Goal: Task Accomplishment & Management: Use online tool/utility

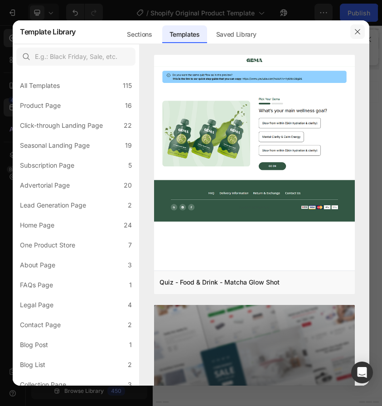
click at [354, 31] on icon "button" at bounding box center [357, 31] width 7 height 7
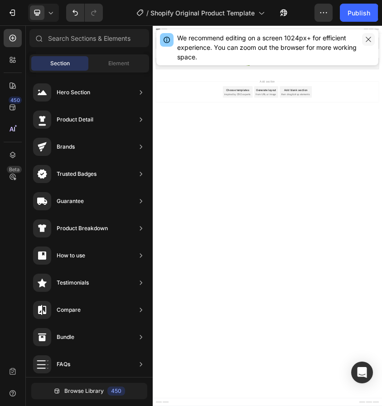
click at [369, 39] on icon "button" at bounding box center [368, 39] width 7 height 7
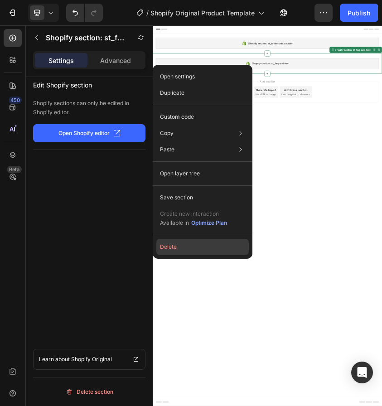
click at [188, 249] on button "Delete" at bounding box center [202, 247] width 92 height 16
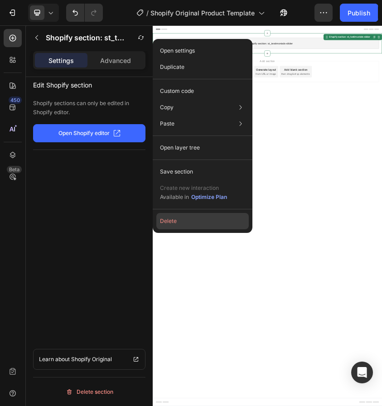
click at [178, 227] on button "Delete" at bounding box center [202, 221] width 92 height 16
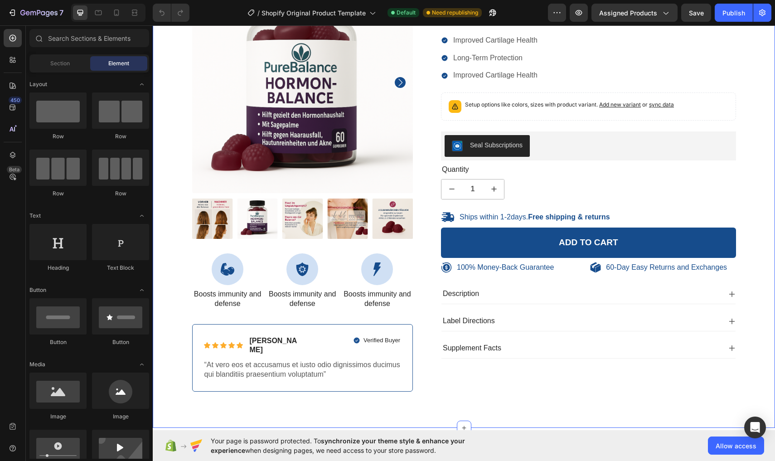
scroll to position [58, 0]
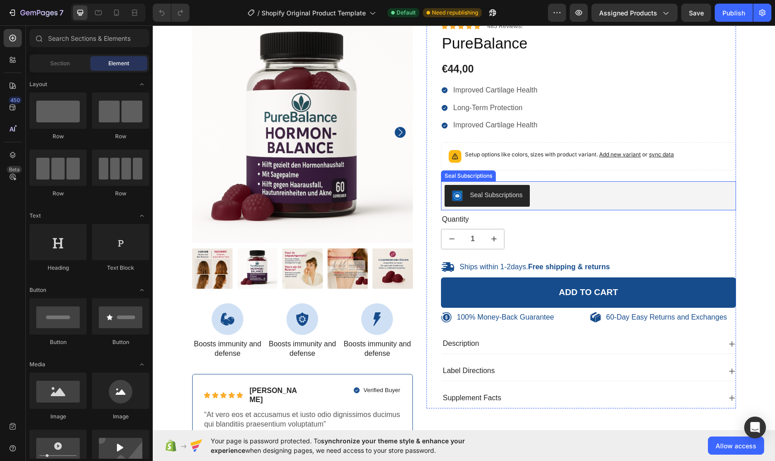
click at [499, 203] on button "Seal Subscriptions" at bounding box center [487, 196] width 85 height 22
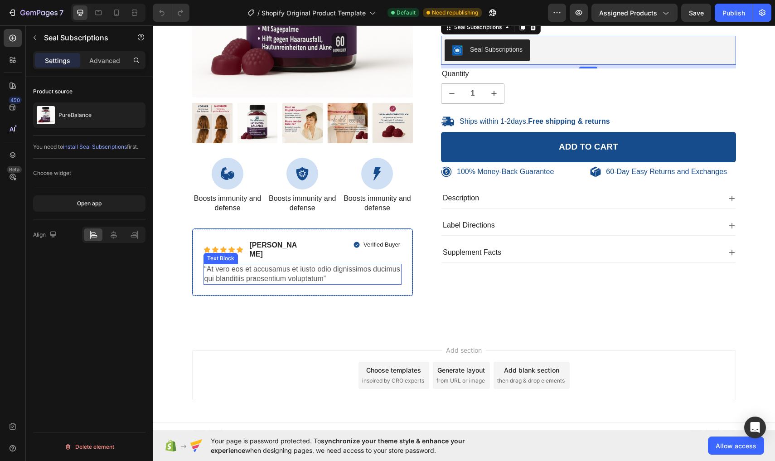
scroll to position [203, 0]
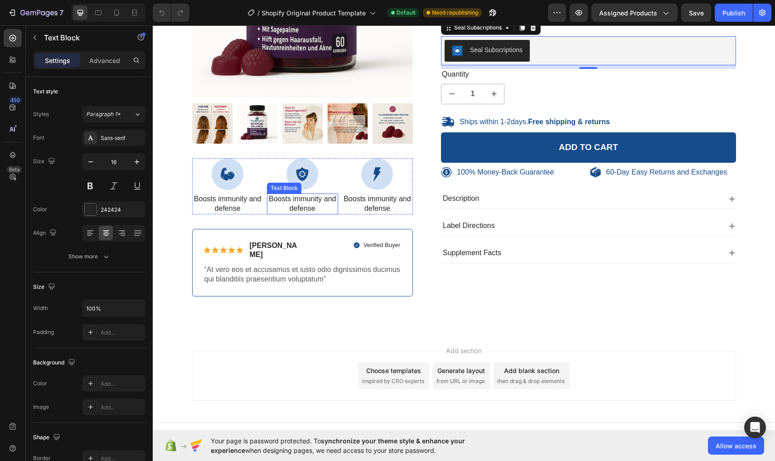
click at [281, 210] on p "Boosts immunity and defense" at bounding box center [302, 203] width 69 height 19
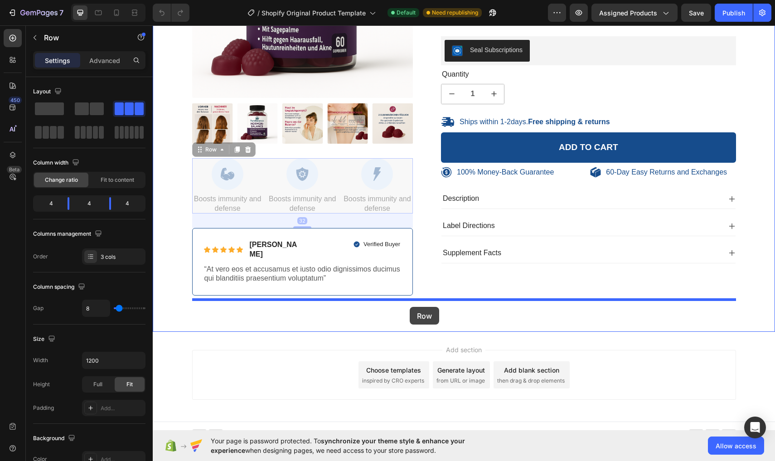
drag, startPoint x: 263, startPoint y: 211, endPoint x: 409, endPoint y: 307, distance: 174.4
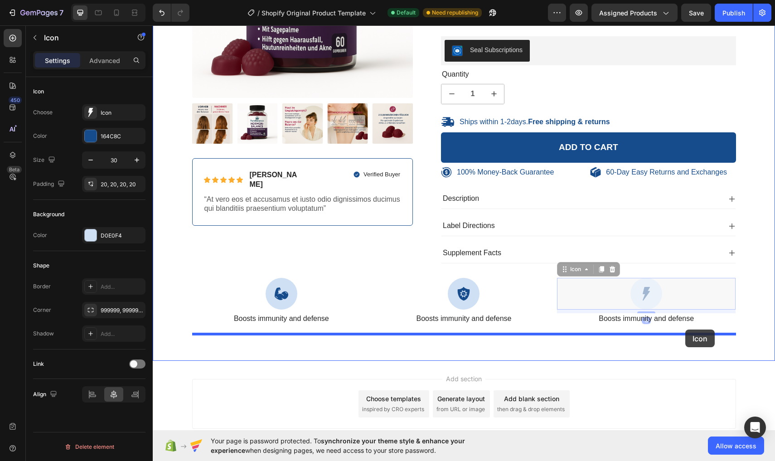
drag, startPoint x: 685, startPoint y: 283, endPoint x: 685, endPoint y: 329, distance: 46.2
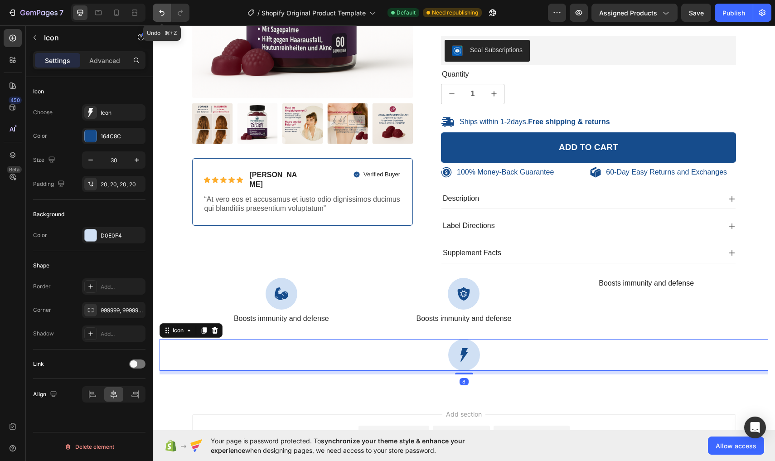
click at [162, 11] on icon "Undo/Redo" at bounding box center [161, 13] width 5 height 6
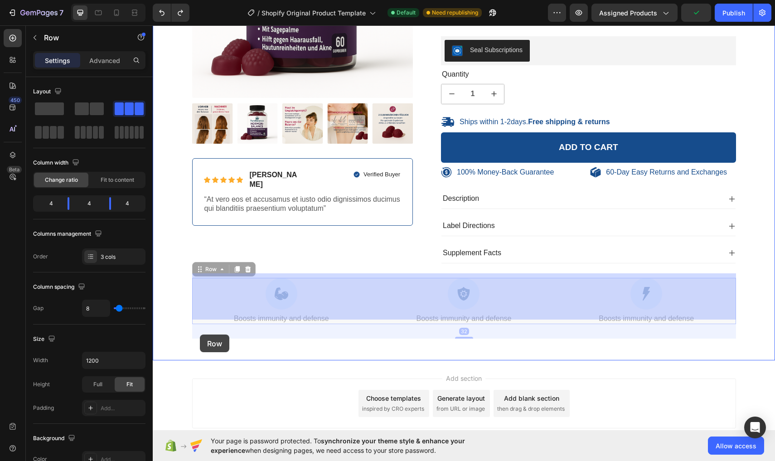
drag, startPoint x: 193, startPoint y: 307, endPoint x: 200, endPoint y: 334, distance: 27.9
click at [200, 334] on div "100% Money-Back Guarantee Item List 60-Day Easy Returns Item List Row Product I…" at bounding box center [464, 145] width 622 height 647
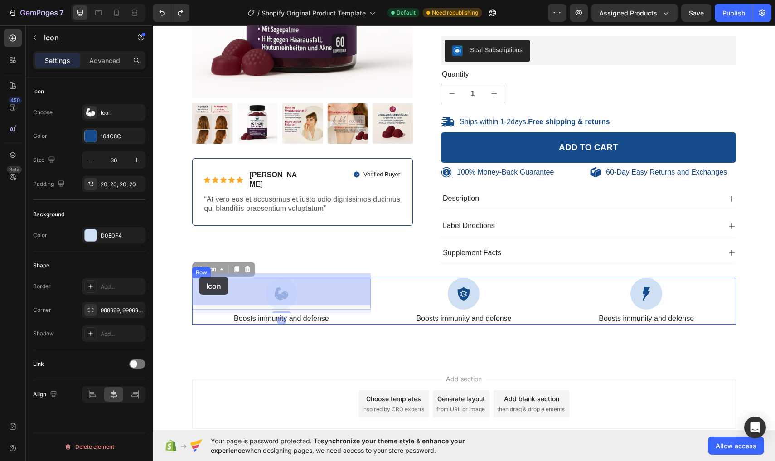
drag, startPoint x: 199, startPoint y: 272, endPoint x: 199, endPoint y: 277, distance: 4.6
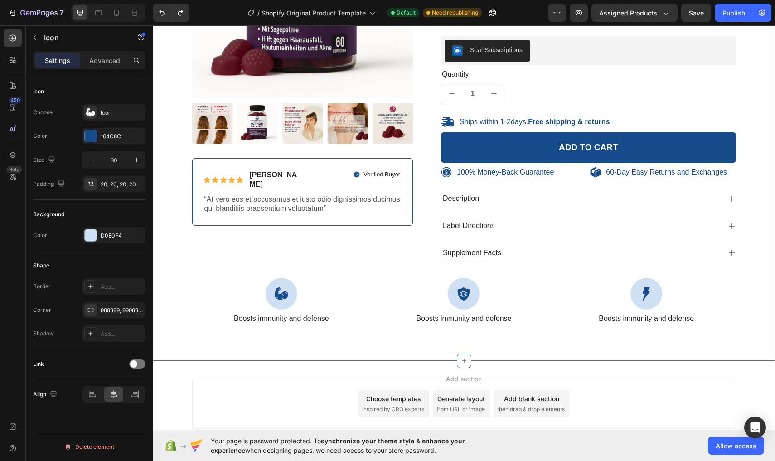
click at [208, 323] on div "100% Money-Back Guarantee Item List 60-Day Easy Returns Item List Row Product I…" at bounding box center [463, 108] width 609 height 462
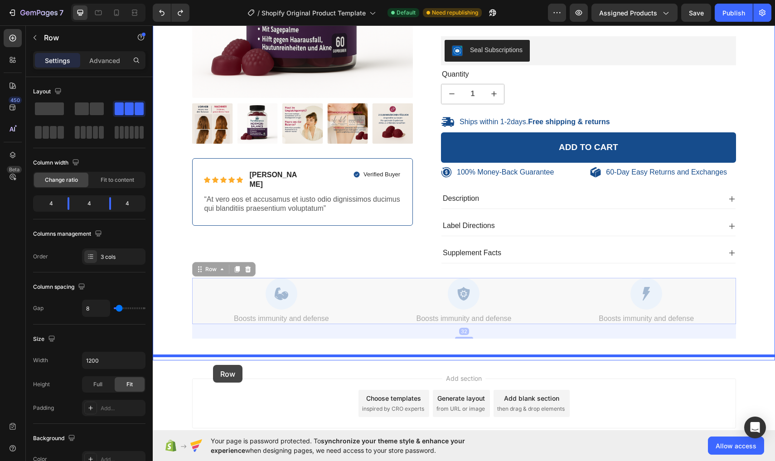
drag, startPoint x: 200, startPoint y: 307, endPoint x: 213, endPoint y: 365, distance: 59.5
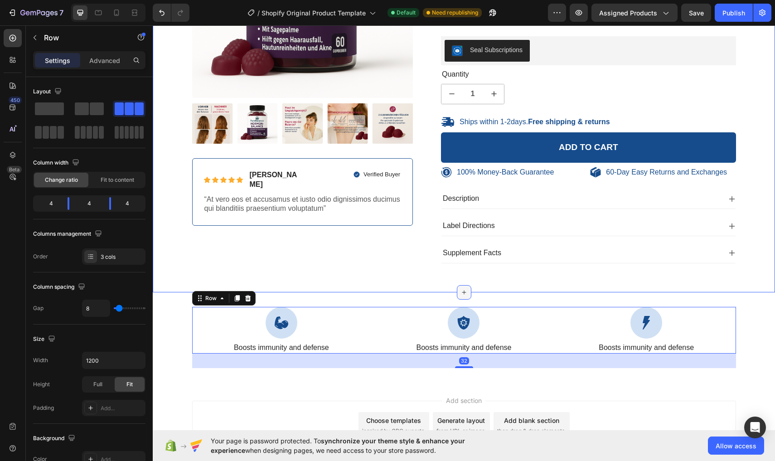
click at [471, 287] on div at bounding box center [464, 292] width 14 height 14
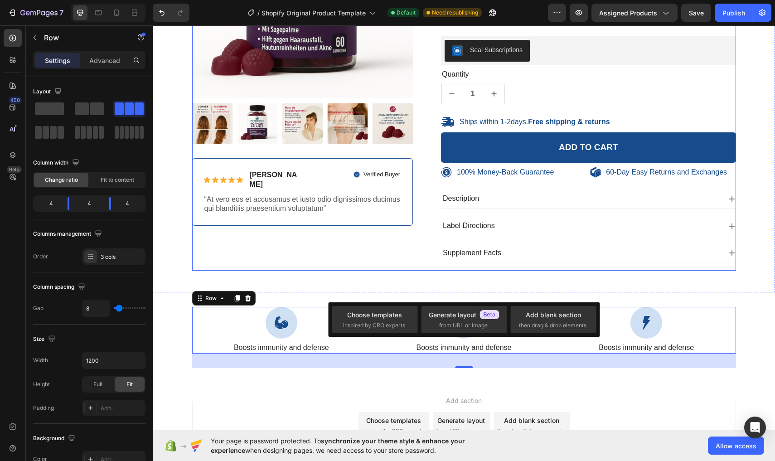
click at [331, 237] on div "100% Money-Back Guarantee Item List 60-Day Easy Returns Item List Row Product I…" at bounding box center [302, 74] width 221 height 394
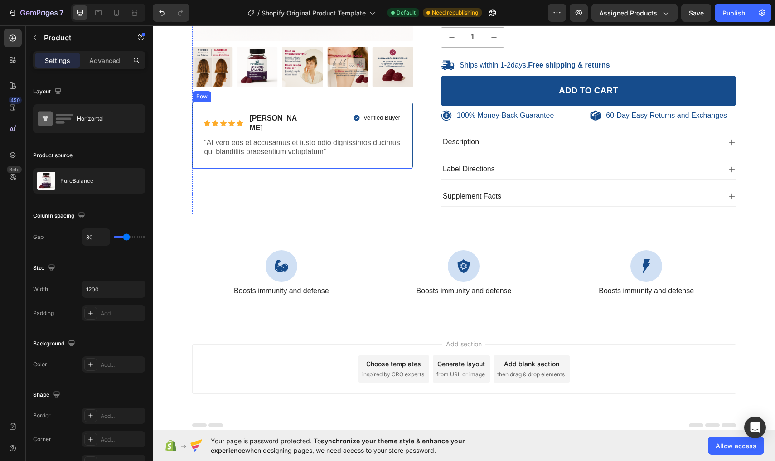
scroll to position [260, 0]
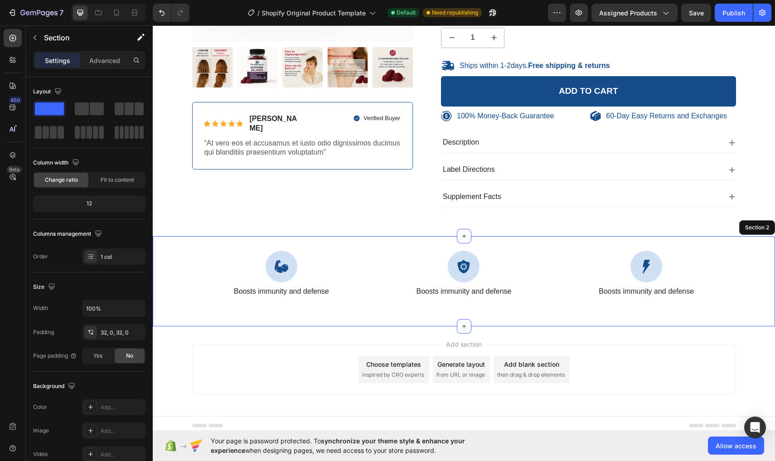
click at [389, 302] on div "Icon Boosts immunity and defense Text Block Icon Boosts immunity and defense Te…" at bounding box center [464, 281] width 622 height 61
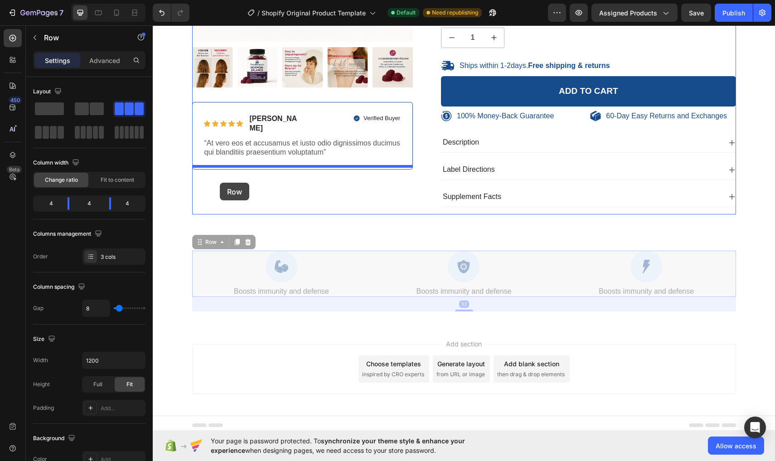
drag, startPoint x: 196, startPoint y: 280, endPoint x: 220, endPoint y: 183, distance: 99.3
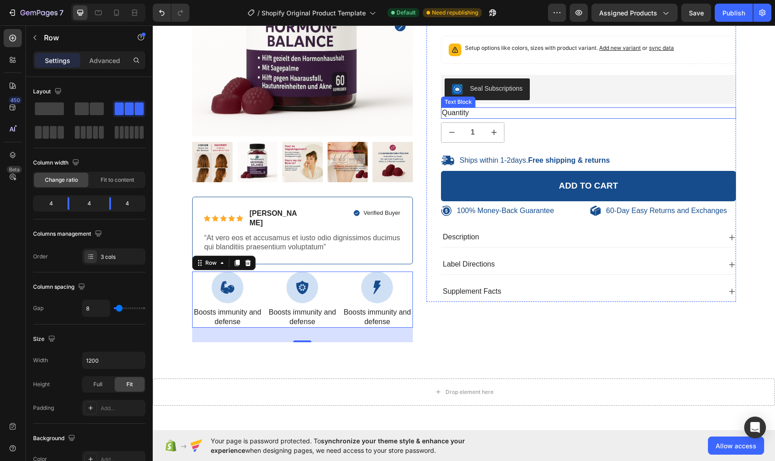
scroll to position [199, 0]
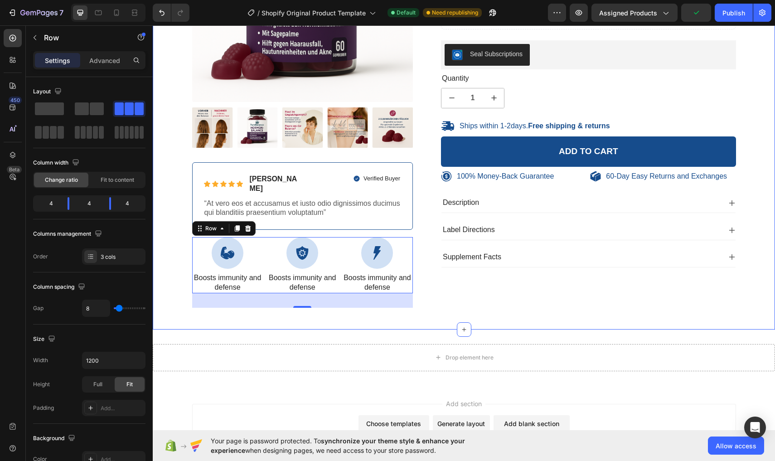
drag, startPoint x: 373, startPoint y: 286, endPoint x: 391, endPoint y: 314, distance: 33.1
click at [391, 314] on div "100% Money-Back Guarantee Item List 60-Day Easy Returns Item List Row Product I…" at bounding box center [464, 87] width 622 height 485
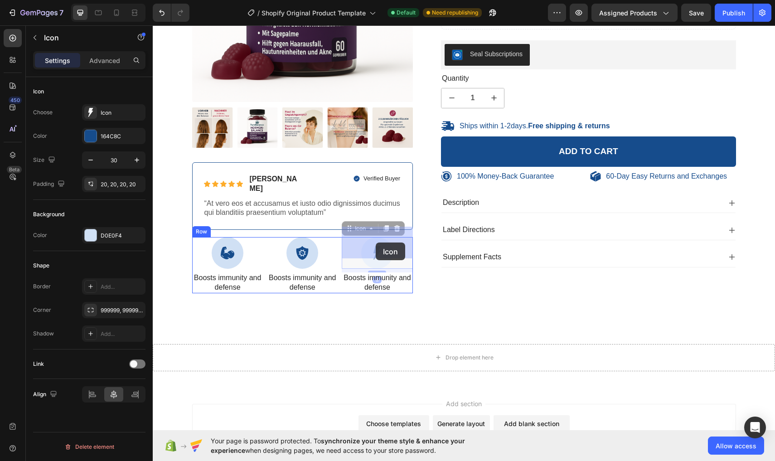
drag, startPoint x: 411, startPoint y: 230, endPoint x: 376, endPoint y: 242, distance: 37.6
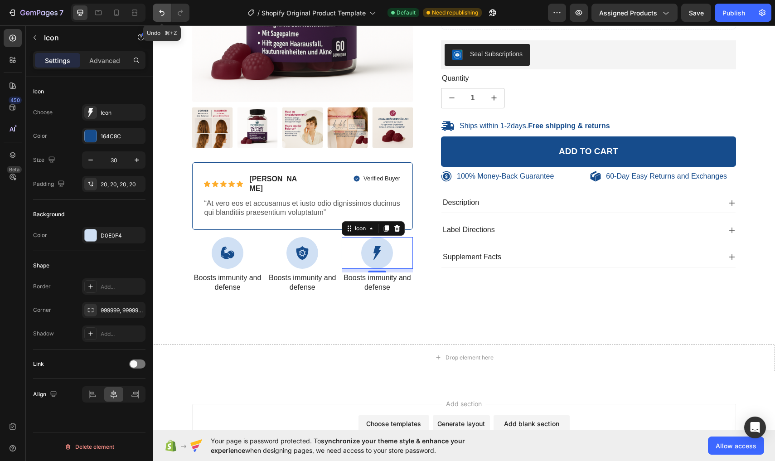
click at [164, 14] on icon "Undo/Redo" at bounding box center [161, 12] width 9 height 9
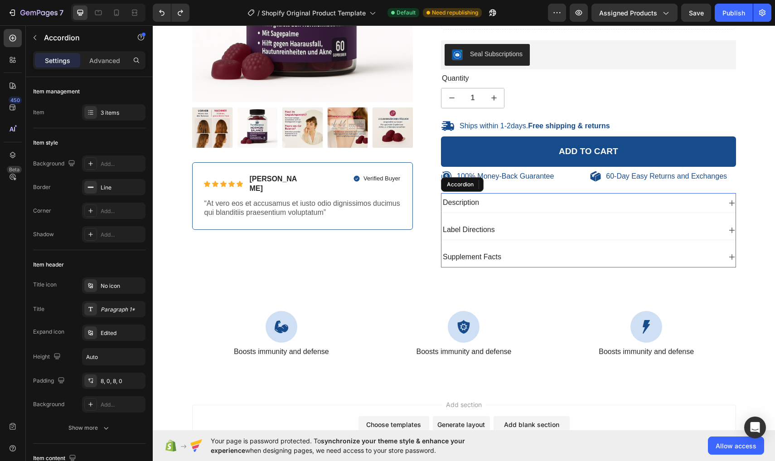
click at [488, 197] on div "Description" at bounding box center [581, 203] width 280 height 12
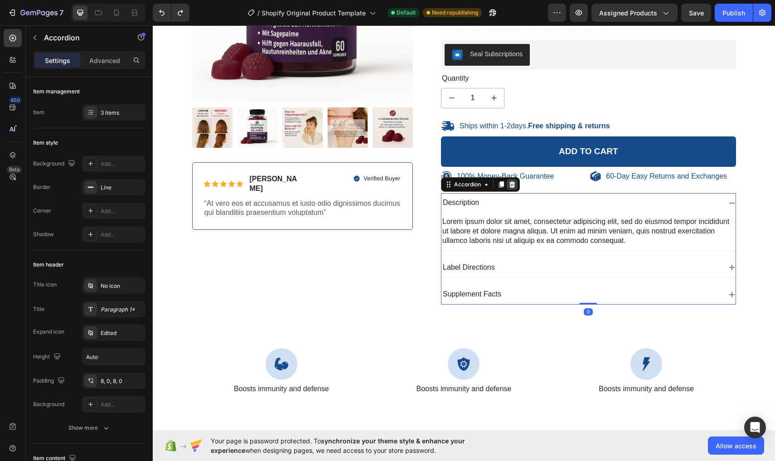
click at [512, 184] on icon at bounding box center [512, 184] width 6 height 6
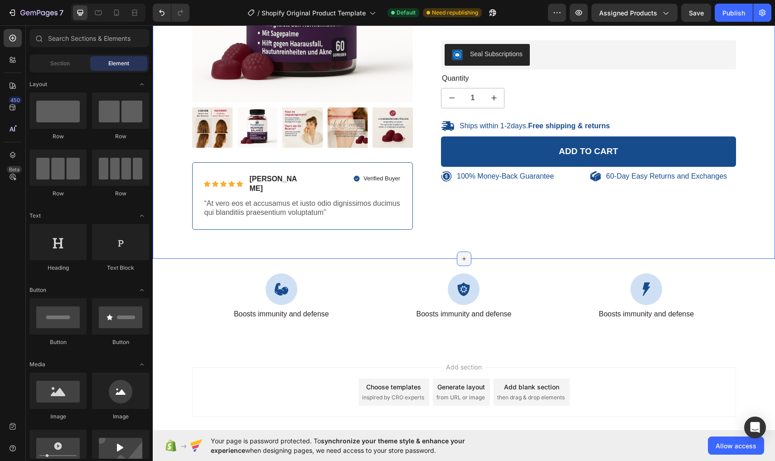
click at [467, 251] on div at bounding box center [464, 258] width 14 height 14
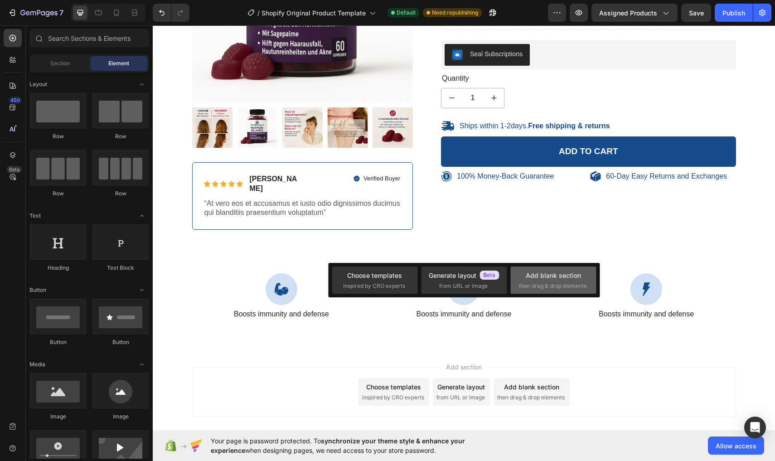
click at [527, 275] on div "Add blank section" at bounding box center [553, 276] width 55 height 10
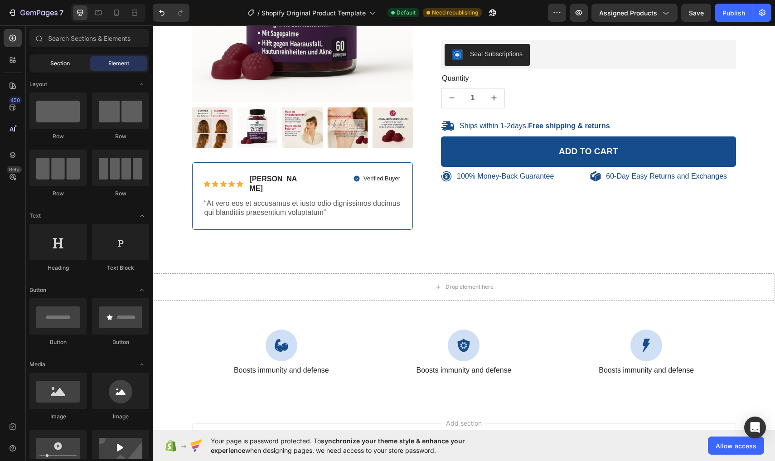
click at [57, 62] on span "Section" at bounding box center [59, 63] width 19 height 8
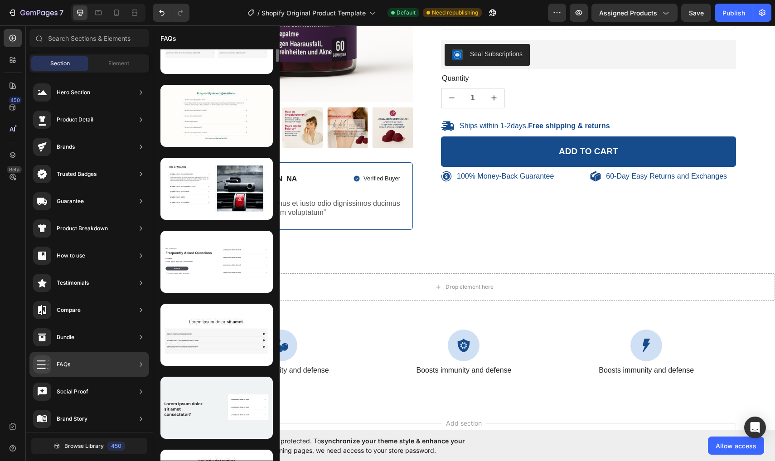
scroll to position [0, 0]
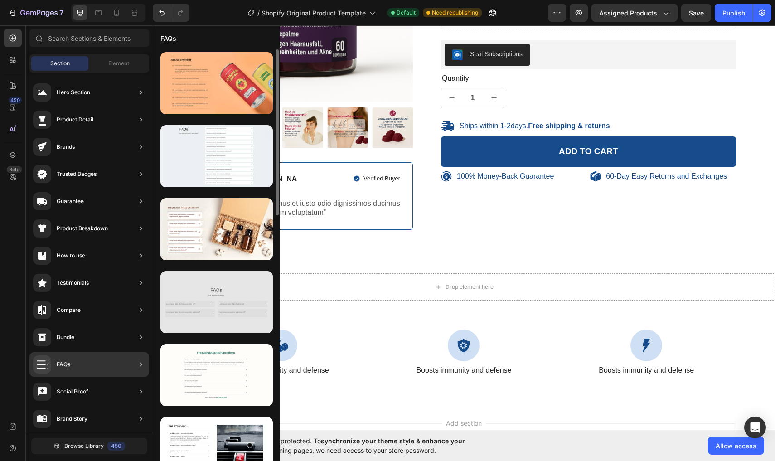
click at [222, 303] on div at bounding box center [216, 302] width 112 height 62
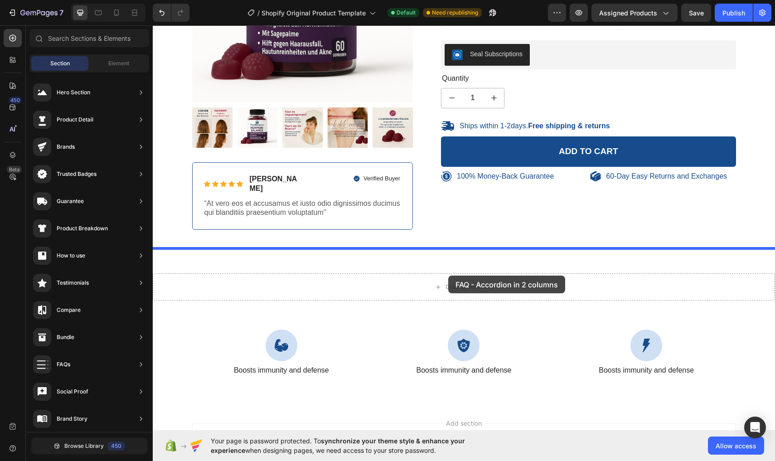
drag, startPoint x: 375, startPoint y: 328, endPoint x: 448, endPoint y: 275, distance: 89.9
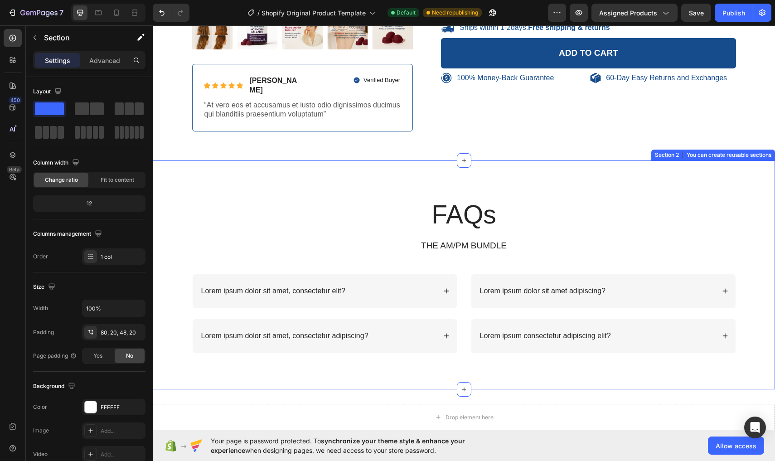
scroll to position [317, 0]
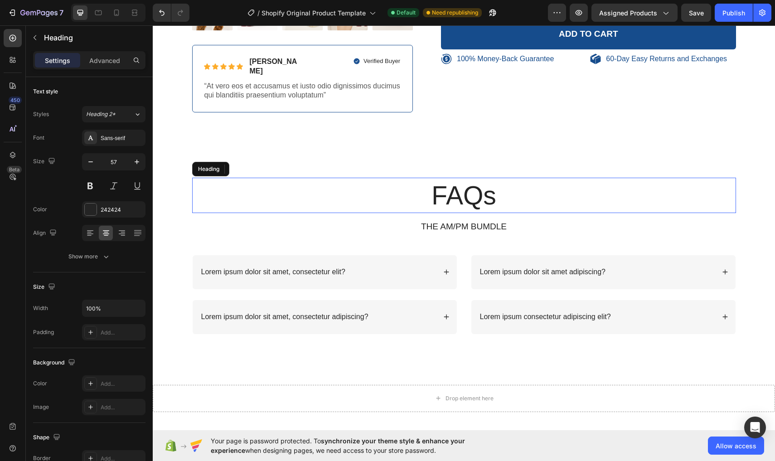
click at [473, 199] on h2 "FAQs" at bounding box center [464, 195] width 544 height 35
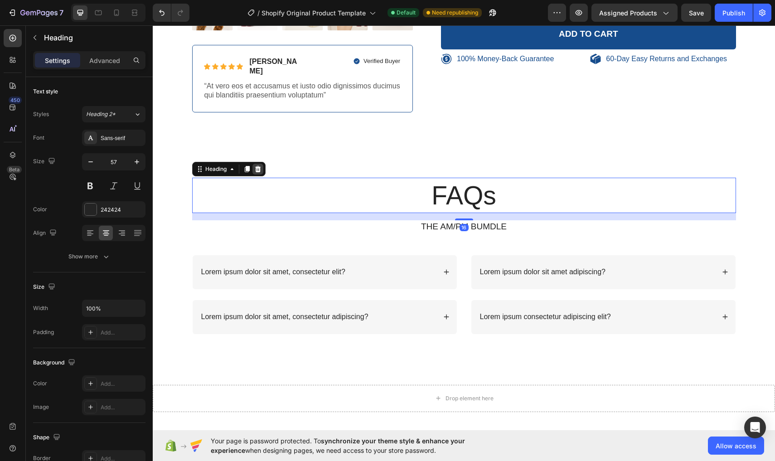
click at [258, 166] on icon at bounding box center [258, 169] width 6 height 6
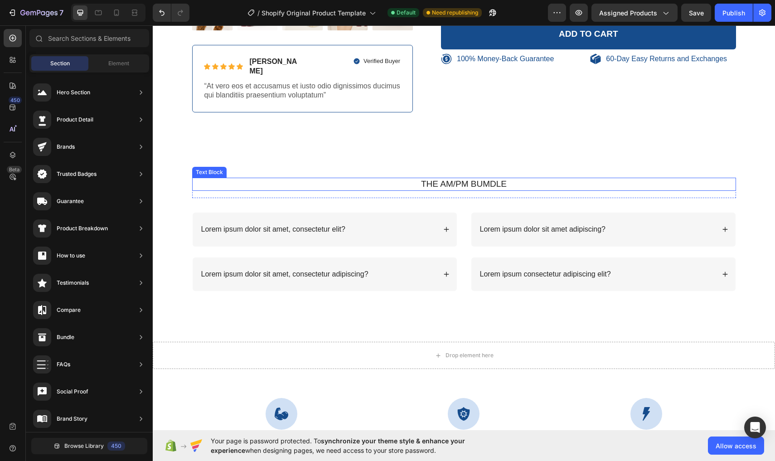
click at [442, 179] on p "THE AM/PM BUMDLE" at bounding box center [464, 184] width 542 height 11
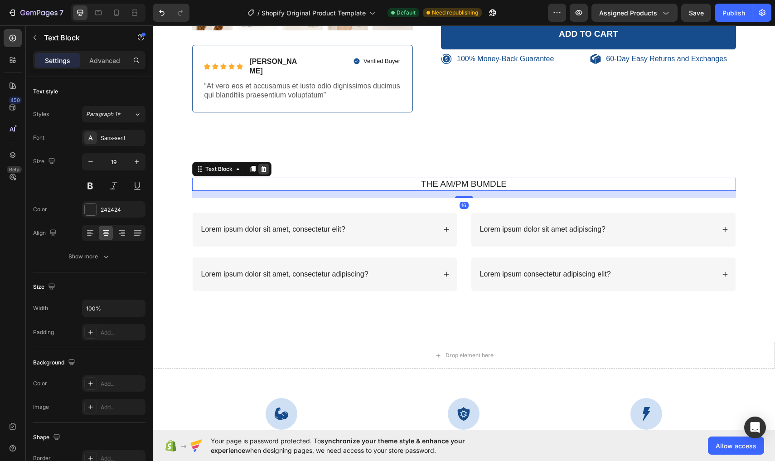
click at [263, 166] on icon at bounding box center [264, 169] width 6 height 6
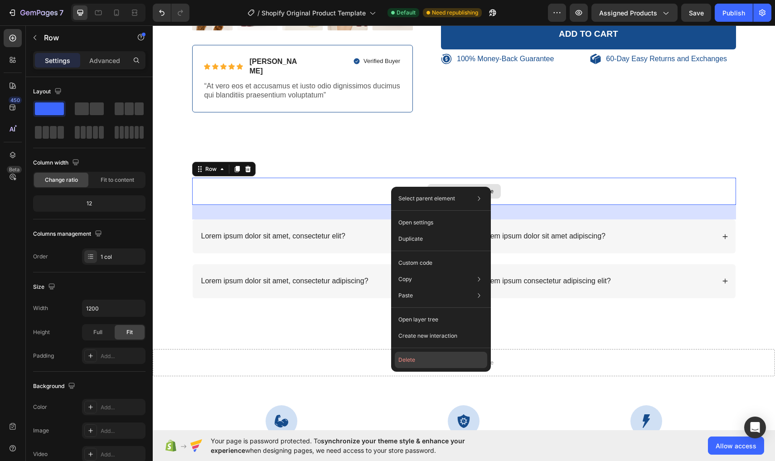
click at [420, 354] on button "Delete" at bounding box center [441, 360] width 92 height 16
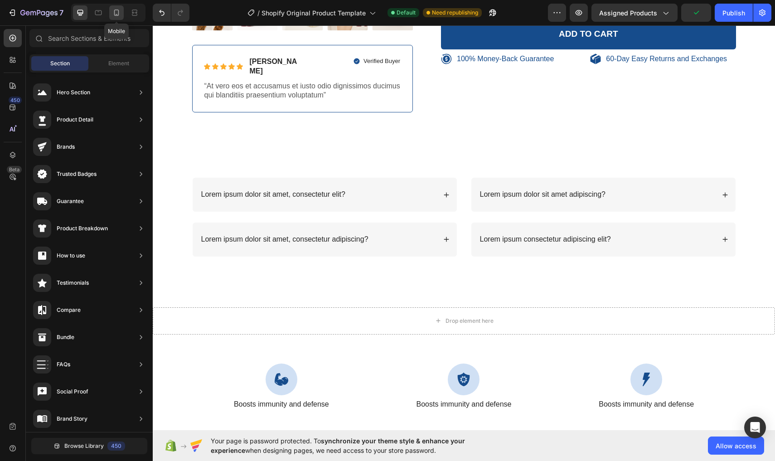
click at [119, 12] on icon at bounding box center [116, 13] width 5 height 6
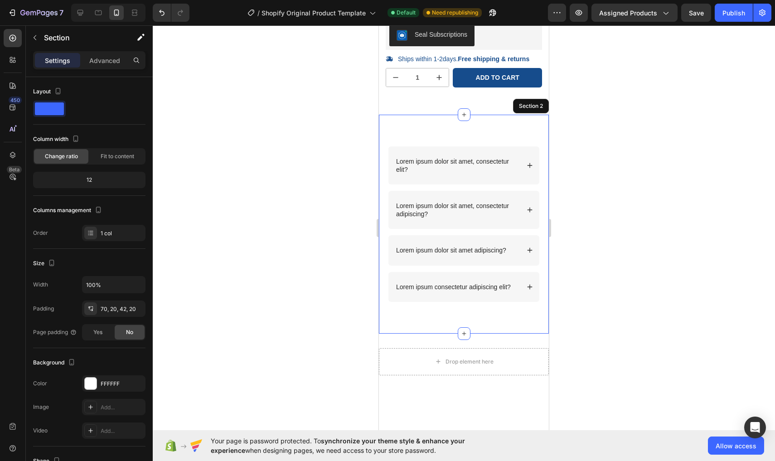
click at [494, 122] on div "Lorem ipsum dolor sit amet, consectetur elit? Lorem ipsum dolor sit amet, conse…" at bounding box center [464, 224] width 170 height 219
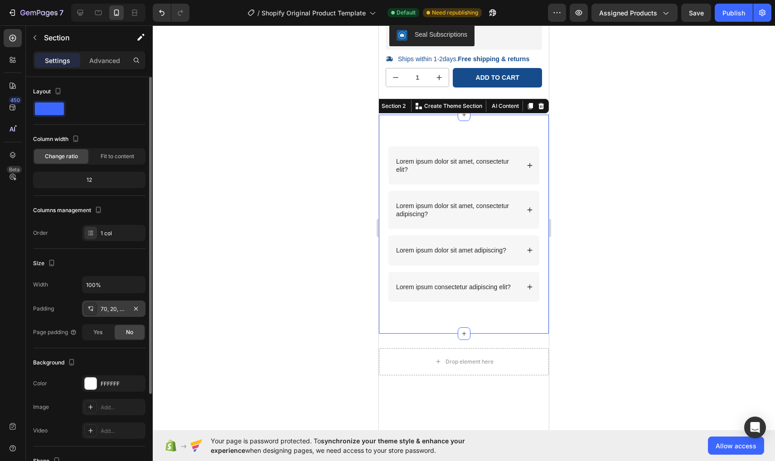
click at [111, 306] on div "70, 20, 42, 20" at bounding box center [114, 309] width 26 height 8
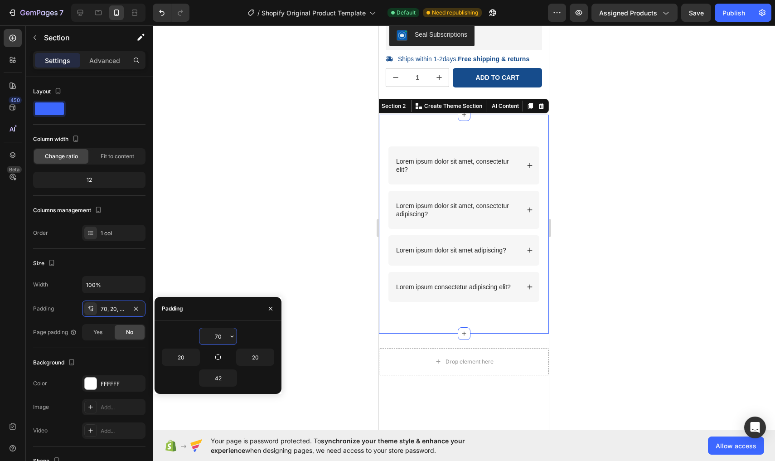
click at [222, 339] on input "70" at bounding box center [217, 336] width 37 height 16
type input "7"
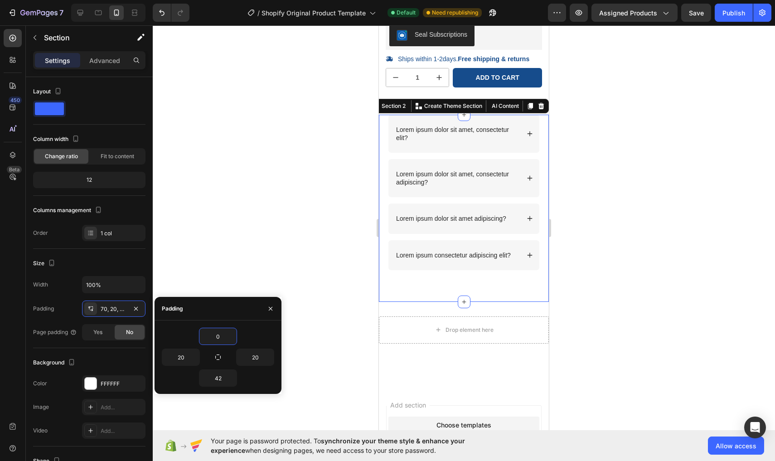
click at [617, 295] on div at bounding box center [464, 242] width 622 height 435
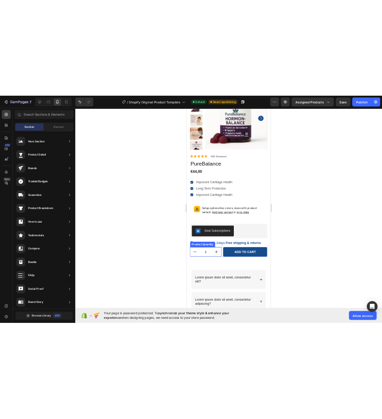
scroll to position [41, 0]
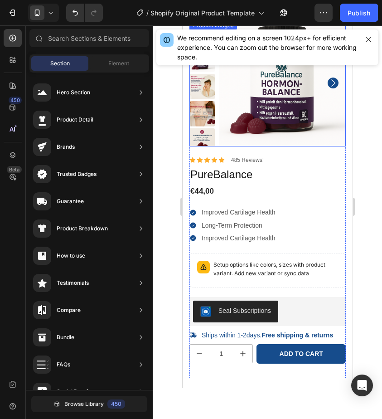
click at [253, 106] on img at bounding box center [282, 83] width 126 height 126
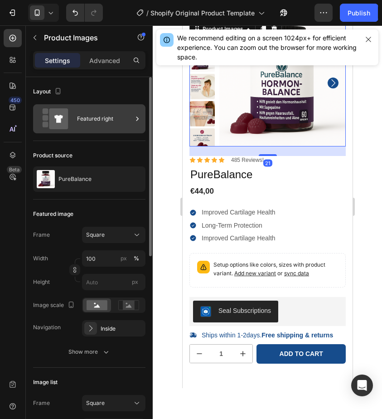
click at [101, 128] on div "Featured right" at bounding box center [104, 118] width 55 height 21
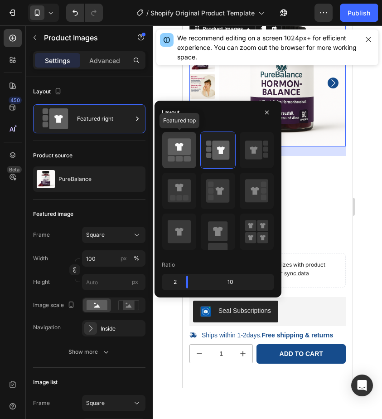
click at [186, 164] on div at bounding box center [179, 150] width 34 height 36
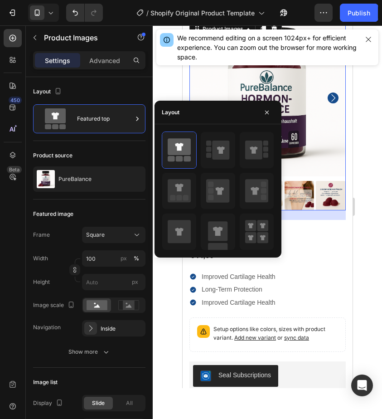
click at [362, 193] on div at bounding box center [267, 221] width 229 height 393
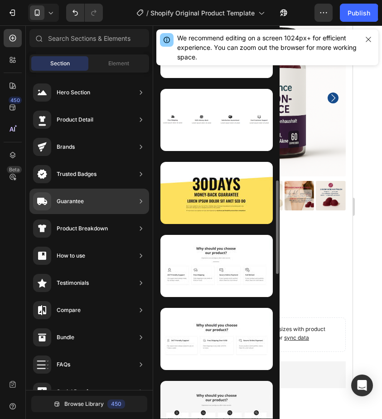
scroll to position [483, 0]
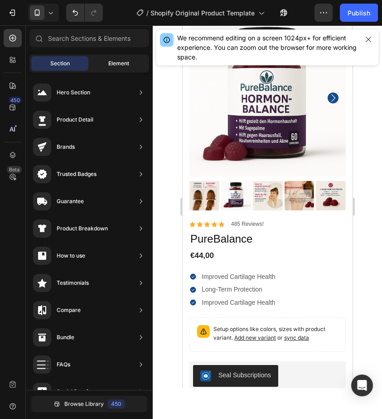
click at [120, 62] on span "Element" at bounding box center [118, 63] width 21 height 8
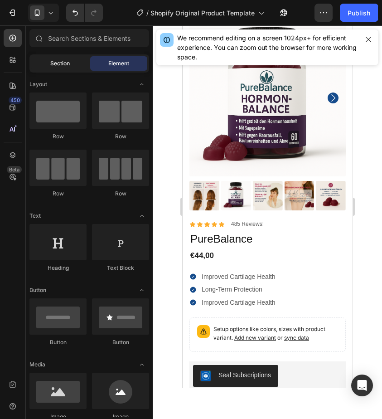
click at [71, 65] on div "Section" at bounding box center [59, 63] width 57 height 14
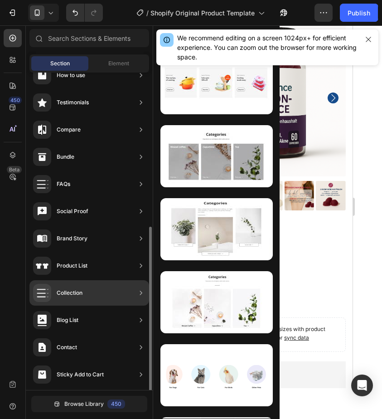
scroll to position [208, 0]
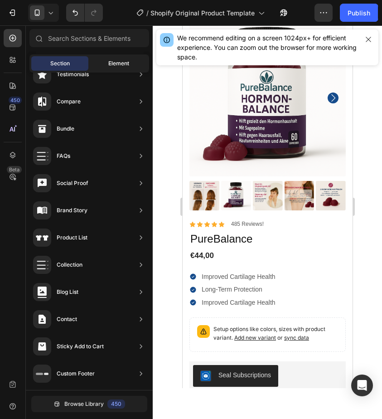
click at [113, 58] on div "Element" at bounding box center [118, 63] width 57 height 14
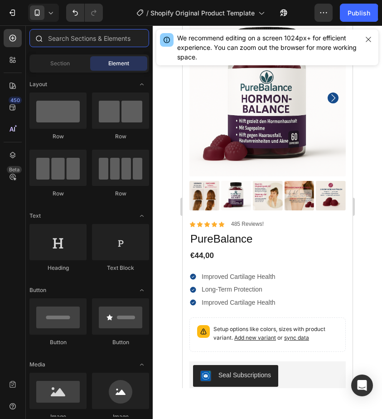
click at [104, 46] on input "text" at bounding box center [89, 38] width 120 height 18
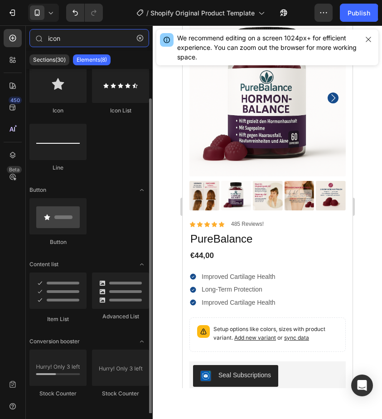
scroll to position [27, 0]
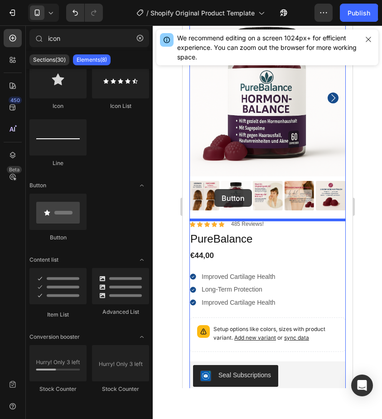
drag, startPoint x: 239, startPoint y: 236, endPoint x: 214, endPoint y: 188, distance: 53.3
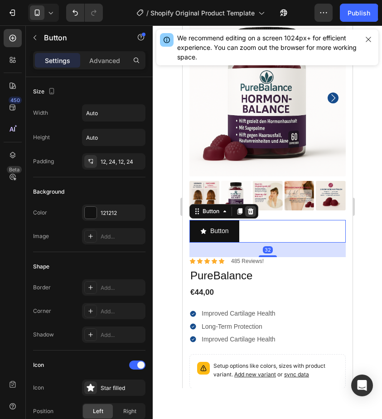
click at [249, 210] on icon at bounding box center [250, 211] width 6 height 6
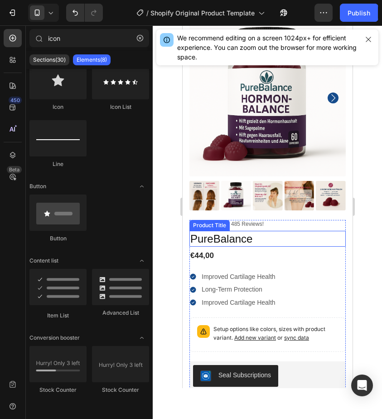
click at [239, 237] on h1 "PureBalance" at bounding box center [267, 239] width 156 height 16
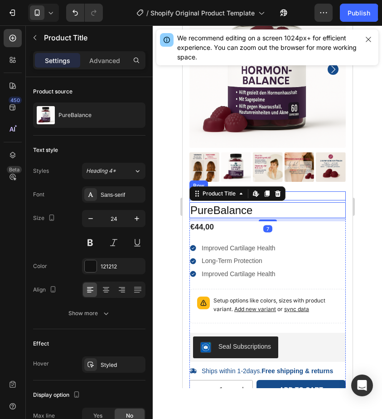
scroll to position [71, 0]
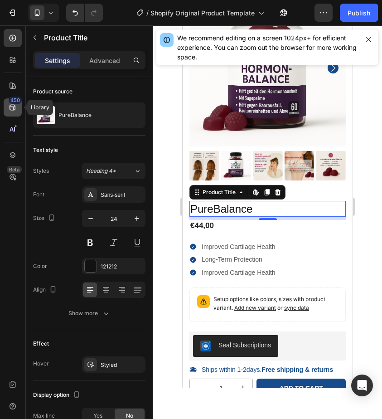
click at [15, 107] on icon at bounding box center [13, 108] width 6 height 6
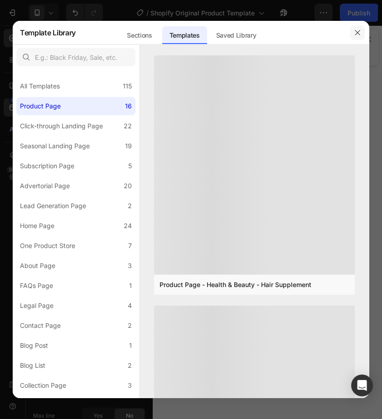
click at [353, 29] on button "button" at bounding box center [357, 32] width 14 height 14
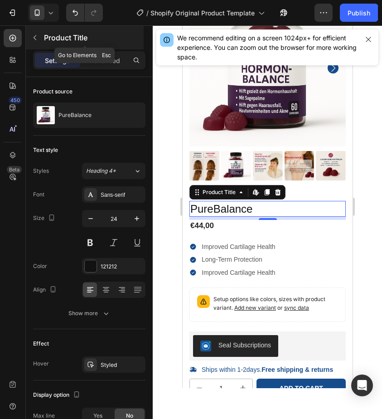
click at [37, 35] on icon "button" at bounding box center [34, 37] width 7 height 7
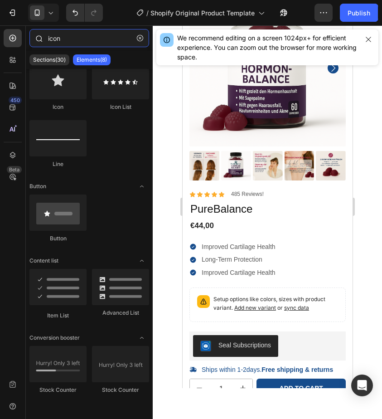
click at [79, 37] on input "icon" at bounding box center [89, 38] width 120 height 18
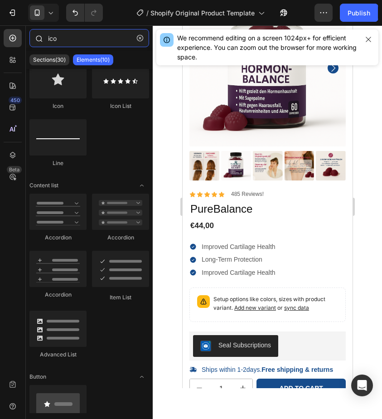
scroll to position [0, 0]
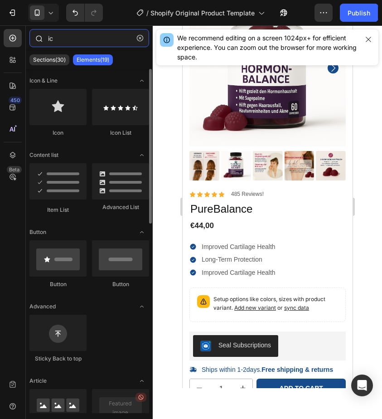
type input "i"
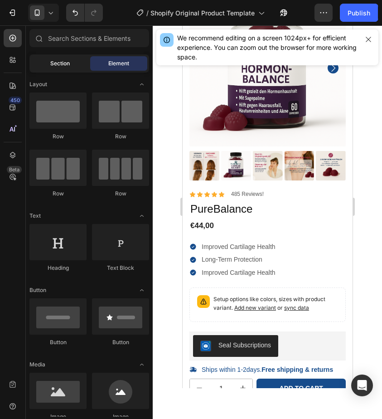
click at [71, 57] on div "Section" at bounding box center [59, 63] width 57 height 14
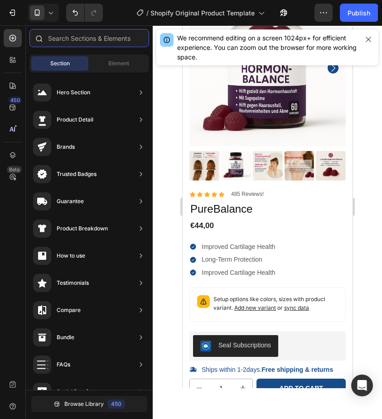
click at [95, 42] on input "text" at bounding box center [89, 38] width 120 height 18
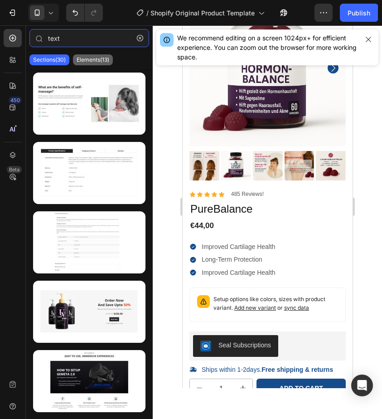
type input "text"
click at [99, 60] on p "Elements(13)" at bounding box center [93, 59] width 33 height 7
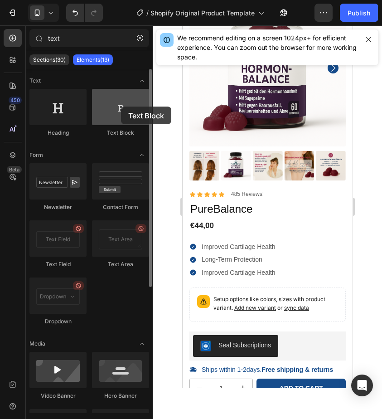
drag, startPoint x: 112, startPoint y: 100, endPoint x: 121, endPoint y: 106, distance: 10.7
click at [121, 106] on div at bounding box center [120, 107] width 57 height 36
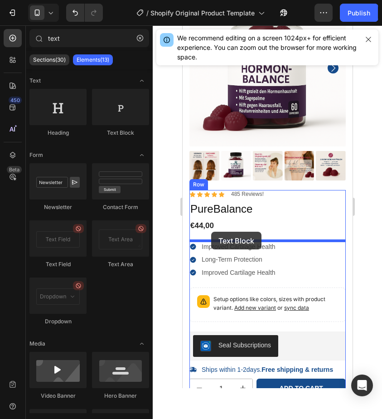
drag, startPoint x: 302, startPoint y: 136, endPoint x: 211, endPoint y: 232, distance: 132.4
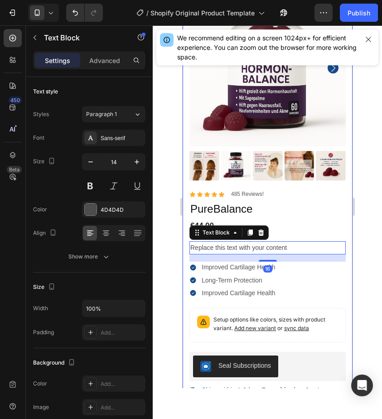
click at [347, 232] on div "100% Money-Back Guarantee Item List 60-Day Easy Returns Item List Row Product I…" at bounding box center [267, 209] width 170 height 472
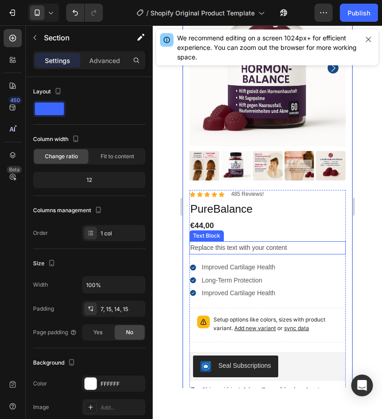
click at [260, 244] on div "Replace this text with your content" at bounding box center [267, 247] width 156 height 13
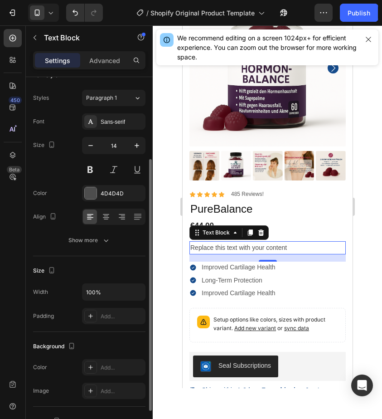
scroll to position [169, 0]
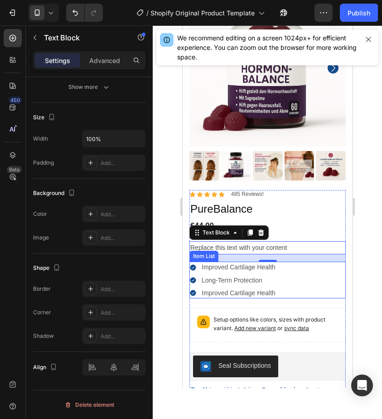
click at [337, 281] on div "Improved Cartilage Health Long-Term Protection Improved Cartilage Health" at bounding box center [267, 279] width 156 height 37
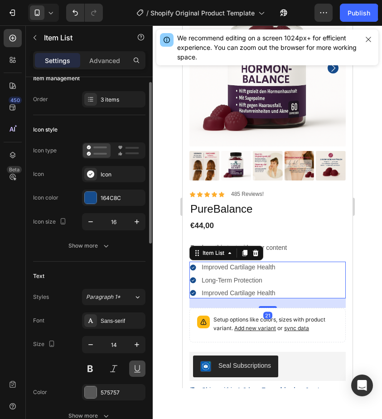
scroll to position [14, 0]
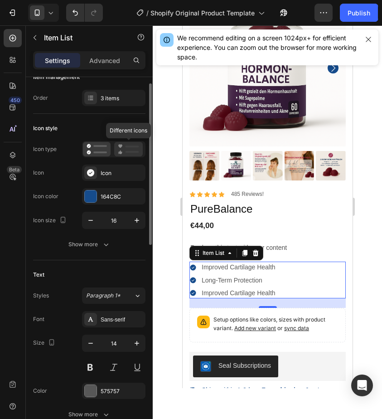
click at [121, 144] on icon at bounding box center [128, 149] width 21 height 11
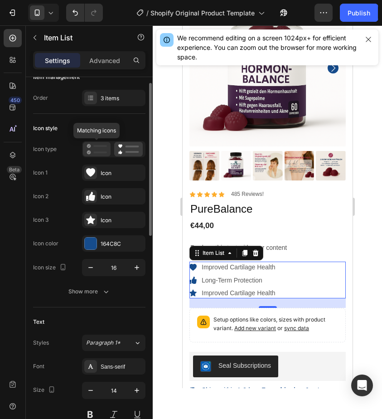
click at [107, 145] on div at bounding box center [97, 149] width 28 height 14
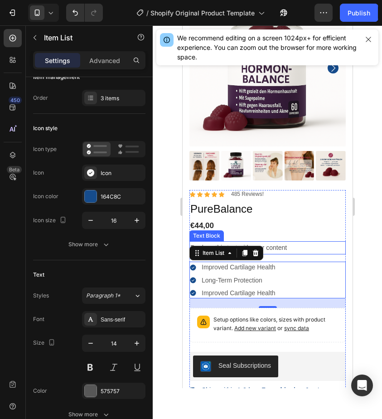
click at [278, 247] on div "Replace this text with your content" at bounding box center [267, 247] width 156 height 13
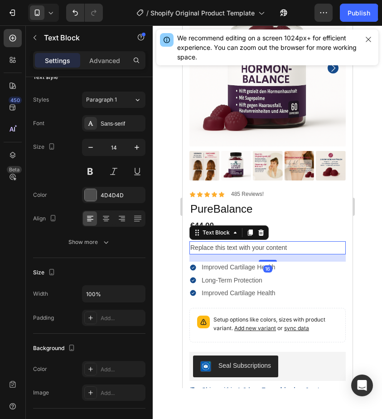
scroll to position [0, 0]
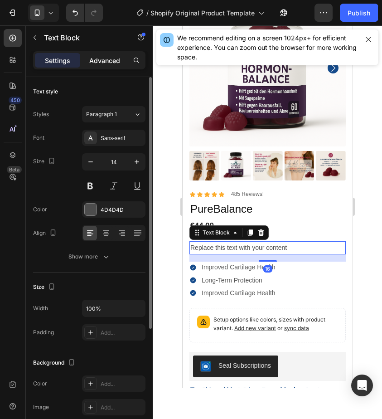
click at [107, 60] on p "Advanced" at bounding box center [104, 61] width 31 height 10
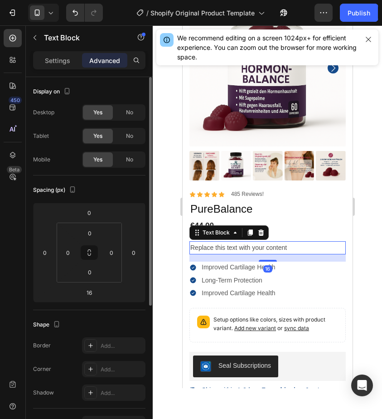
drag, startPoint x: 88, startPoint y: 245, endPoint x: 89, endPoint y: 197, distance: 48.0
click at [89, 197] on div "Spacing (px) 0 0 16 0 0 0 0 0" at bounding box center [89, 242] width 112 height 135
click at [88, 214] on input "0" at bounding box center [89, 213] width 18 height 14
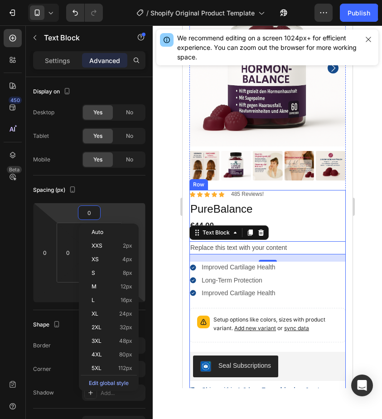
click at [327, 303] on div "Icon Icon Icon Icon Icon Icon List 485 Reviews! Text Block Row PureBalance Prod…" at bounding box center [267, 307] width 156 height 235
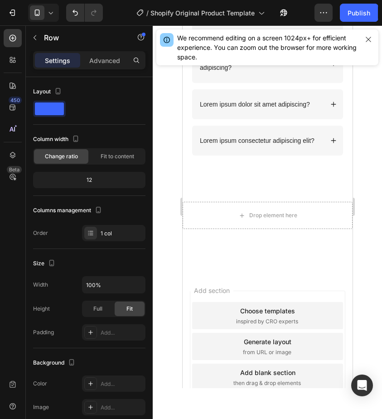
scroll to position [516, 0]
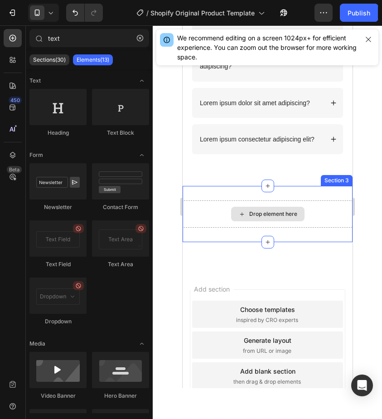
click at [246, 216] on div "Drop element here" at bounding box center [267, 214] width 73 height 14
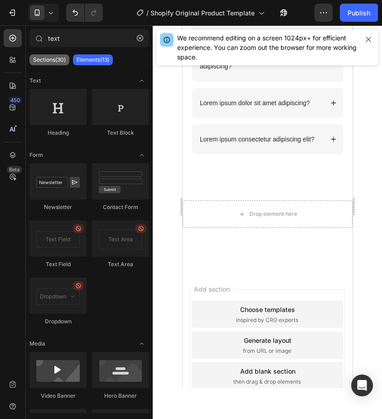
click at [65, 61] on p "Sections(30)" at bounding box center [49, 59] width 33 height 7
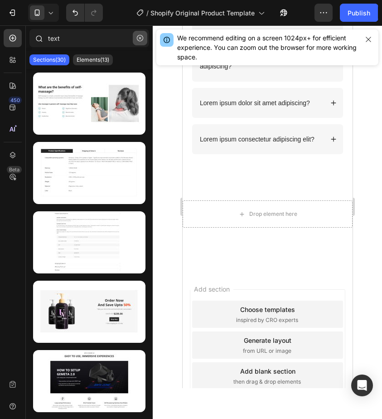
click at [142, 40] on icon "button" at bounding box center [140, 38] width 6 height 6
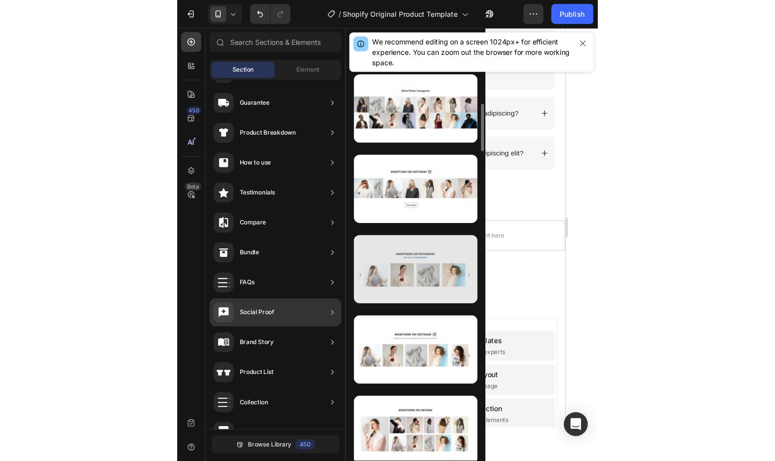
scroll to position [313, 0]
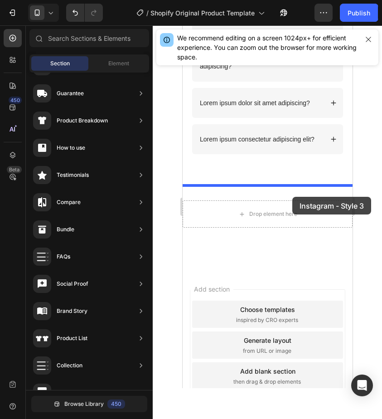
drag, startPoint x: 402, startPoint y: 366, endPoint x: 292, endPoint y: 197, distance: 201.5
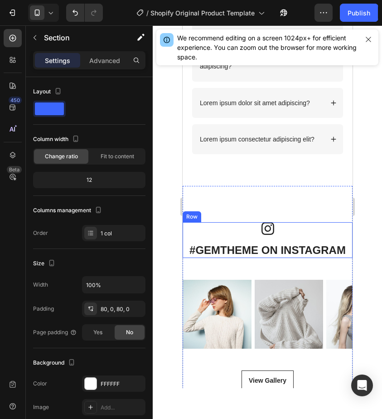
click at [263, 235] on div "Icon" at bounding box center [267, 232] width 158 height 20
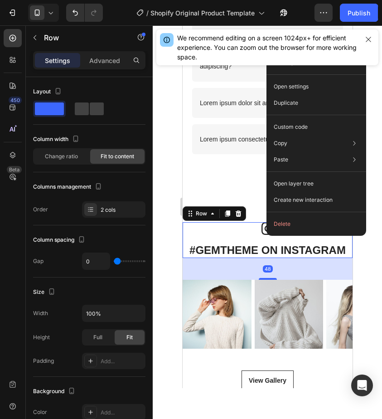
drag, startPoint x: 266, startPoint y: 236, endPoint x: 449, endPoint y: 259, distance: 183.6
click at [291, 218] on button "Delete" at bounding box center [316, 224] width 92 height 16
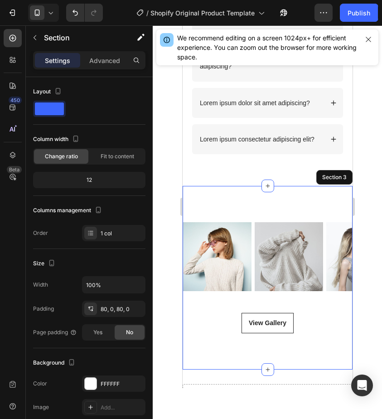
click at [257, 208] on div "#GEMTHEME ON INSTAGRAM Heading Icon Row Image Image Image Image Image Image Ima…" at bounding box center [267, 278] width 170 height 184
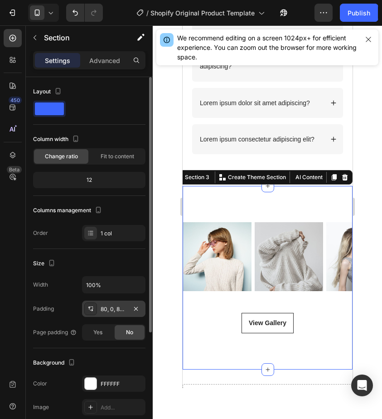
click at [119, 308] on div "80, 0, 80, 0" at bounding box center [114, 309] width 26 height 8
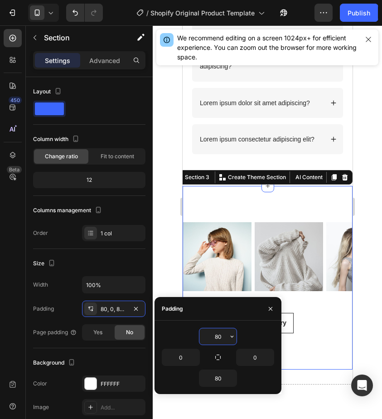
click at [225, 339] on input "80" at bounding box center [217, 336] width 37 height 16
type input "8"
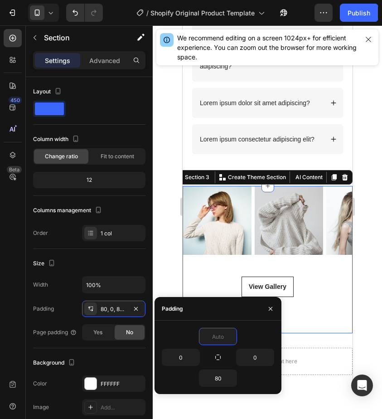
type input "0"
click at [330, 302] on div "#GEMTHEME ON INSTAGRAM Heading Icon Row Image Image Image Image Image Image Ima…" at bounding box center [267, 259] width 170 height 147
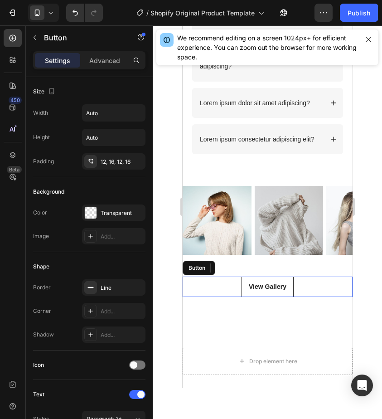
click at [294, 281] on div "View Gallery Button" at bounding box center [267, 286] width 170 height 20
click at [244, 268] on icon at bounding box center [243, 267] width 7 height 7
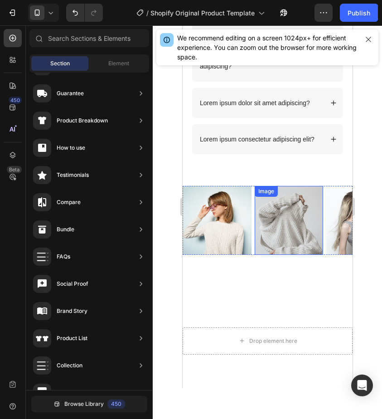
click at [323, 208] on img at bounding box center [288, 220] width 69 height 69
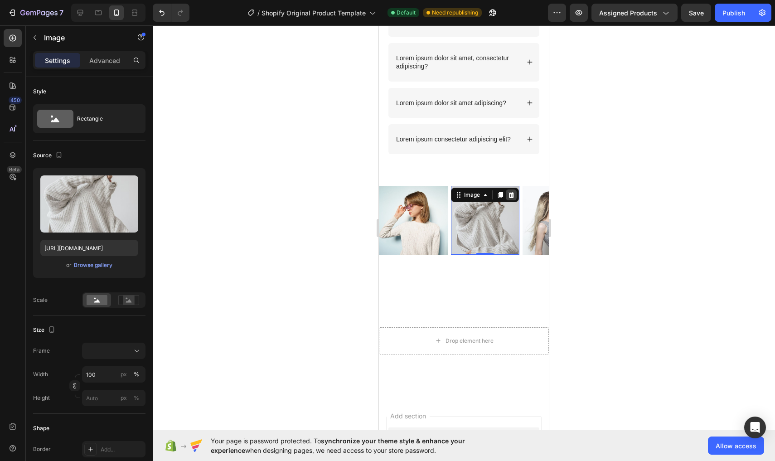
click at [514, 195] on icon at bounding box center [510, 194] width 7 height 7
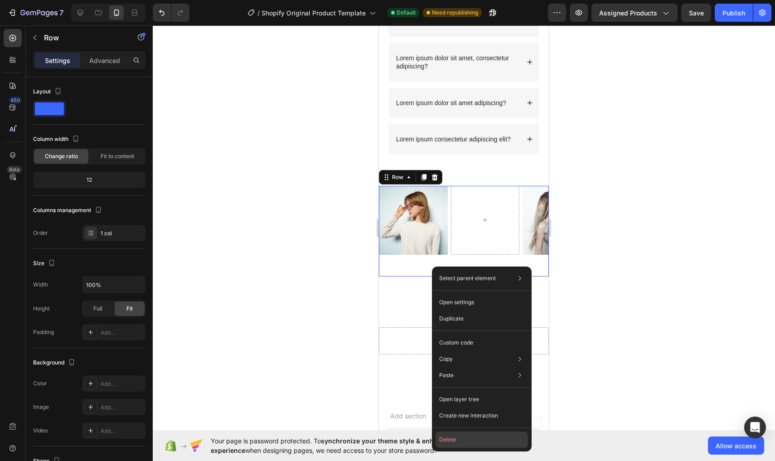
click at [453, 444] on button "Delete" at bounding box center [481, 439] width 92 height 16
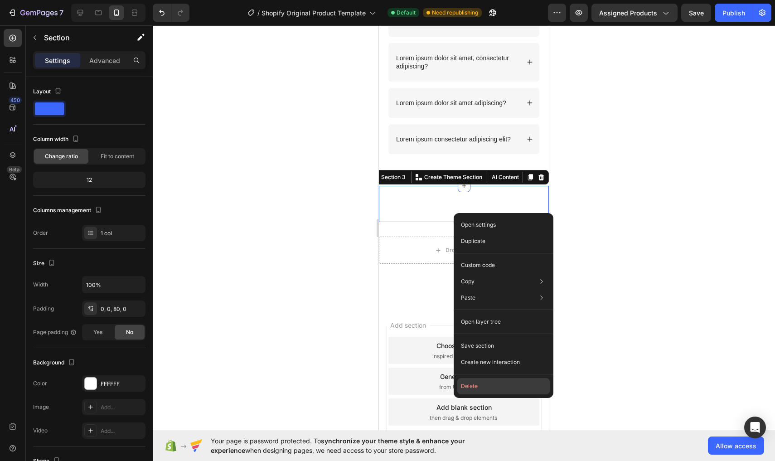
click at [488, 389] on button "Delete" at bounding box center [503, 386] width 92 height 16
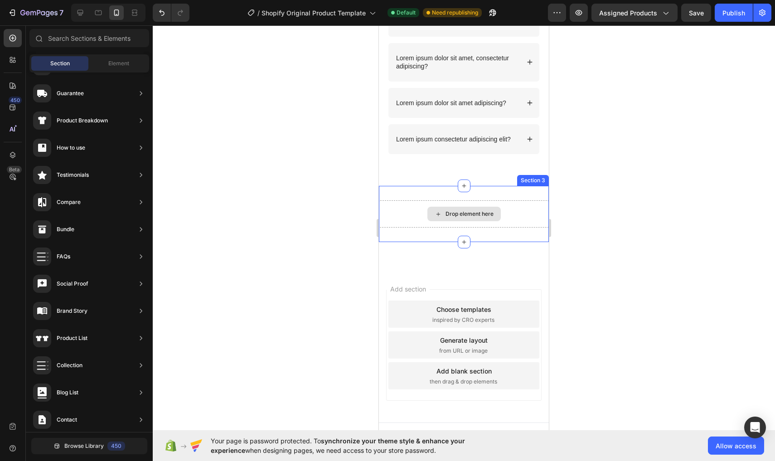
click at [457, 217] on div "Drop element here" at bounding box center [463, 214] width 73 height 14
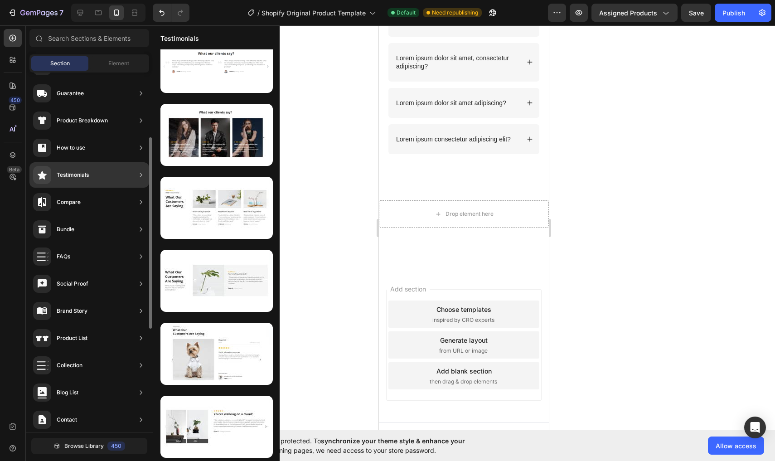
scroll to position [0, 0]
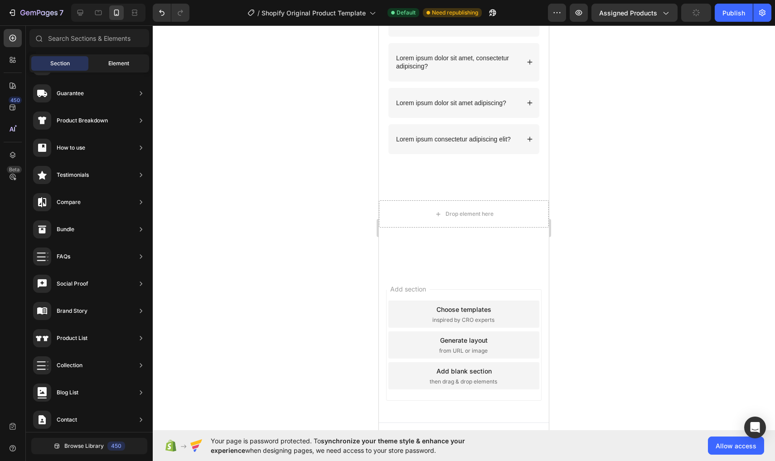
click at [116, 66] on span "Element" at bounding box center [118, 63] width 21 height 8
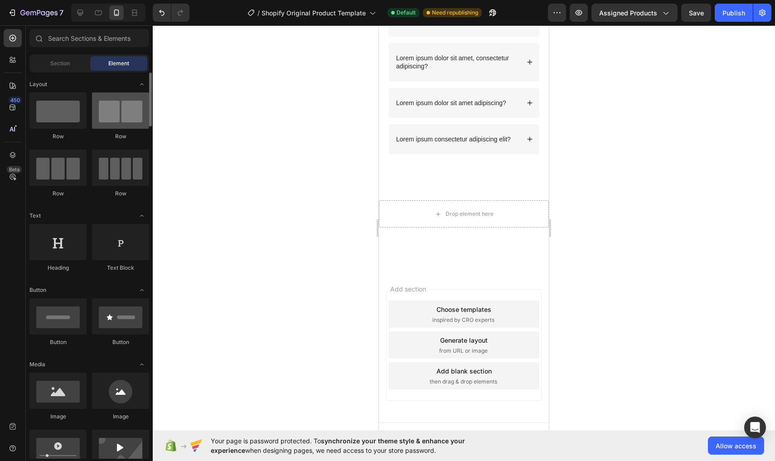
click at [113, 116] on div at bounding box center [120, 110] width 57 height 36
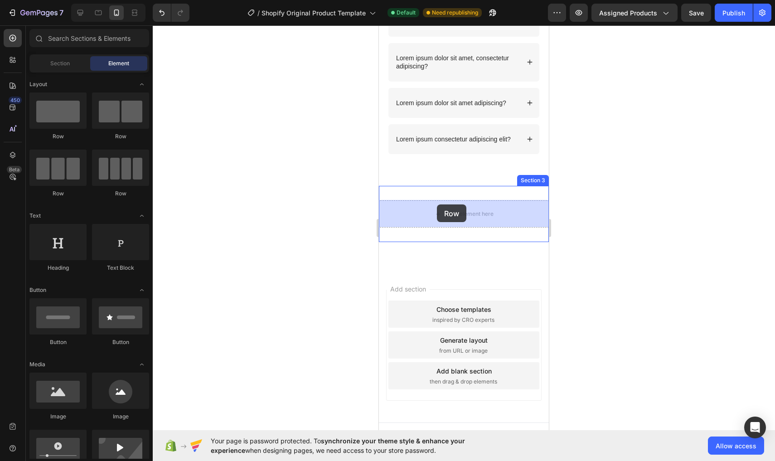
drag, startPoint x: 492, startPoint y: 141, endPoint x: 439, endPoint y: 212, distance: 88.4
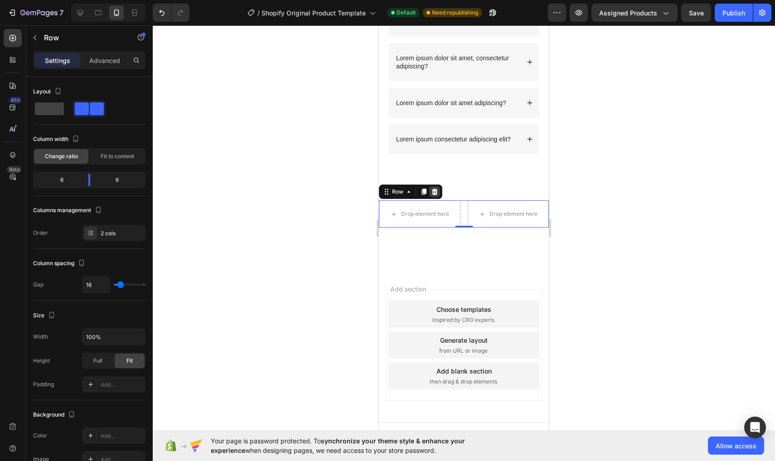
click at [440, 193] on div at bounding box center [434, 191] width 11 height 11
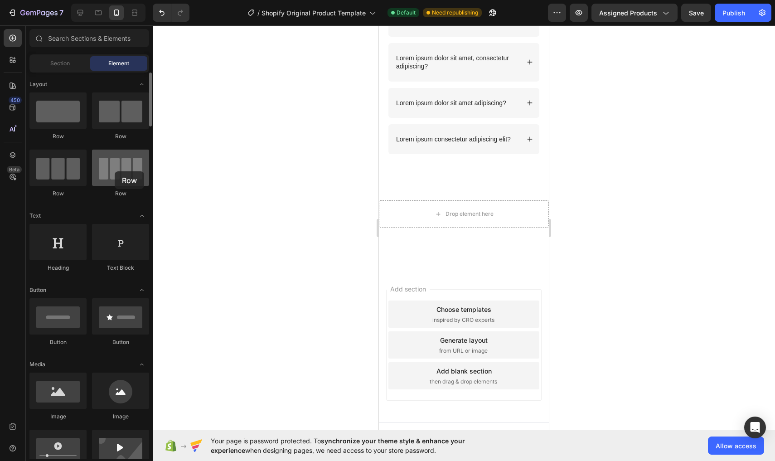
drag, startPoint x: 105, startPoint y: 172, endPoint x: 115, endPoint y: 171, distance: 9.6
click at [115, 171] on div at bounding box center [120, 168] width 57 height 36
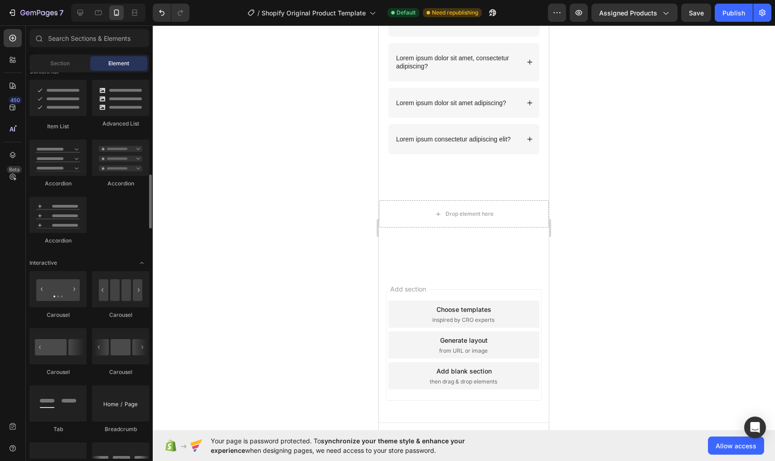
scroll to position [732, 0]
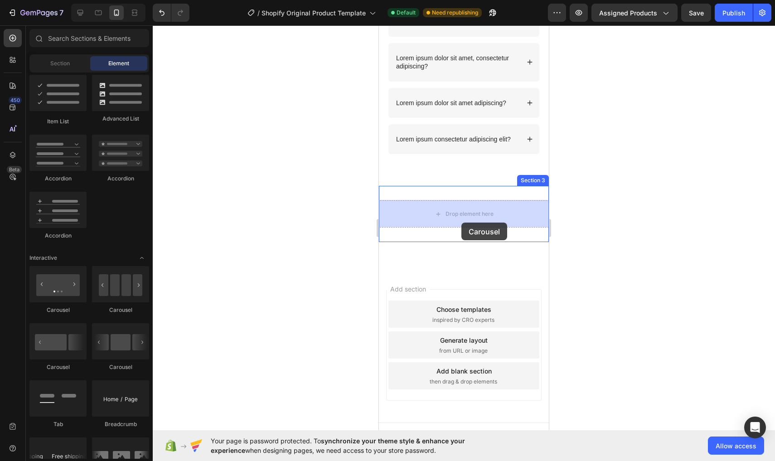
drag, startPoint x: 500, startPoint y: 378, endPoint x: 461, endPoint y: 222, distance: 160.1
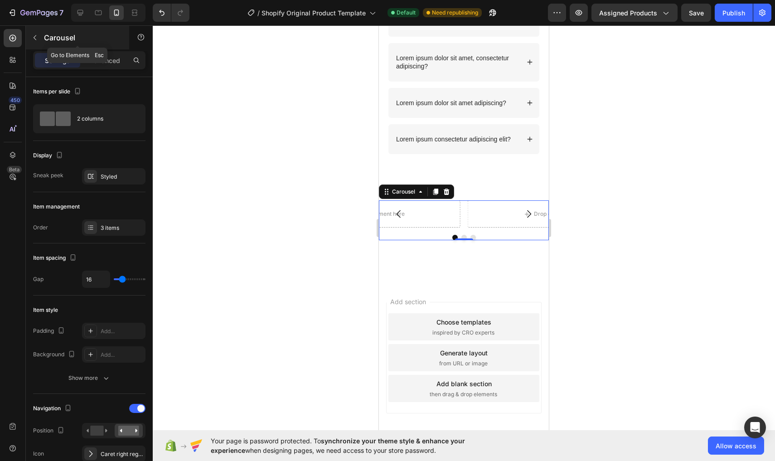
click at [34, 37] on icon "button" at bounding box center [35, 37] width 3 height 5
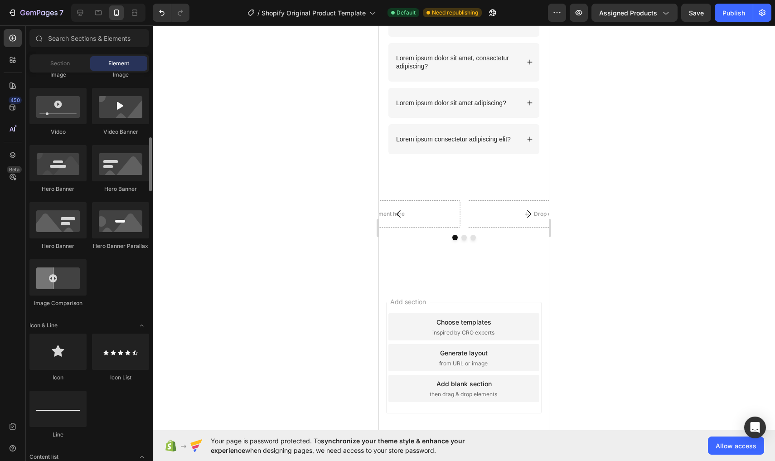
scroll to position [314, 0]
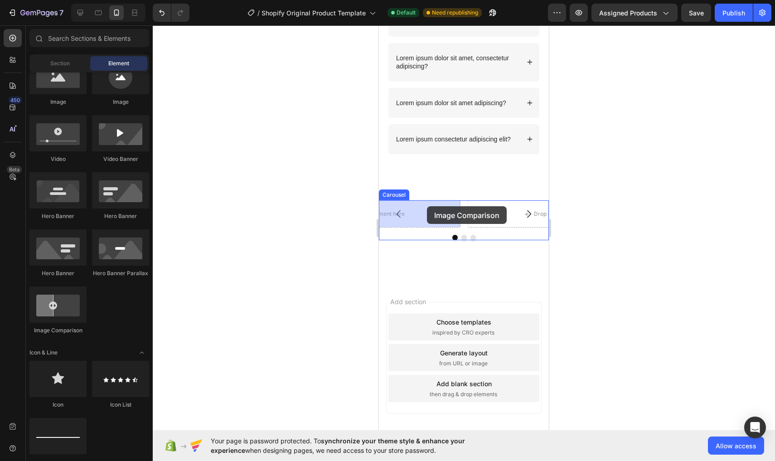
drag, startPoint x: 434, startPoint y: 324, endPoint x: 427, endPoint y: 206, distance: 118.5
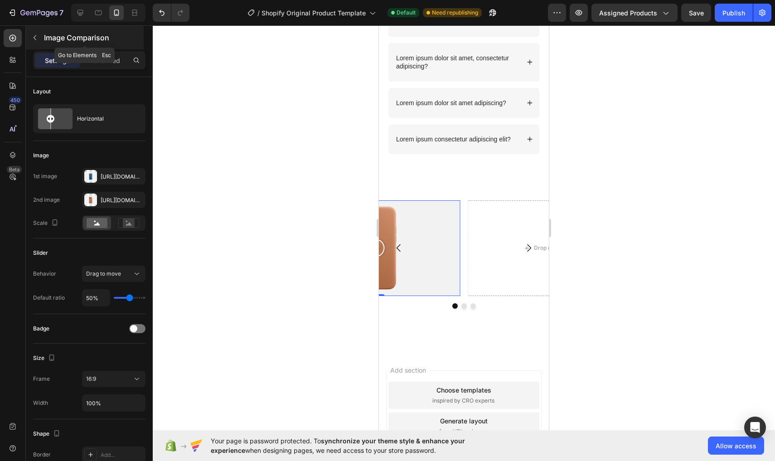
click at [37, 42] on button "button" at bounding box center [35, 37] width 14 height 14
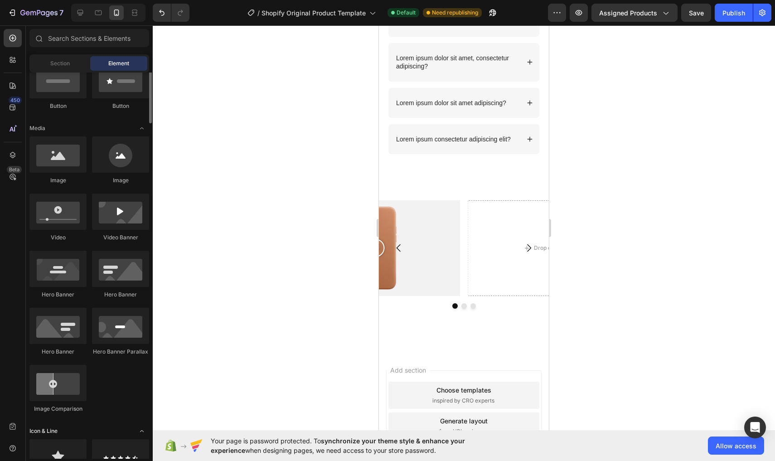
scroll to position [279, 0]
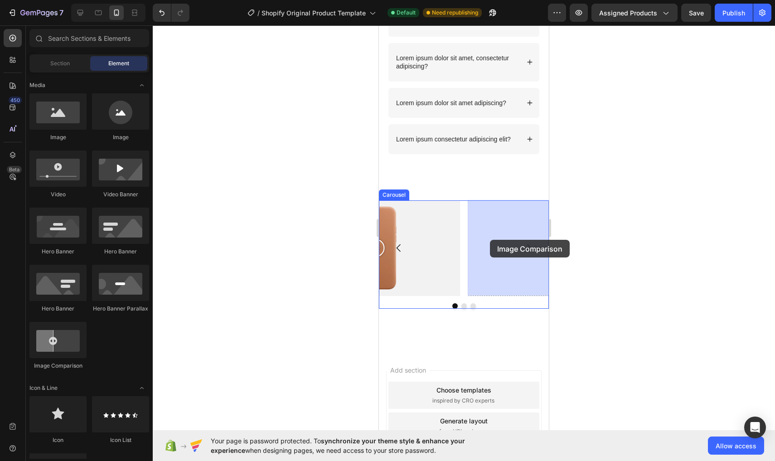
drag, startPoint x: 434, startPoint y: 363, endPoint x: 490, endPoint y: 240, distance: 135.5
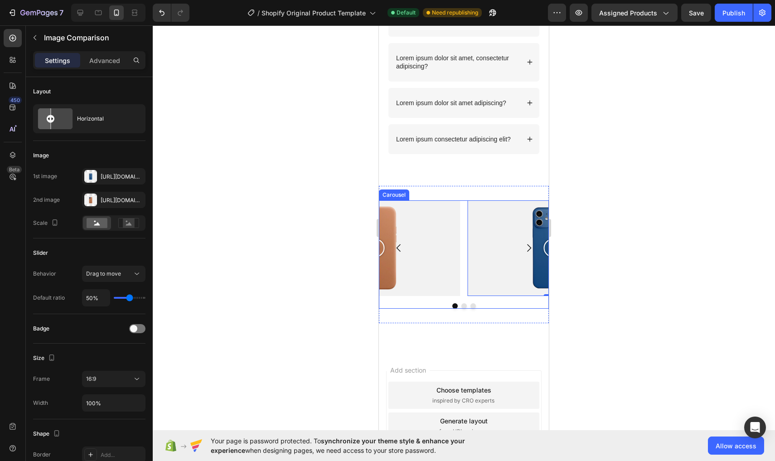
click at [527, 245] on icon "Carousel Next Arrow" at bounding box center [528, 247] width 11 height 11
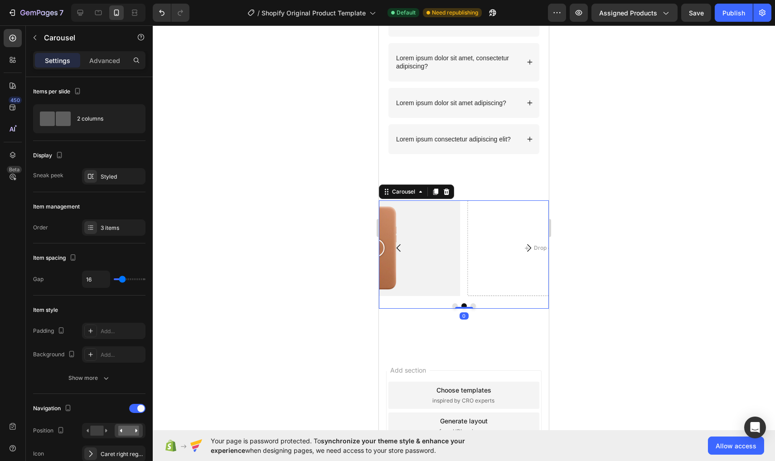
click at [529, 246] on icon "Carousel Next Arrow" at bounding box center [529, 248] width 4 height 8
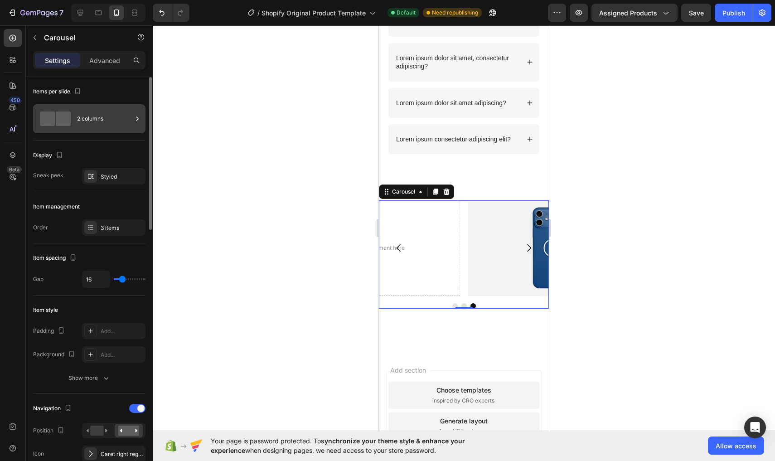
click at [100, 128] on div "2 columns" at bounding box center [104, 118] width 55 height 21
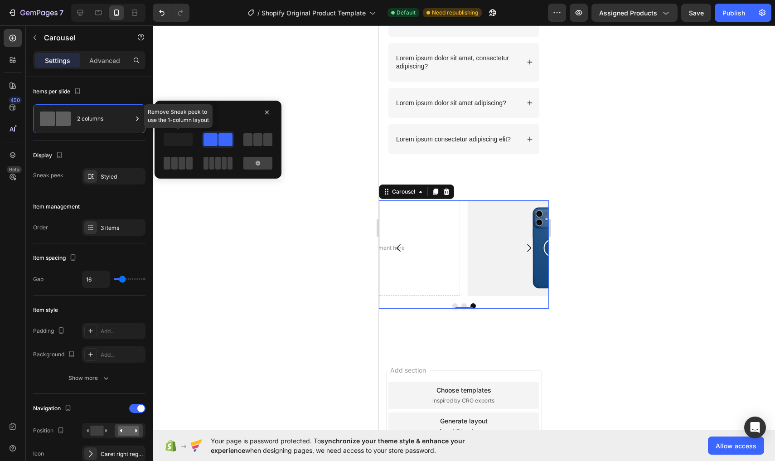
click at [189, 141] on span at bounding box center [178, 139] width 29 height 13
click at [264, 143] on span at bounding box center [267, 139] width 9 height 13
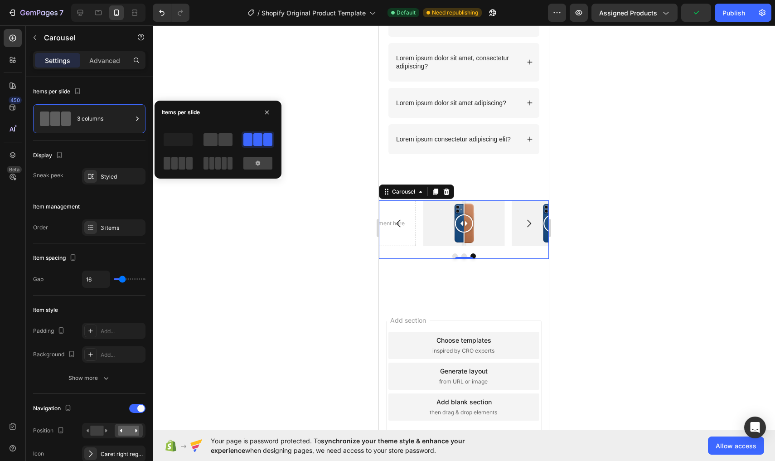
click at [217, 170] on div at bounding box center [218, 163] width 33 height 16
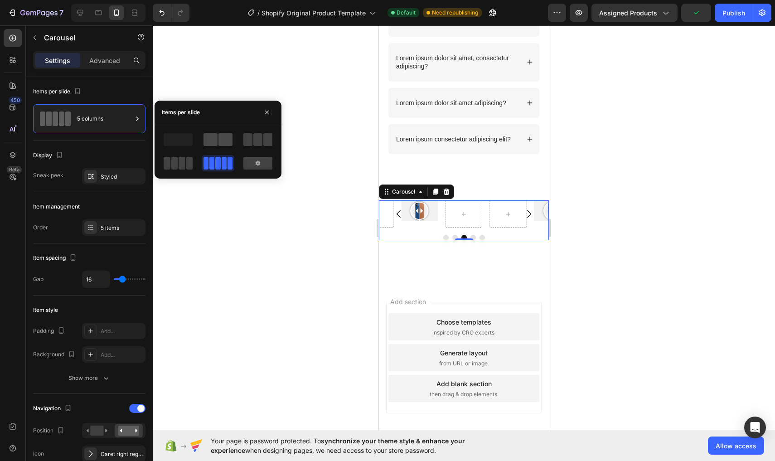
click at [216, 139] on span at bounding box center [210, 139] width 14 height 13
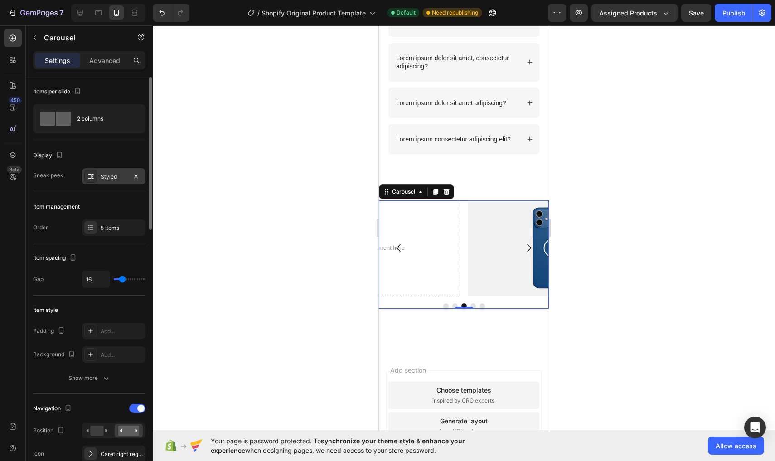
drag, startPoint x: 127, startPoint y: 167, endPoint x: 121, endPoint y: 176, distance: 11.3
click at [121, 176] on div "Display Sneak peek Styled" at bounding box center [89, 166] width 112 height 51
click at [121, 176] on div "Styled" at bounding box center [114, 177] width 26 height 8
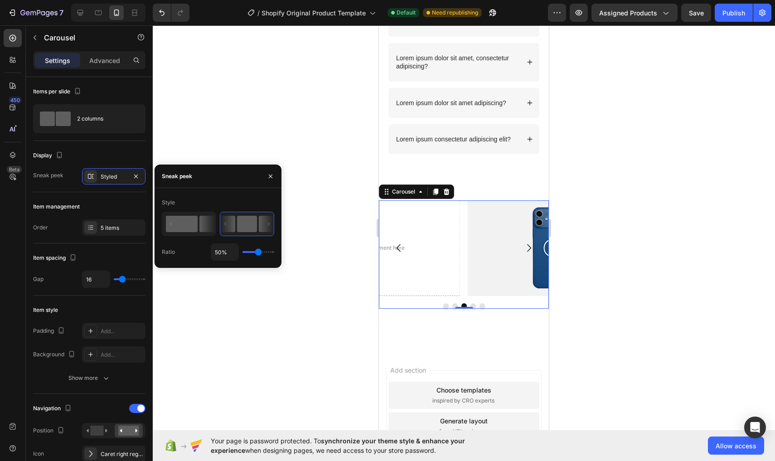
click at [194, 222] on rect at bounding box center [182, 224] width 32 height 16
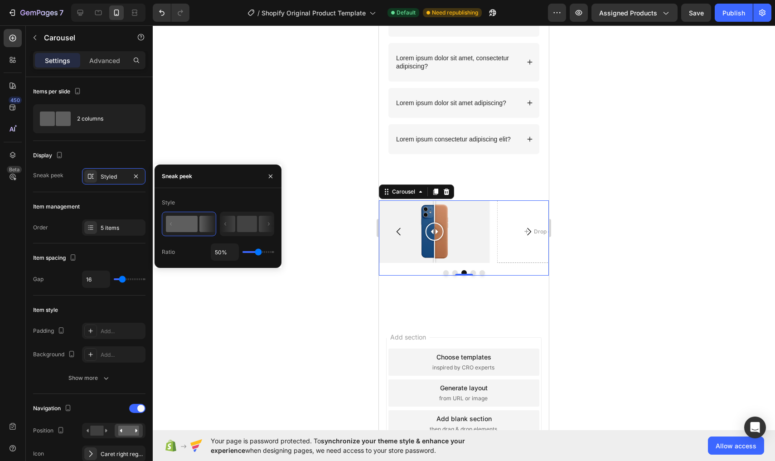
type input "38%"
type input "38"
type input "37%"
type input "37"
type input "19%"
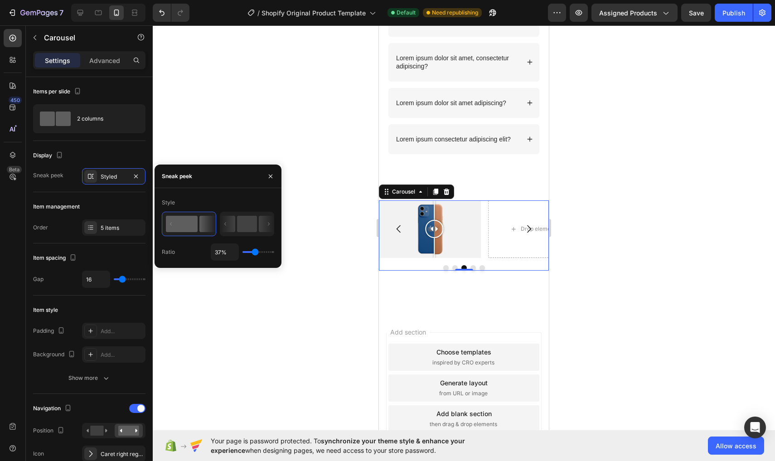
type input "19"
type input "14%"
type input "14"
type input "12%"
type input "12"
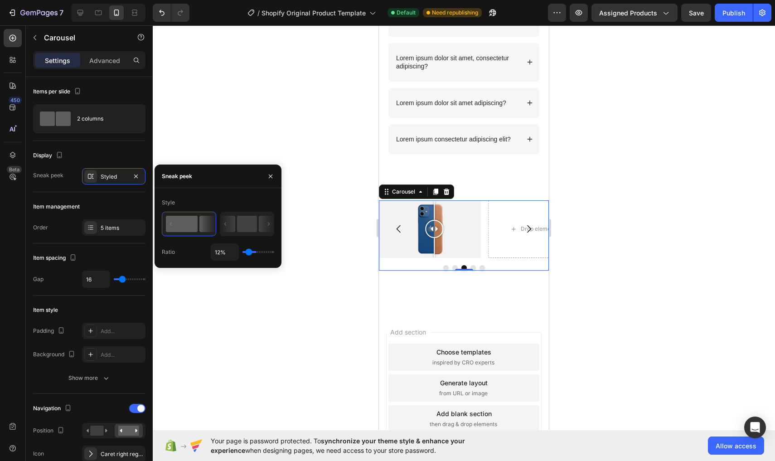
type input "9%"
type input "9"
type input "4%"
type input "4"
type input "2%"
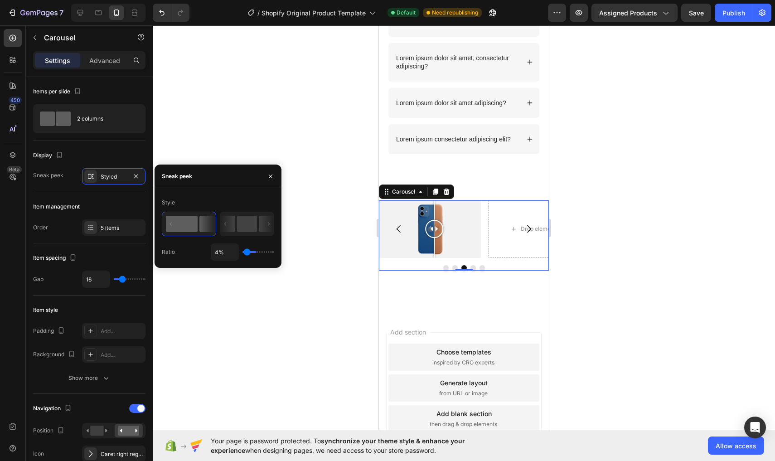
type input "2"
type input "1%"
type input "1"
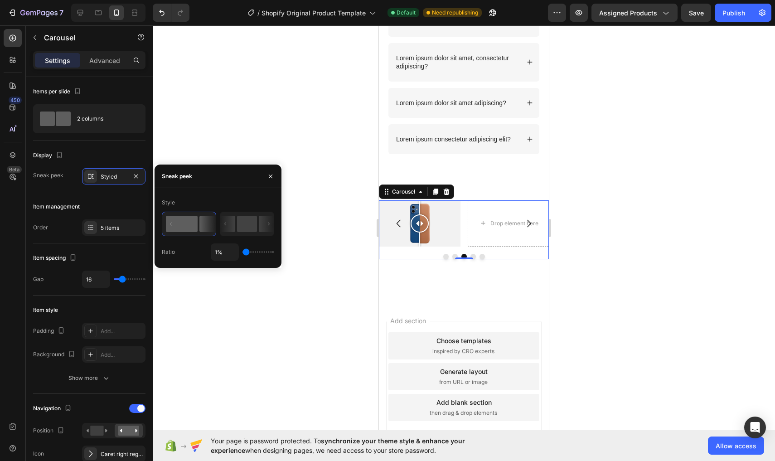
type input "2%"
type input "2"
type input "23%"
type input "23"
type input "33%"
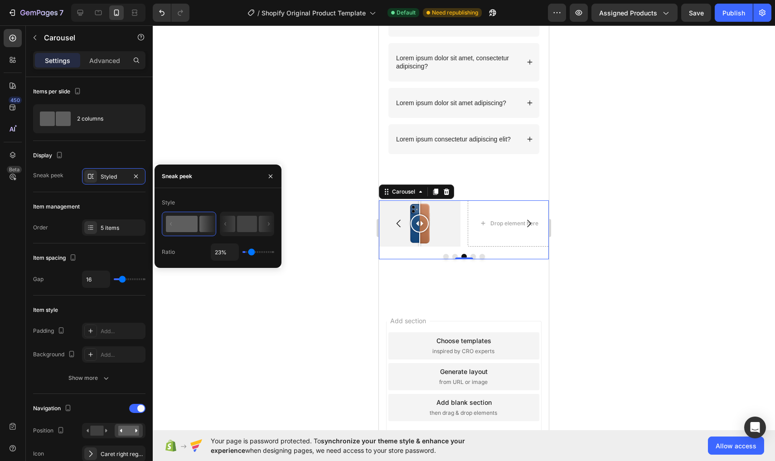
type input "33"
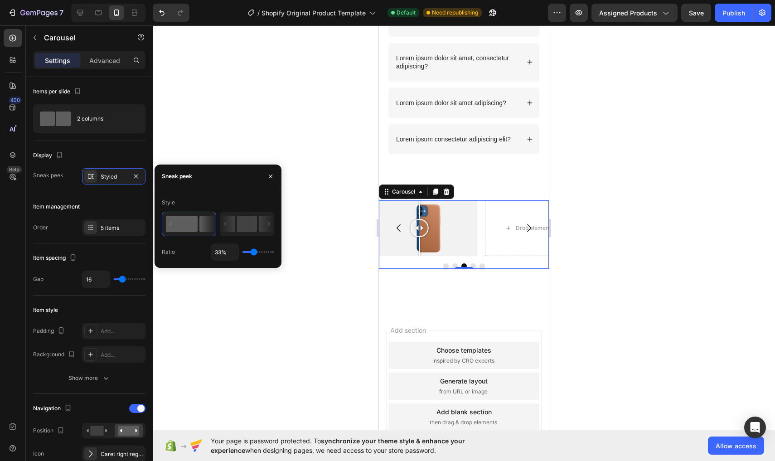
type input "56%"
type input "56"
type input "80%"
type input "80"
type input "94%"
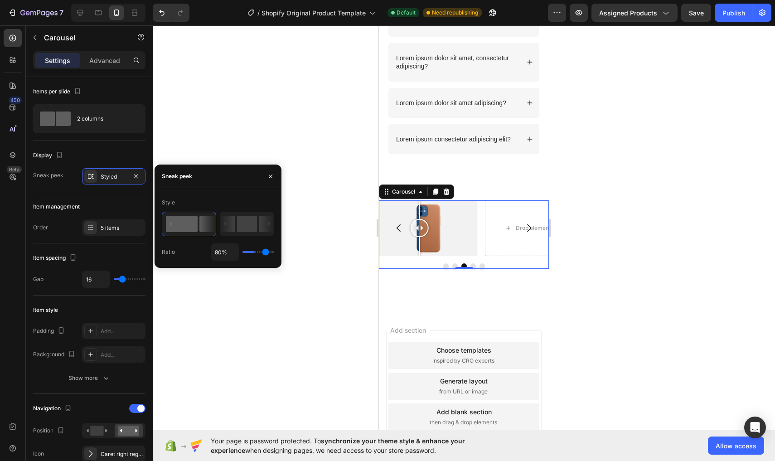
type input "94"
type input "96%"
type input "96"
type input "99%"
type input "99"
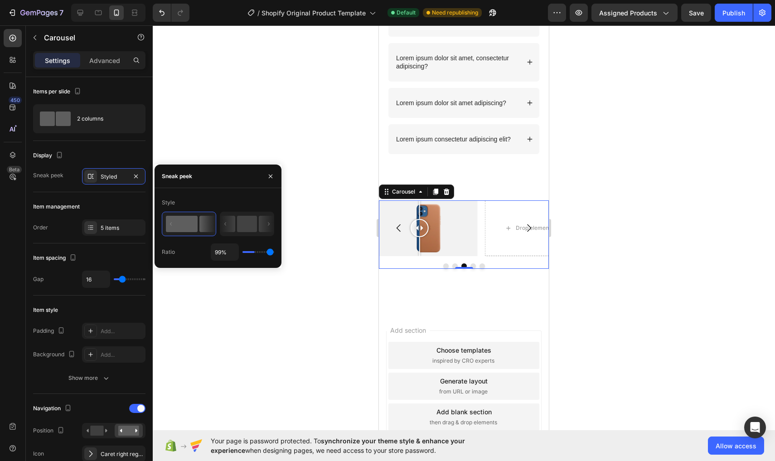
type input "100%"
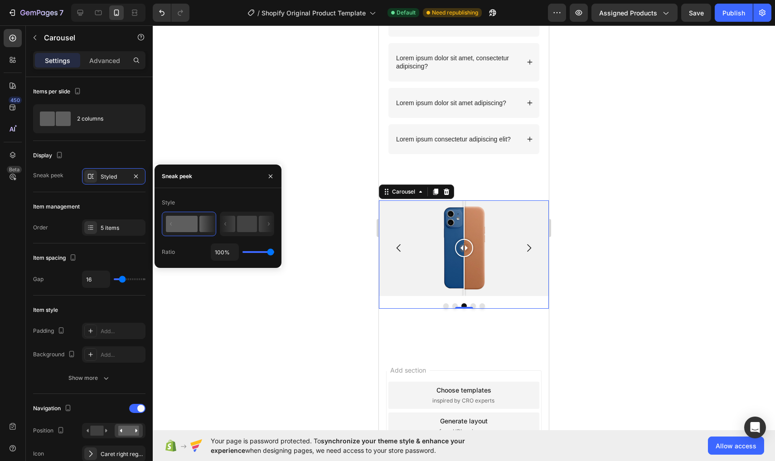
drag, startPoint x: 254, startPoint y: 254, endPoint x: 285, endPoint y: 246, distance: 31.4
type input "100"
click at [285, 0] on div "7 / Shopify Original Product Template Default Need republishing Preview Assigne…" at bounding box center [387, 0] width 775 height 0
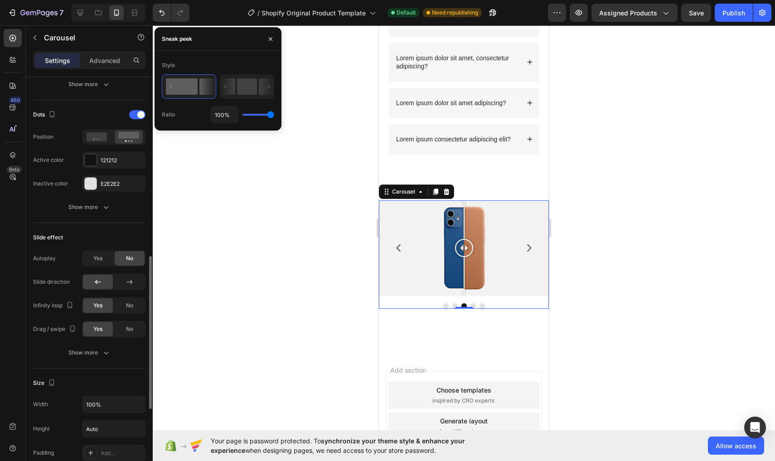
scroll to position [452, 0]
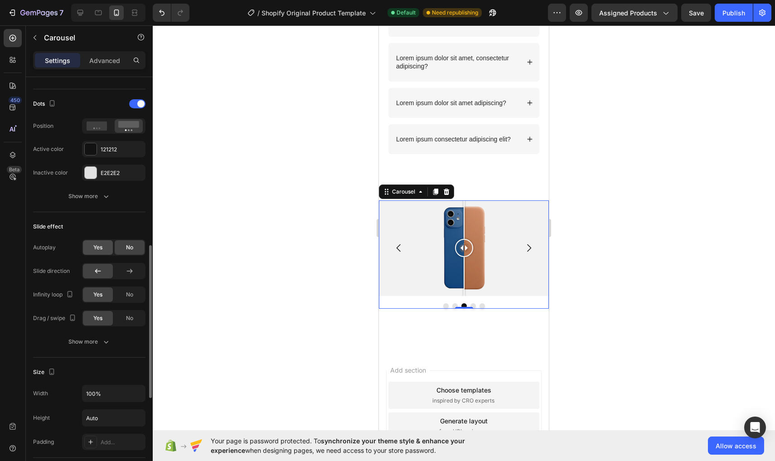
click at [97, 243] on span "Yes" at bounding box center [97, 247] width 9 height 8
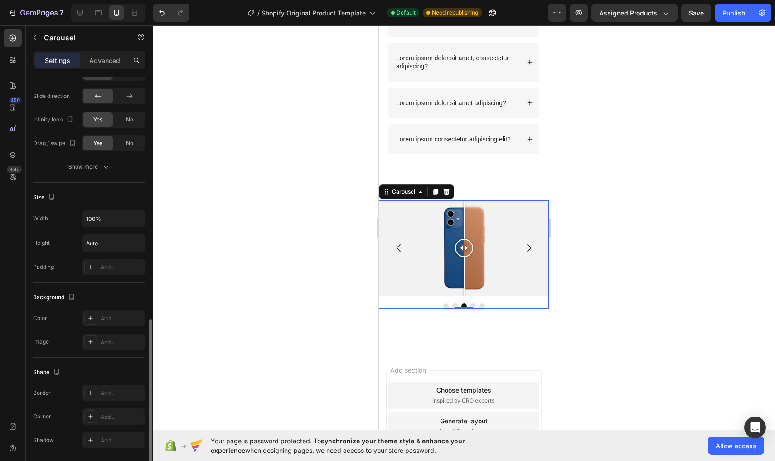
scroll to position [676, 0]
click at [109, 264] on div "Add..." at bounding box center [122, 266] width 43 height 8
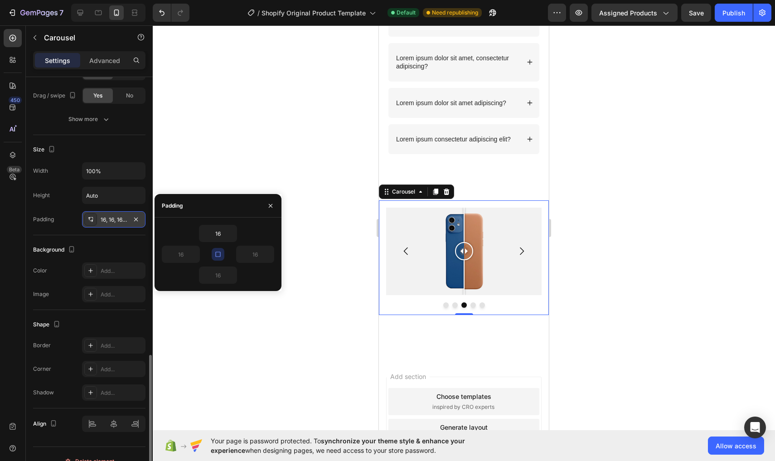
scroll to position [737, 0]
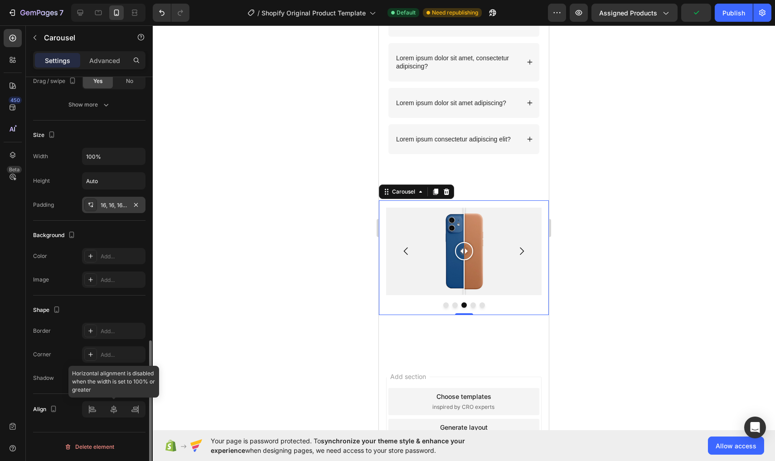
click at [95, 405] on div at bounding box center [113, 409] width 63 height 16
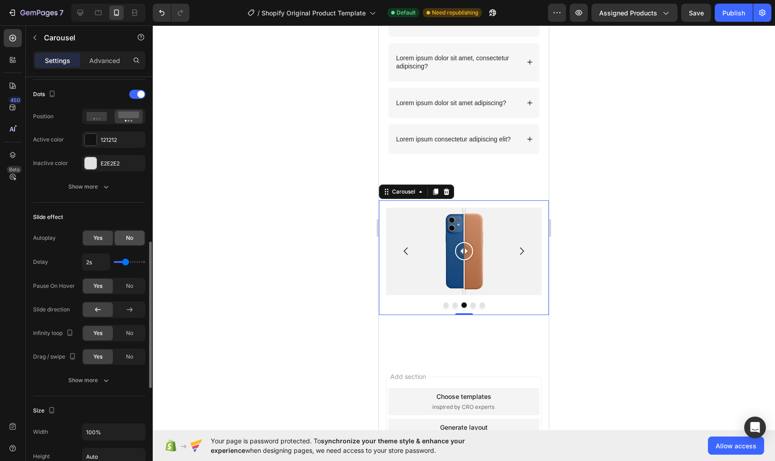
scroll to position [459, 0]
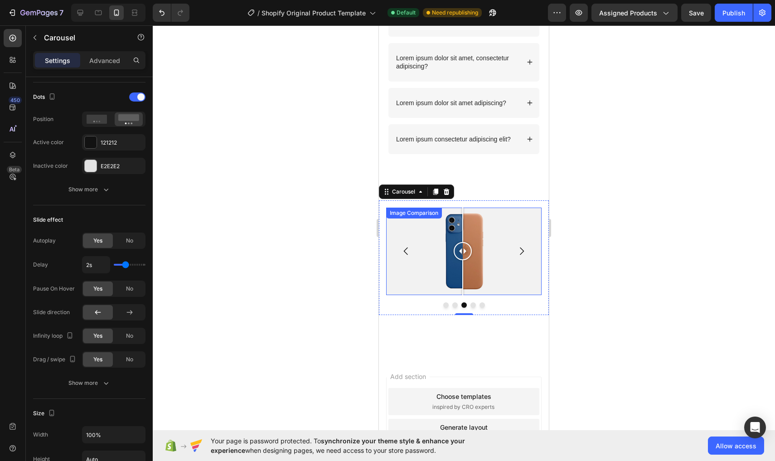
drag, startPoint x: 466, startPoint y: 255, endPoint x: 463, endPoint y: 261, distance: 7.5
click at [463, 261] on div at bounding box center [463, 251] width 18 height 87
click at [447, 193] on icon at bounding box center [447, 191] width 6 height 6
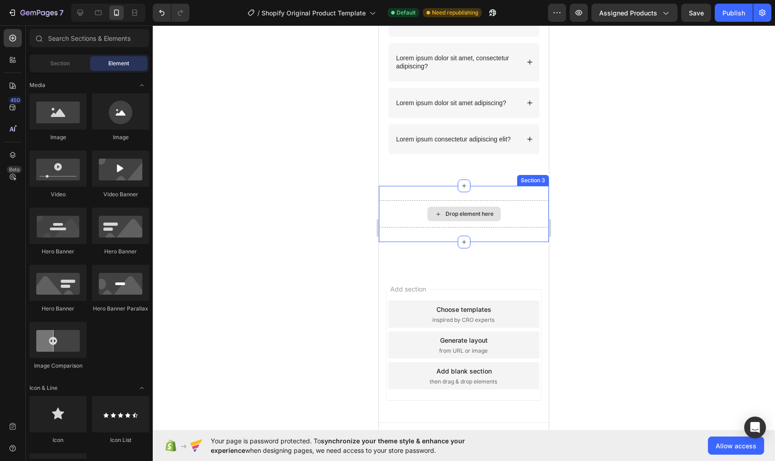
click at [429, 215] on div "Drop element here" at bounding box center [463, 214] width 73 height 14
click at [51, 68] on div "Section" at bounding box center [59, 63] width 57 height 14
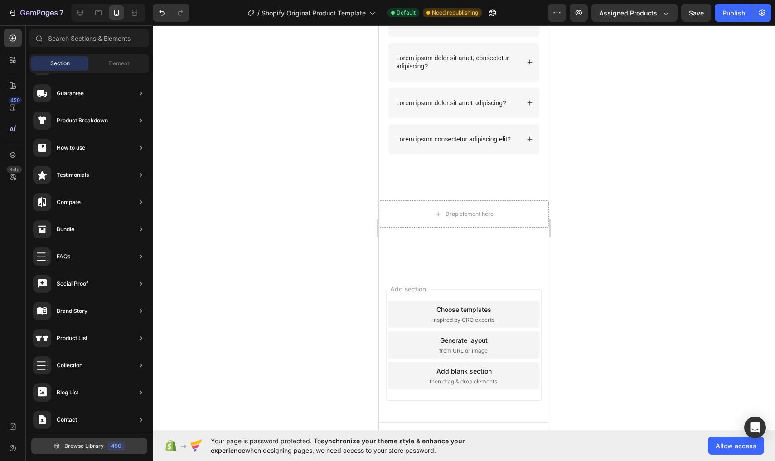
click at [89, 451] on button "Browse Library 450" at bounding box center [89, 446] width 116 height 16
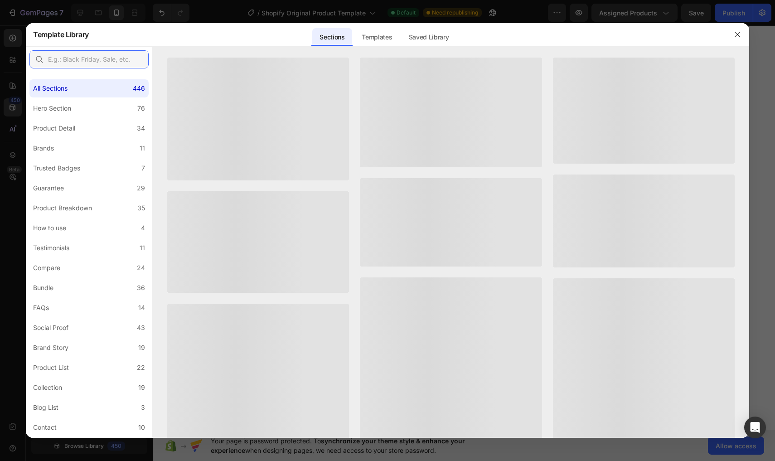
click at [108, 61] on input "text" at bounding box center [88, 59] width 119 height 18
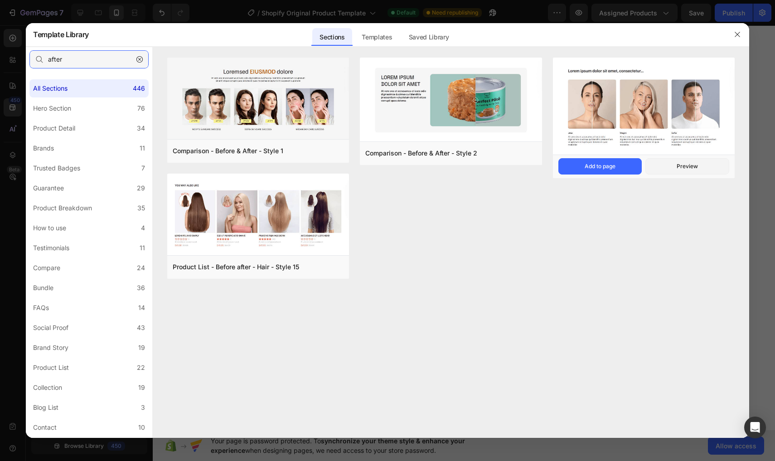
type input "after"
click at [596, 175] on div "Comparison - Before & After - Style 3 Add to page Preview" at bounding box center [644, 167] width 182 height 24
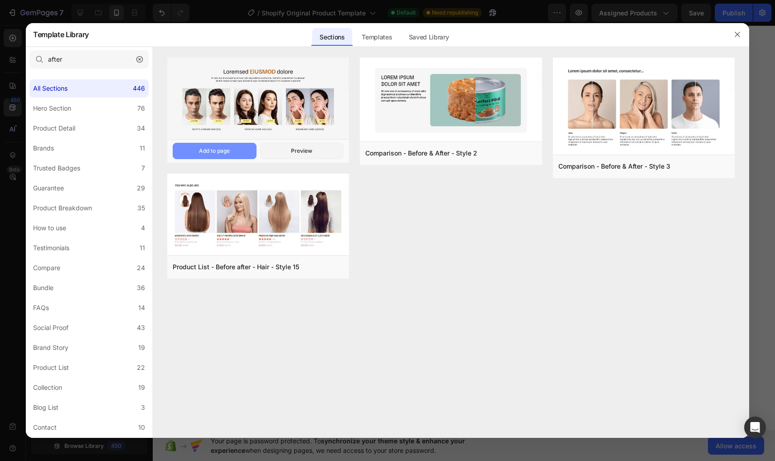
click at [247, 151] on button "Add to page" at bounding box center [215, 151] width 84 height 16
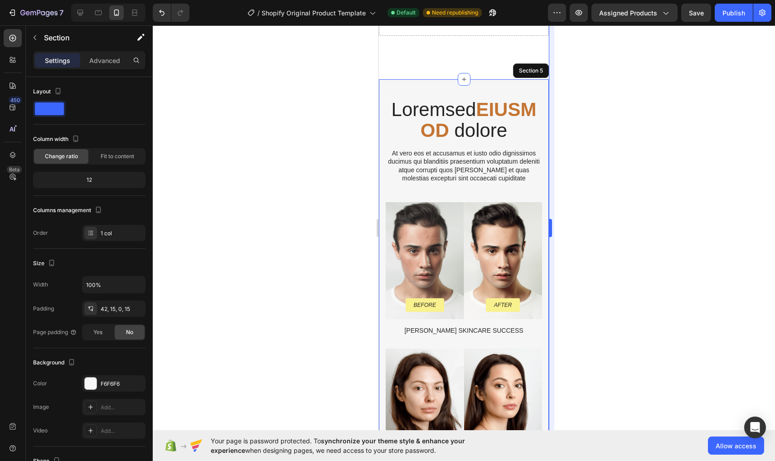
scroll to position [743, 0]
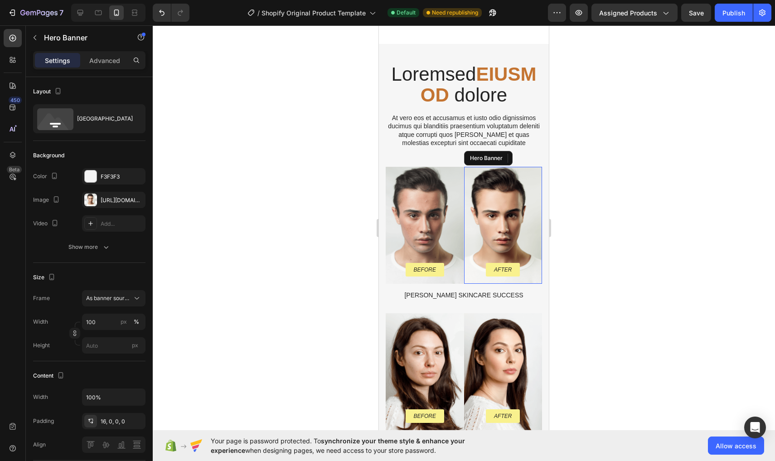
click at [498, 198] on div "Background Image" at bounding box center [503, 225] width 78 height 117
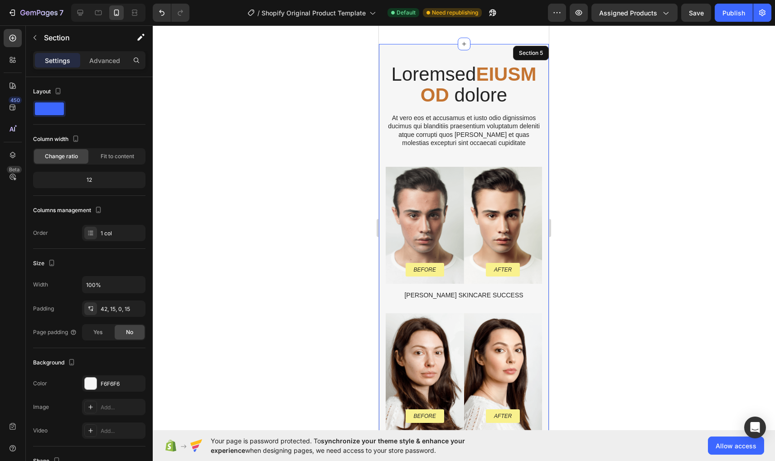
click at [397, 155] on div "Loremsed EIUSMOD dolore Heading At vero eos et accusamus et iusto odio dignissi…" at bounding box center [464, 337] width 156 height 549
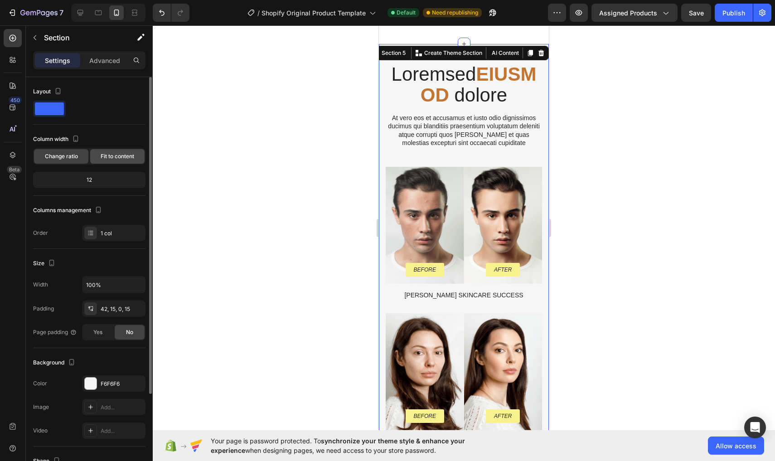
click at [109, 153] on span "Fit to content" at bounding box center [118, 156] width 34 height 8
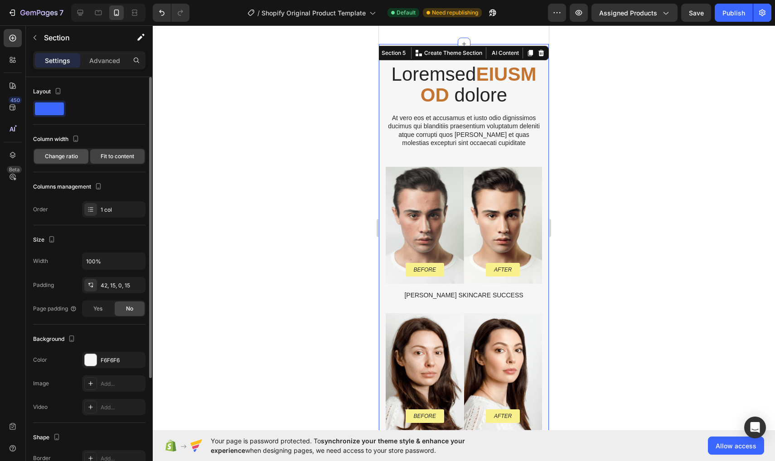
click at [71, 156] on span "Change ratio" at bounding box center [61, 156] width 33 height 8
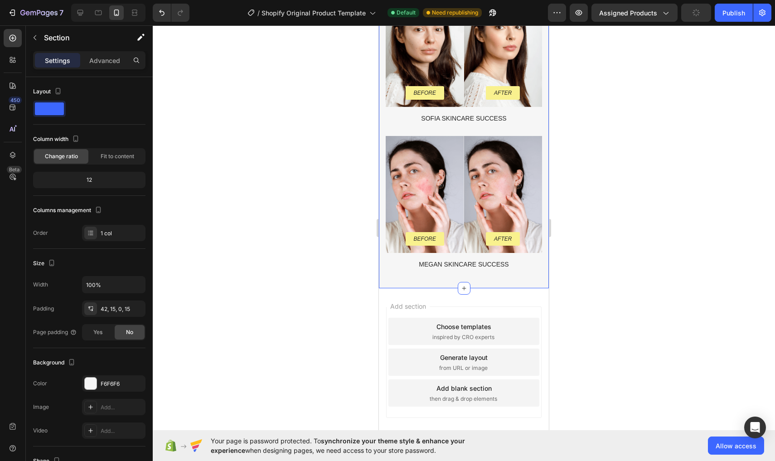
scroll to position [1058, 0]
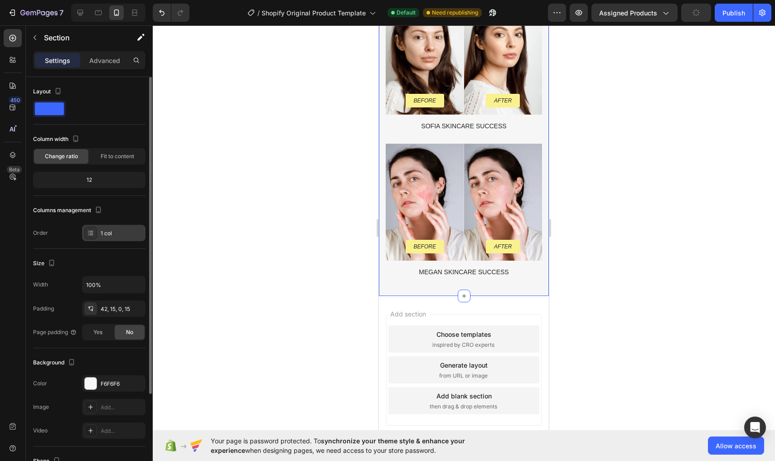
click at [116, 231] on div "1 col" at bounding box center [122, 233] width 43 height 8
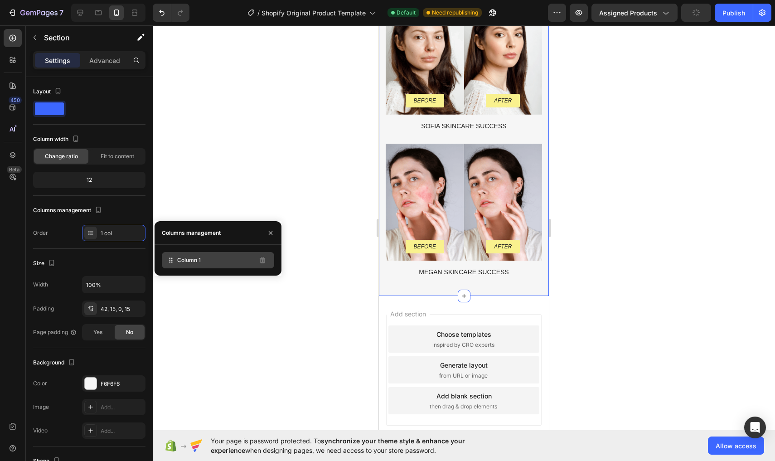
click at [221, 263] on div "Column 1" at bounding box center [218, 260] width 112 height 16
click at [163, 19] on button "Undo/Redo" at bounding box center [162, 13] width 18 height 18
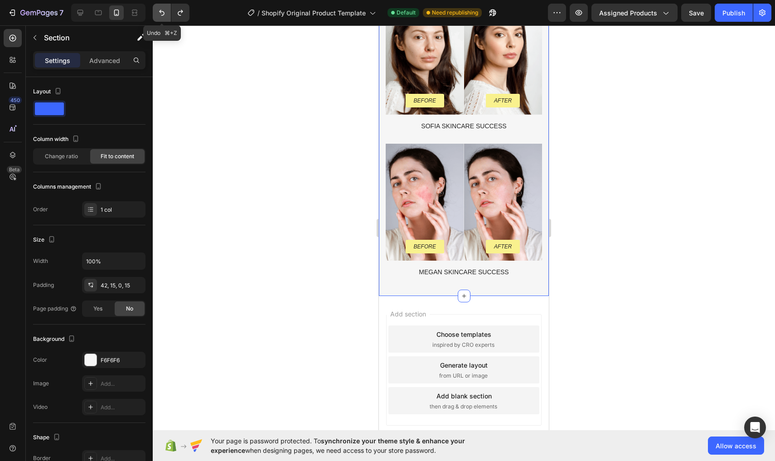
click at [163, 19] on button "Undo/Redo" at bounding box center [162, 13] width 18 height 18
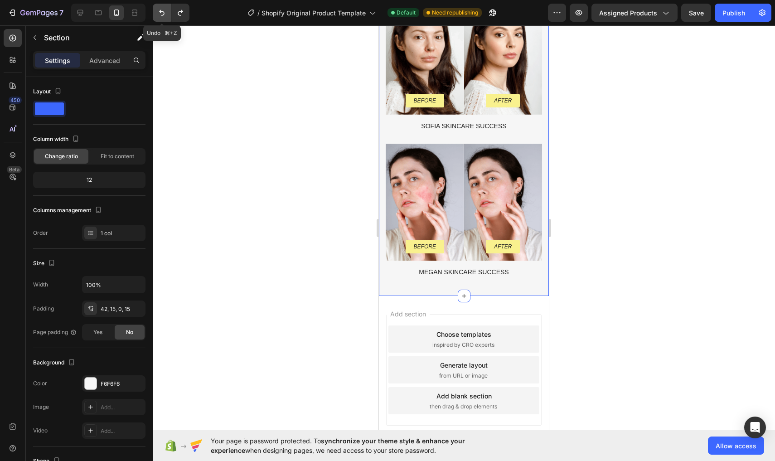
click at [163, 19] on button "Undo/Redo" at bounding box center [162, 13] width 18 height 18
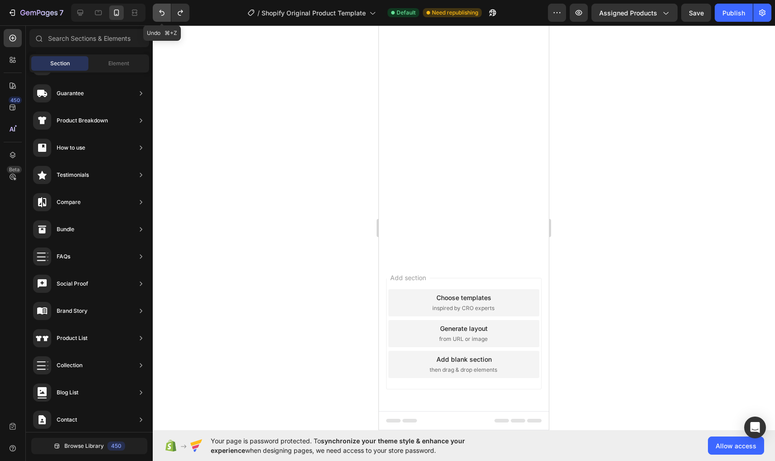
scroll to position [527, 0]
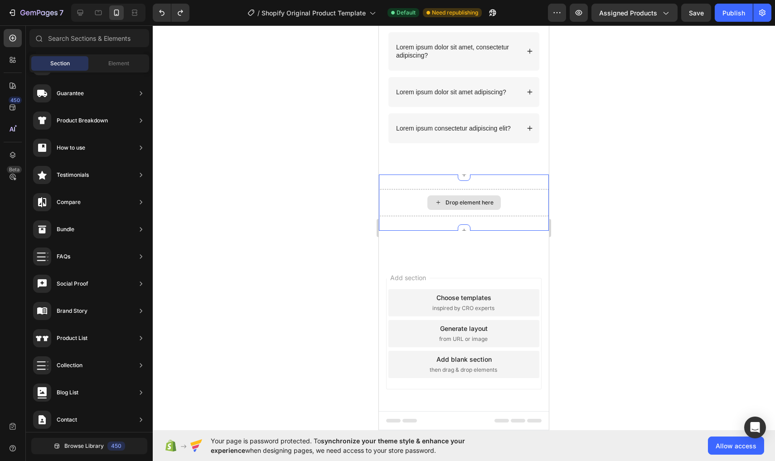
click at [477, 207] on div "Drop element here" at bounding box center [463, 202] width 73 height 14
click at [67, 448] on span "Browse Library" at bounding box center [83, 446] width 39 height 8
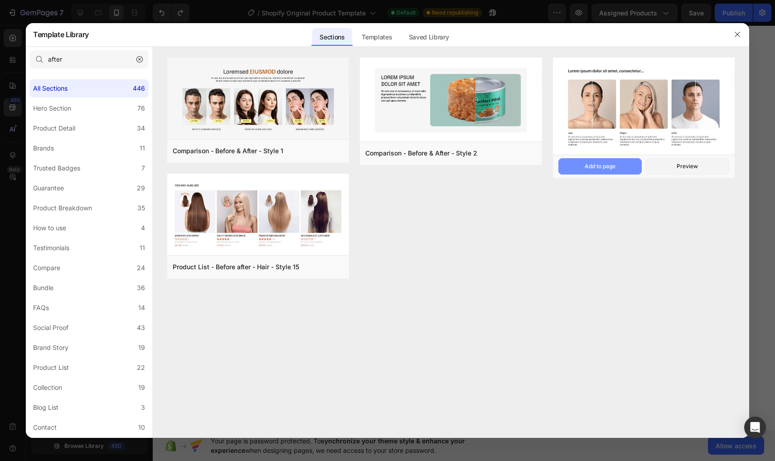
click at [572, 166] on button "Add to page" at bounding box center [600, 166] width 84 height 16
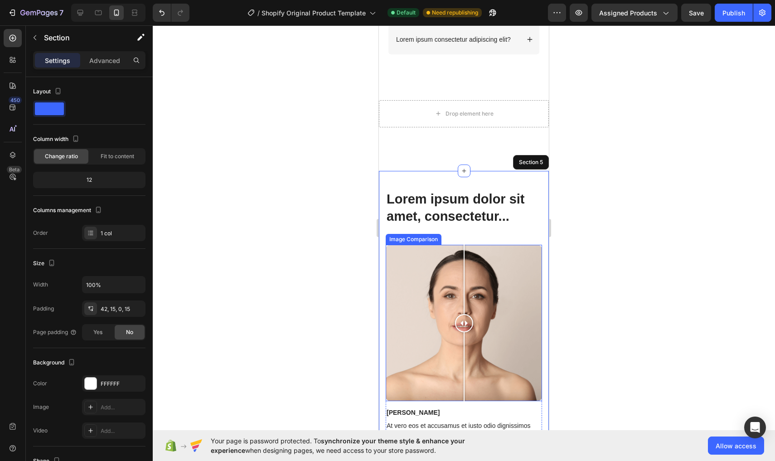
scroll to position [610, 0]
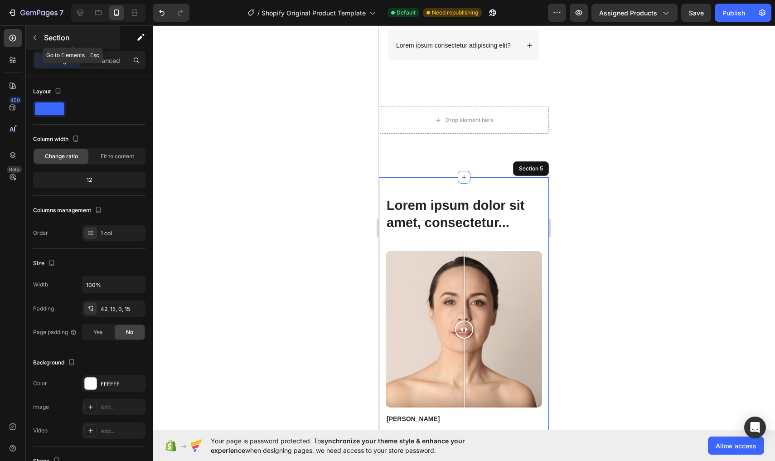
click at [36, 34] on button "button" at bounding box center [35, 37] width 14 height 14
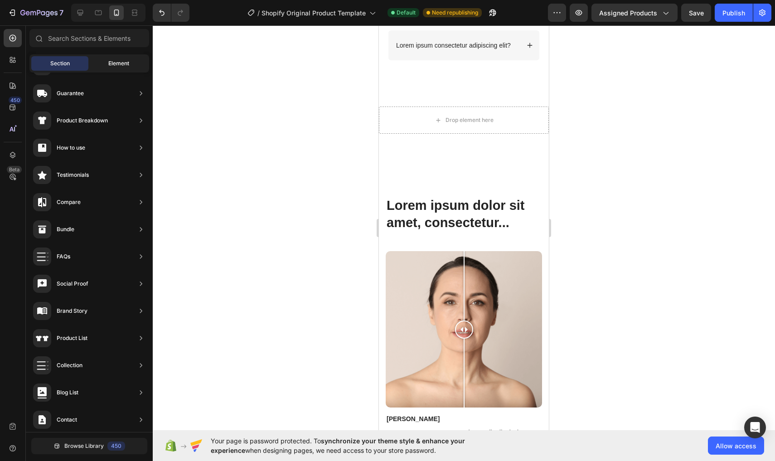
click at [102, 63] on div "Element" at bounding box center [118, 63] width 57 height 14
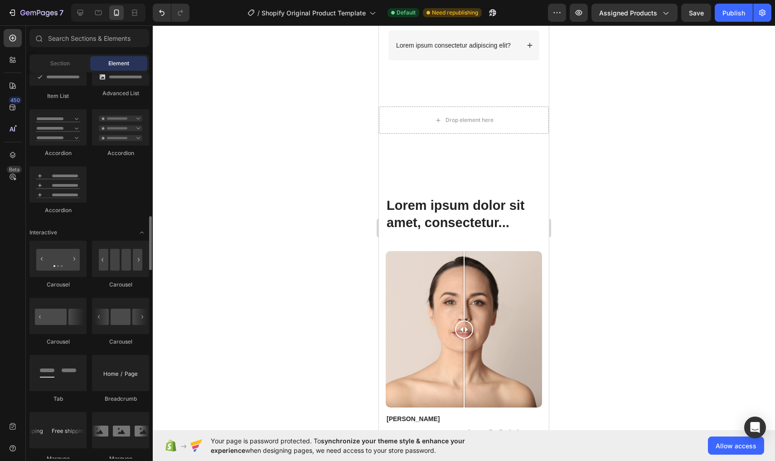
scroll to position [807, 0]
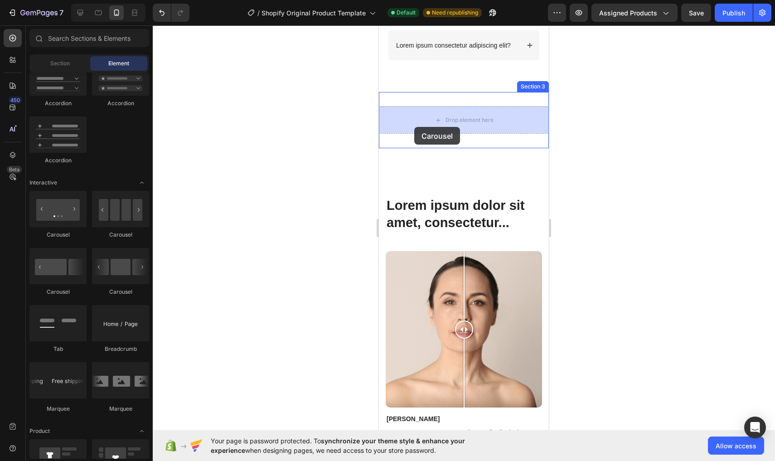
drag, startPoint x: 436, startPoint y: 228, endPoint x: 390, endPoint y: 133, distance: 105.4
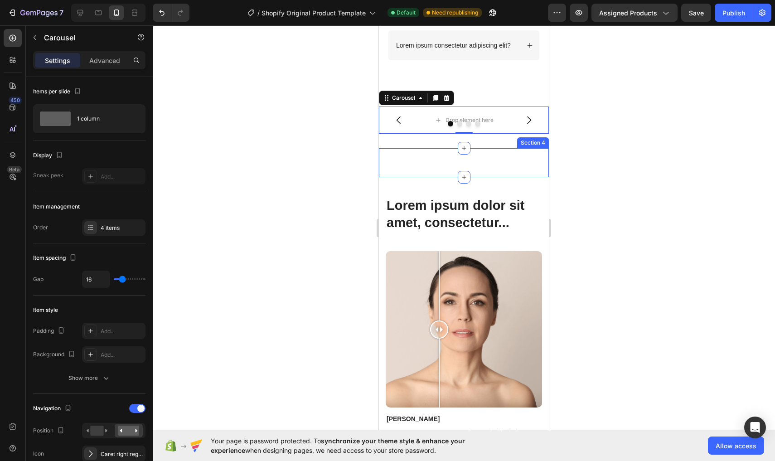
drag, startPoint x: 424, startPoint y: 319, endPoint x: 443, endPoint y: 165, distance: 154.3
click at [443, 165] on div "Lorem ipsum dolor sit amet, consectetur elit? Lorem ipsum dolor sit amet, conse…" at bounding box center [464, 169] width 170 height 1471
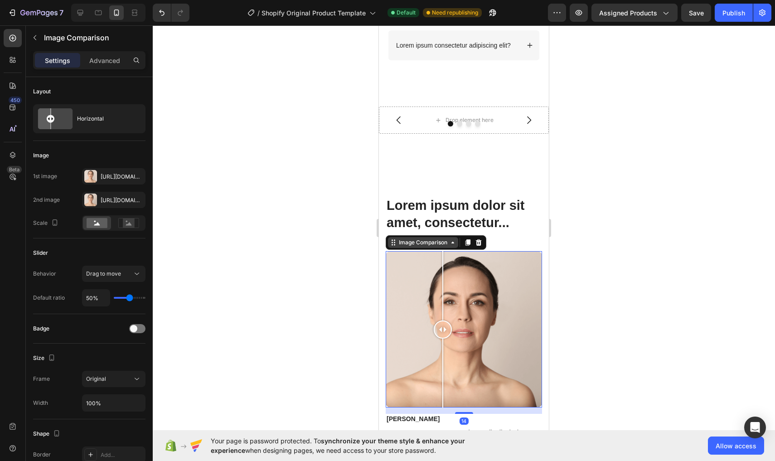
click at [412, 243] on div "Image Comparison" at bounding box center [423, 242] width 52 height 8
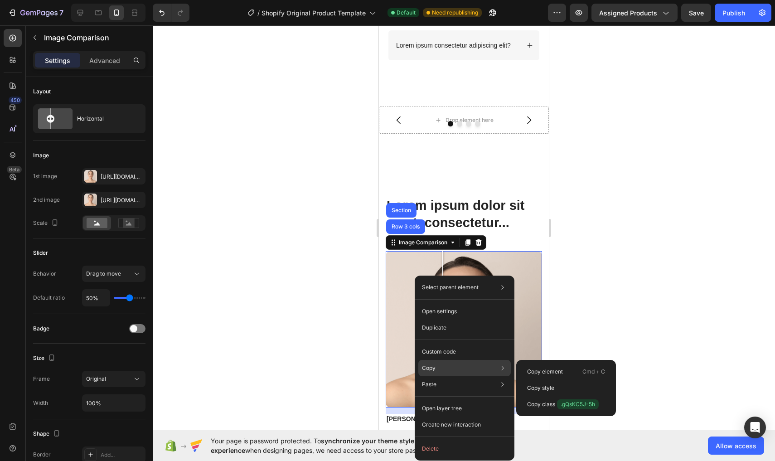
click at [433, 362] on div "Copy Copy element Cmd + C Copy style Copy class .gQsKC5J-5h" at bounding box center [464, 368] width 92 height 16
click at [532, 372] on p "Copy element" at bounding box center [545, 371] width 36 height 8
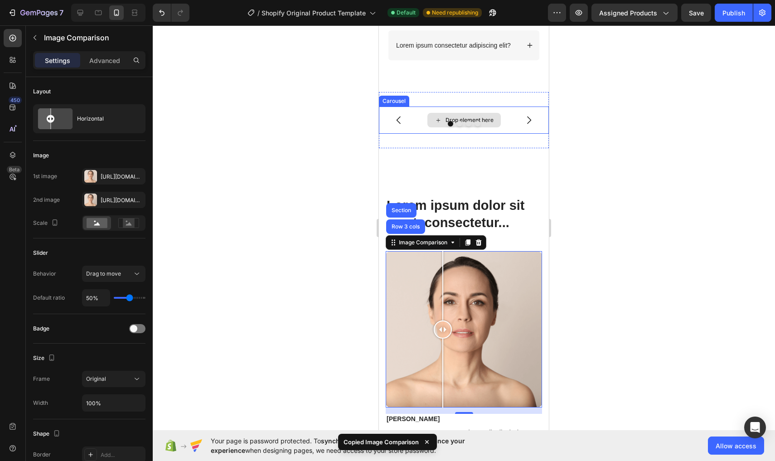
click at [447, 117] on div "Drop element here" at bounding box center [469, 119] width 48 height 7
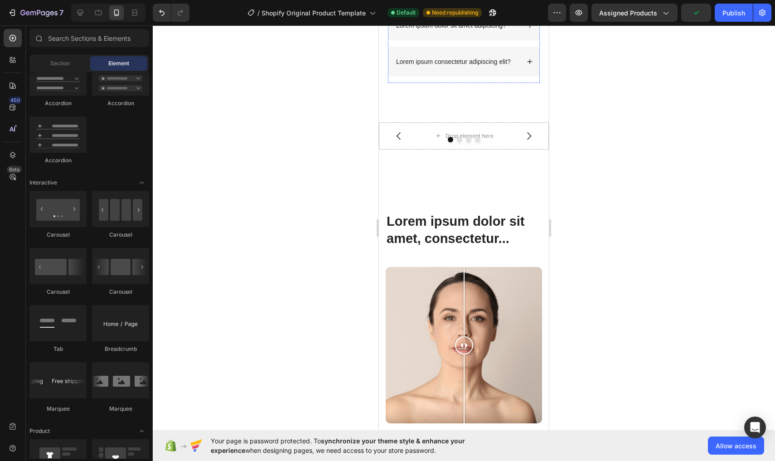
scroll to position [607, 0]
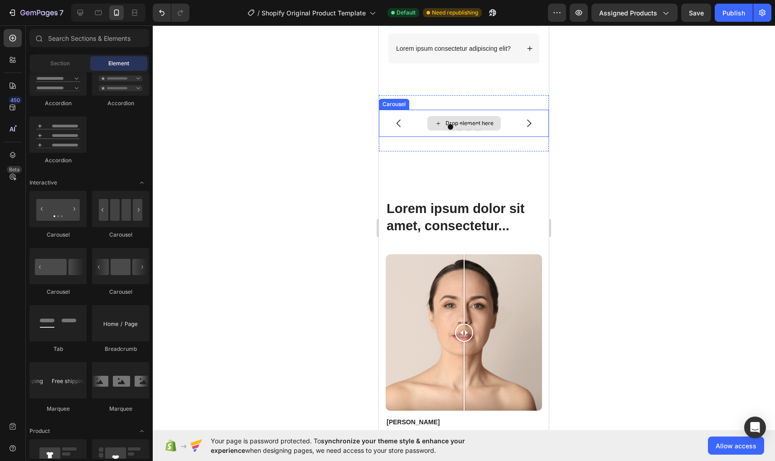
click at [455, 123] on div "Drop element here" at bounding box center [469, 123] width 48 height 7
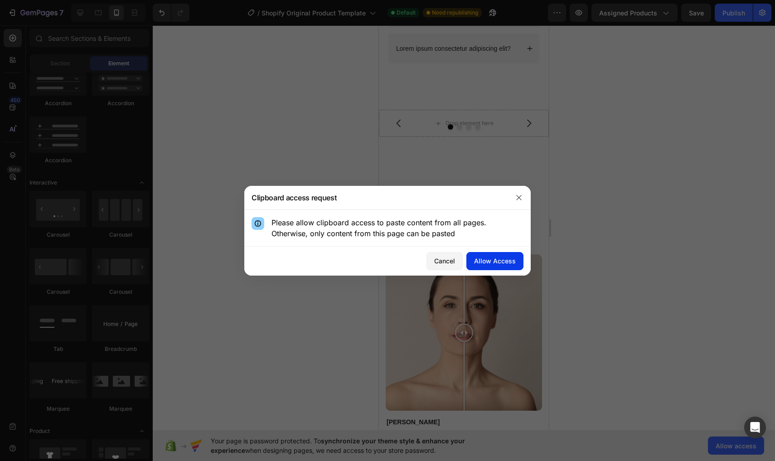
click at [498, 258] on div "Allow Access" at bounding box center [495, 261] width 42 height 10
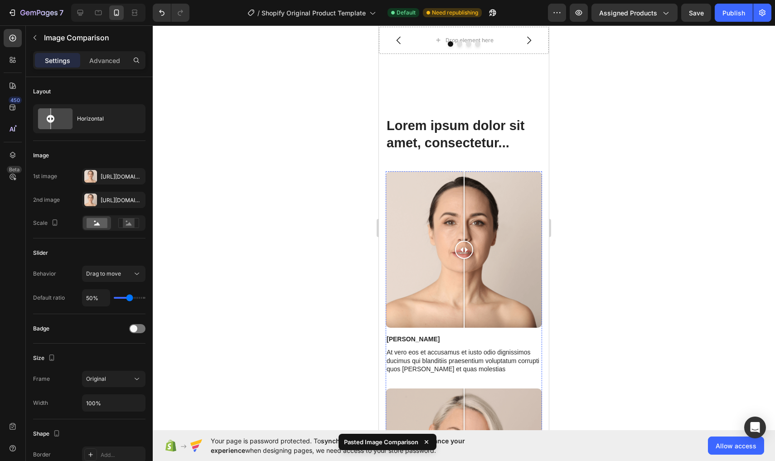
scroll to position [662, 0]
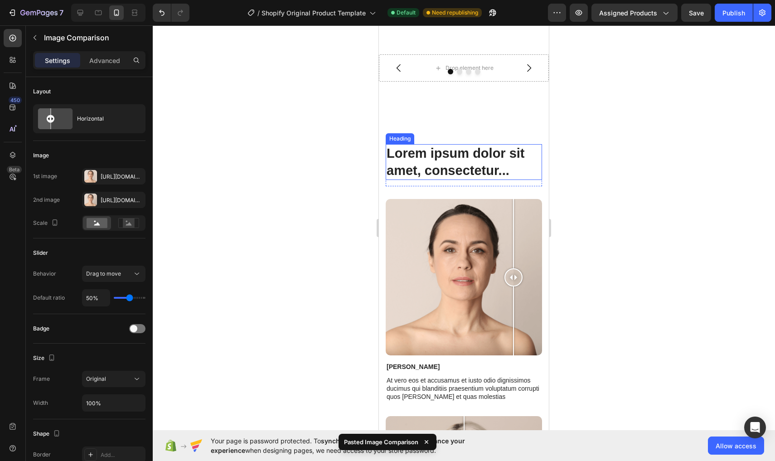
drag, startPoint x: 508, startPoint y: 200, endPoint x: 513, endPoint y: 162, distance: 38.9
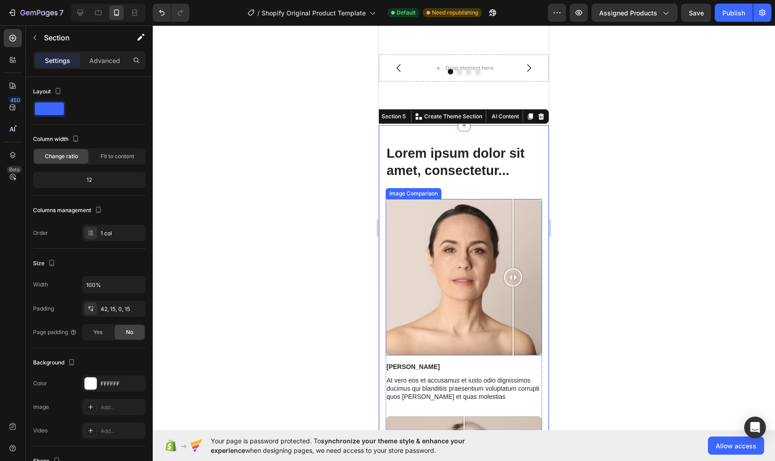
click at [513, 222] on div at bounding box center [512, 233] width 1 height 69
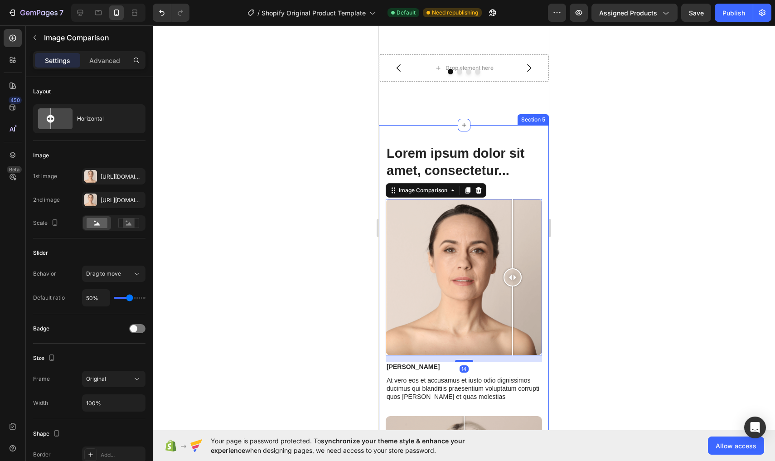
drag, startPoint x: 512, startPoint y: 219, endPoint x: 512, endPoint y: 190, distance: 29.5
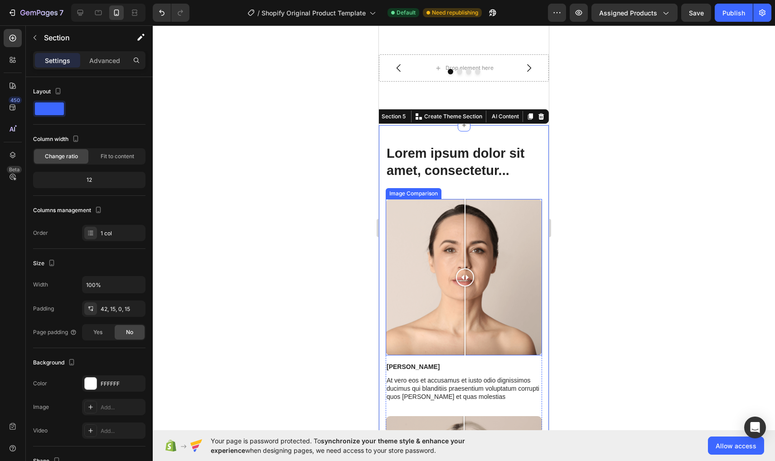
click at [465, 330] on div at bounding box center [464, 277] width 156 height 156
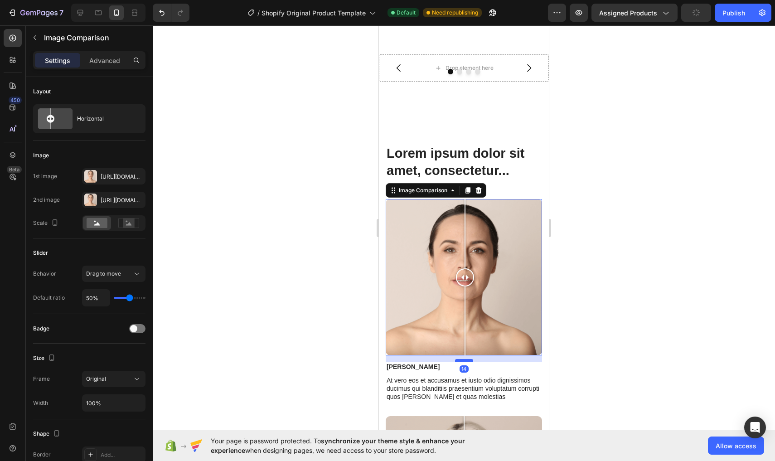
click at [463, 360] on div at bounding box center [464, 360] width 18 height 3
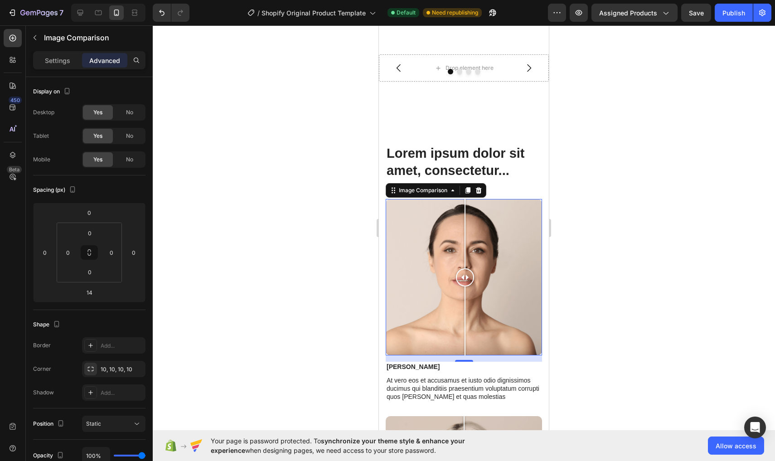
drag, startPoint x: 478, startPoint y: 358, endPoint x: 498, endPoint y: 250, distance: 110.0
click at [498, 250] on div "Image Comparison 14" at bounding box center [464, 277] width 156 height 156
drag, startPoint x: 470, startPoint y: 277, endPoint x: 546, endPoint y: 277, distance: 75.7
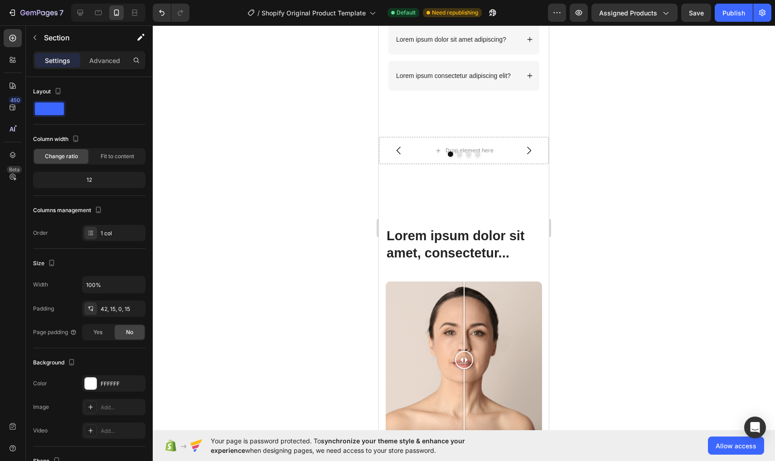
scroll to position [602, 0]
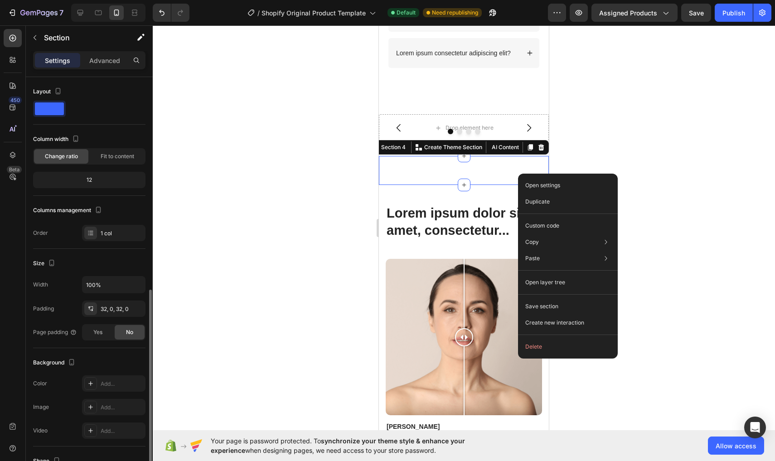
scroll to position [120, 0]
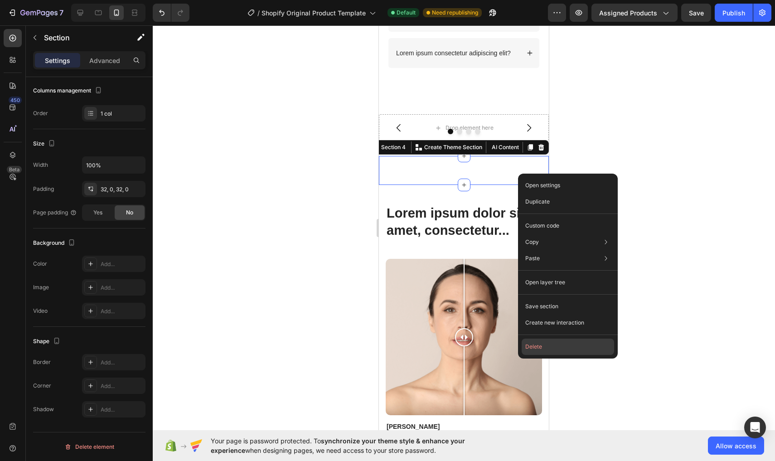
click at [571, 353] on button "Delete" at bounding box center [568, 346] width 92 height 16
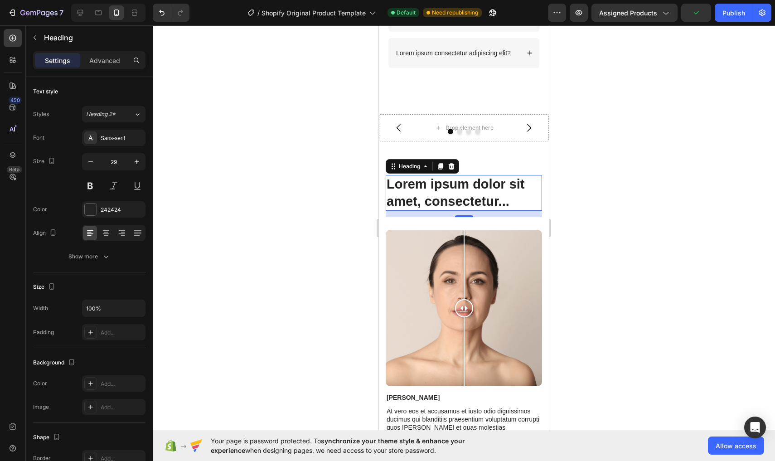
click at [541, 194] on h2 "Lorem ipsum dolor sit amet, consectetur..." at bounding box center [464, 193] width 156 height 36
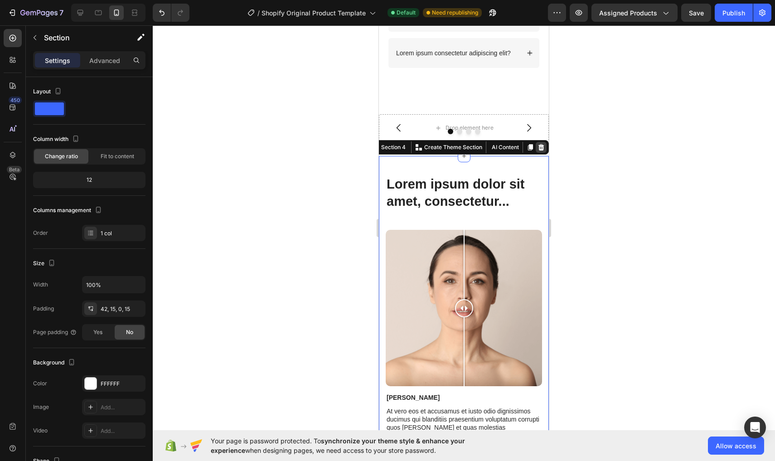
click at [542, 148] on icon at bounding box center [541, 147] width 6 height 6
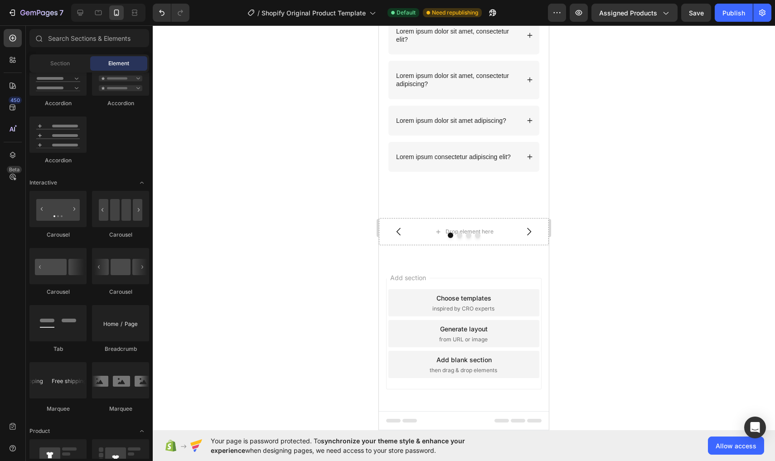
scroll to position [498, 0]
click at [74, 42] on input "text" at bounding box center [89, 38] width 120 height 18
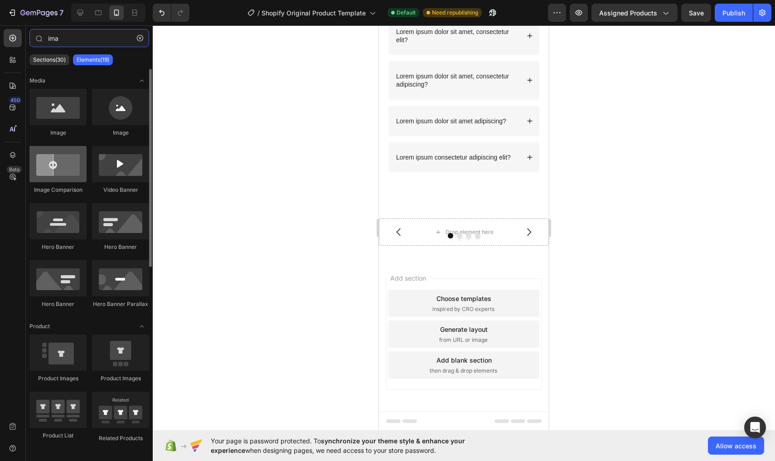
type input "ima"
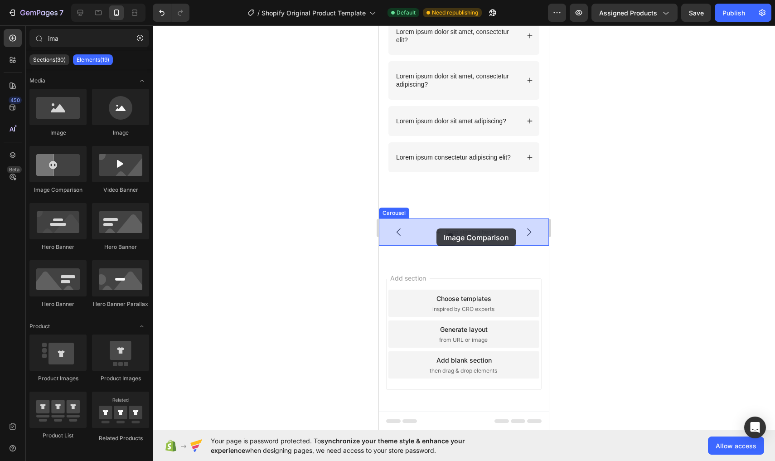
drag, startPoint x: 429, startPoint y: 186, endPoint x: 436, endPoint y: 228, distance: 42.8
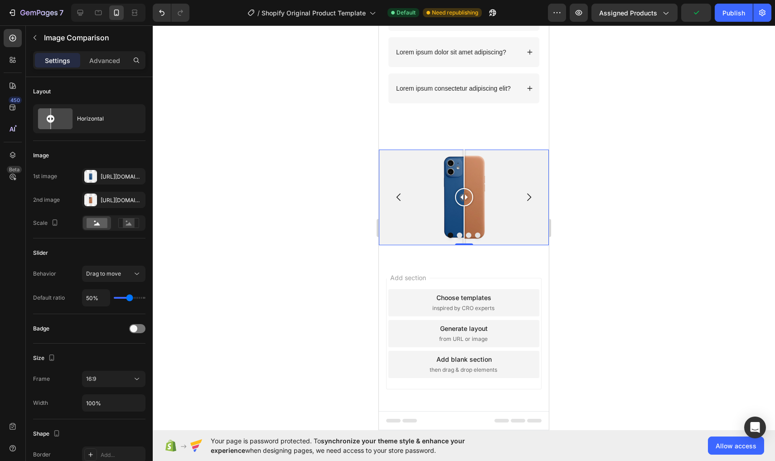
scroll to position [566, 0]
click at [119, 277] on span "Drag to move" at bounding box center [103, 274] width 35 height 8
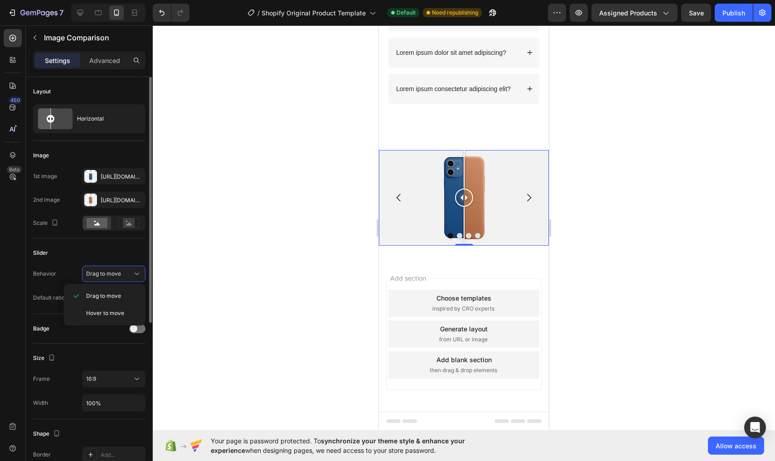
click at [107, 333] on div "Badge" at bounding box center [89, 328] width 112 height 14
click at [132, 328] on span at bounding box center [133, 328] width 7 height 7
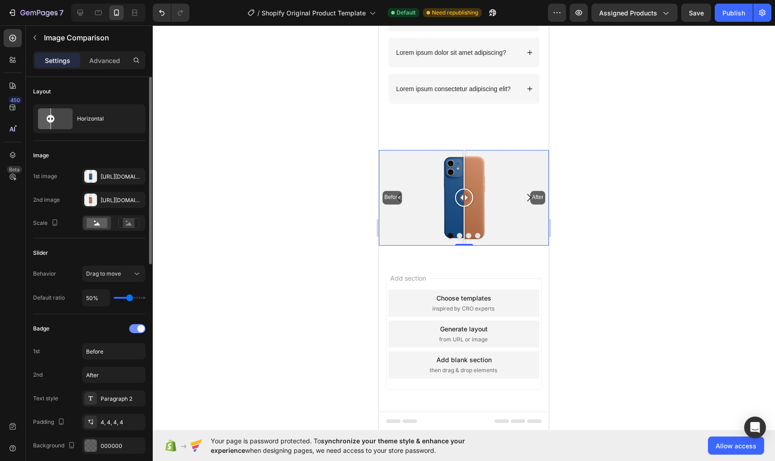
click at [132, 328] on div at bounding box center [137, 328] width 16 height 9
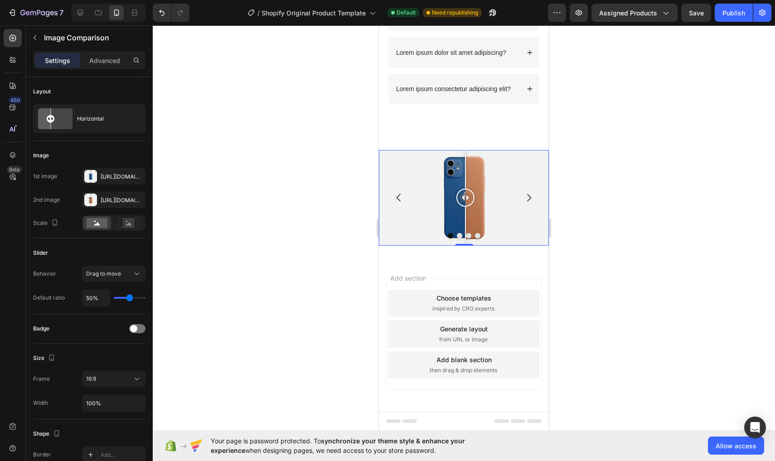
drag, startPoint x: 463, startPoint y: 193, endPoint x: 465, endPoint y: 206, distance: 12.4
click at [465, 206] on div at bounding box center [465, 197] width 18 height 18
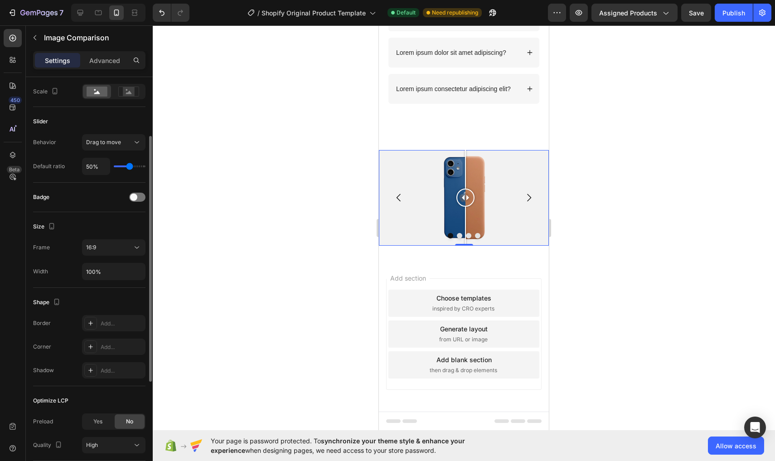
scroll to position [131, 0]
click at [116, 241] on button "16:9" at bounding box center [113, 247] width 63 height 16
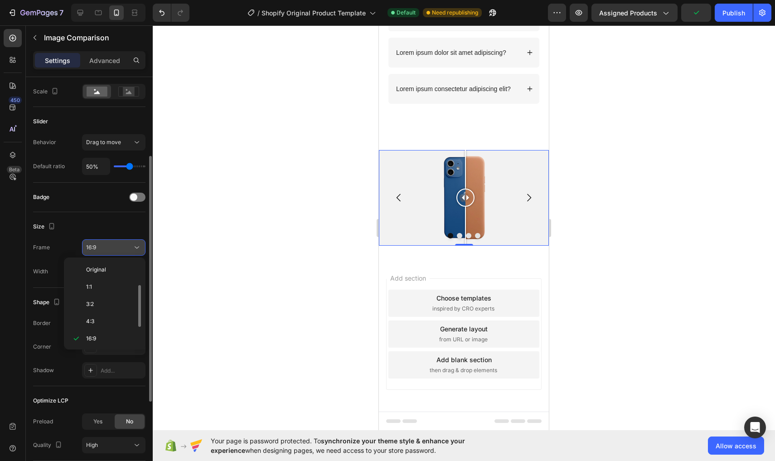
scroll to position [16, 0]
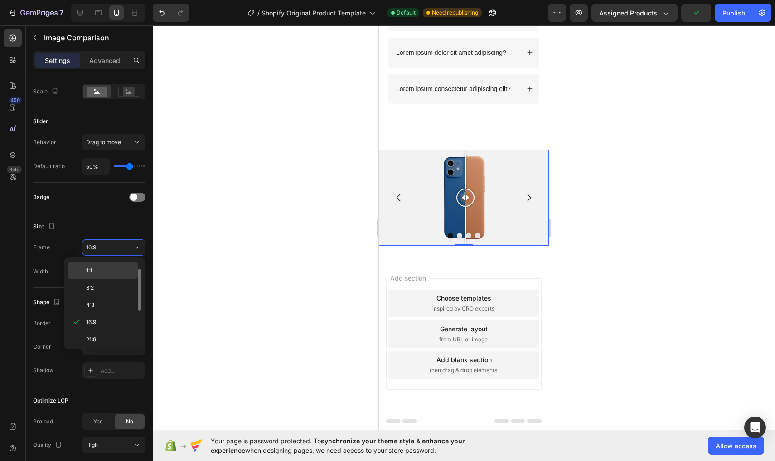
click at [100, 271] on p "1:1" at bounding box center [110, 270] width 48 height 8
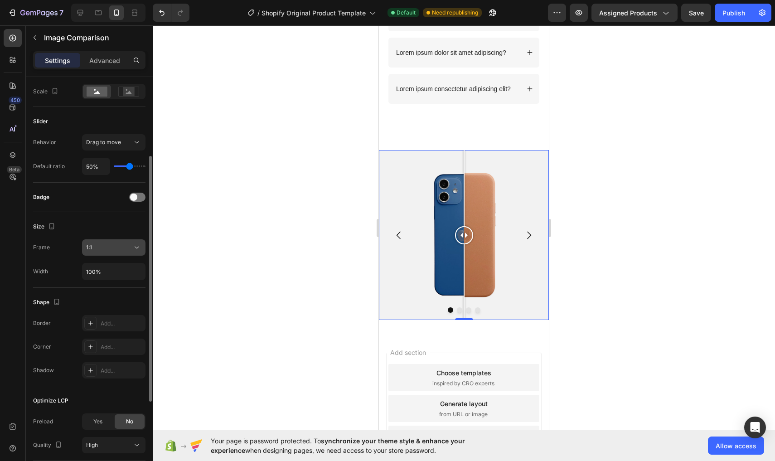
click at [110, 251] on div "1:1" at bounding box center [109, 247] width 46 height 8
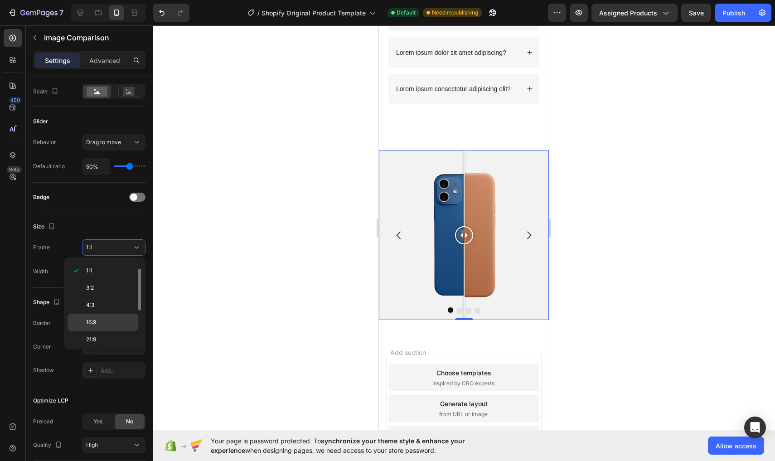
click at [94, 327] on div "16:9" at bounding box center [103, 322] width 71 height 17
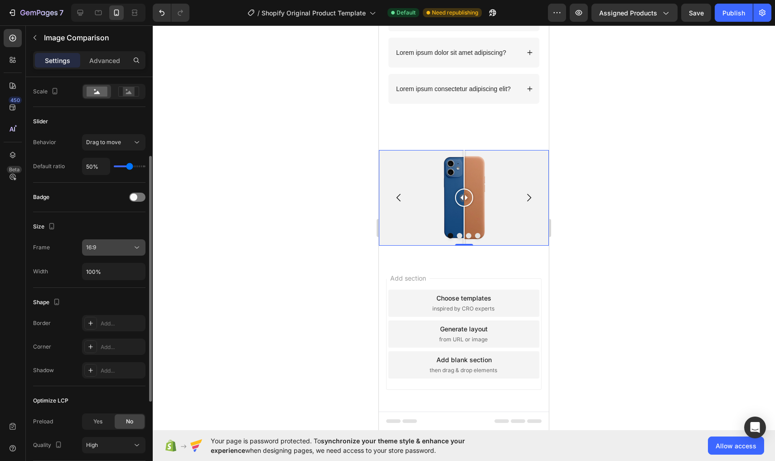
click at [126, 249] on div "16:9" at bounding box center [109, 247] width 46 height 8
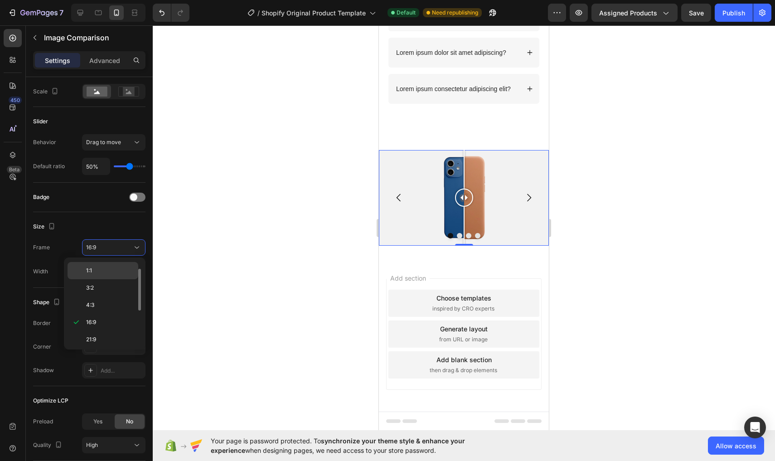
click at [122, 271] on p "1:1" at bounding box center [110, 270] width 48 height 8
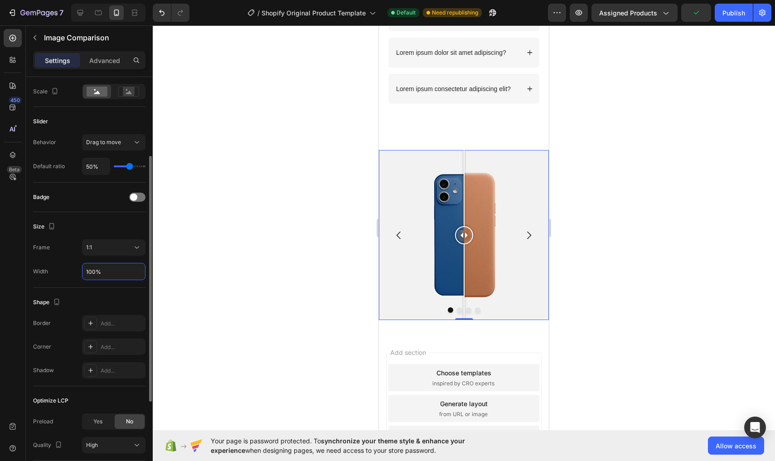
click at [126, 274] on input "100%" at bounding box center [113, 271] width 63 height 16
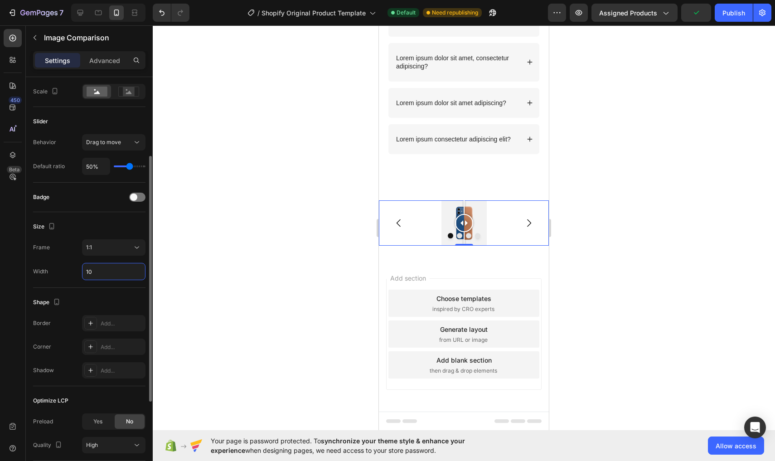
scroll to position [498, 0]
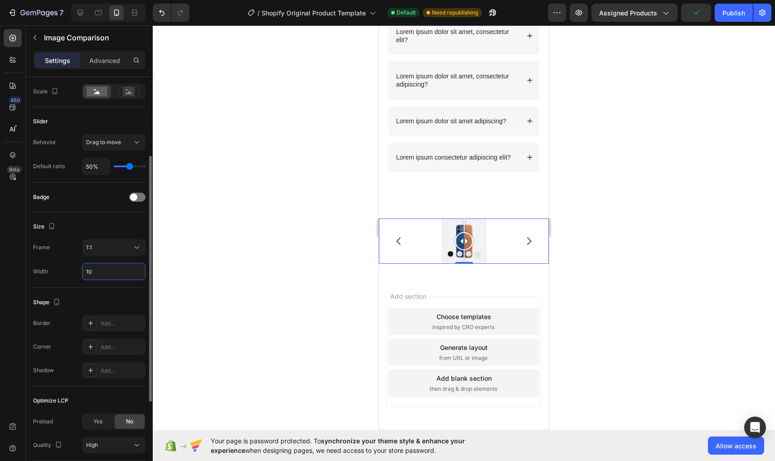
type input "1"
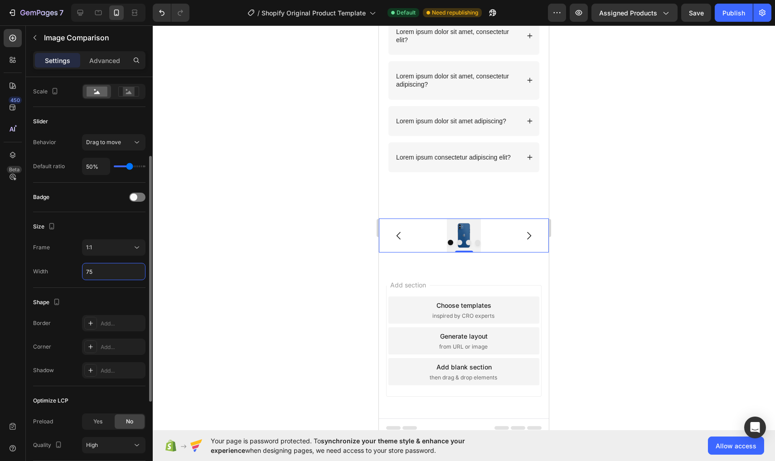
type input "7"
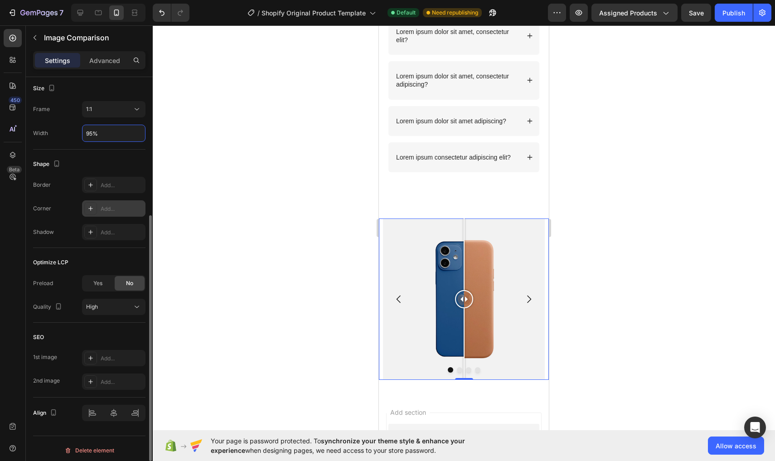
scroll to position [273, 0]
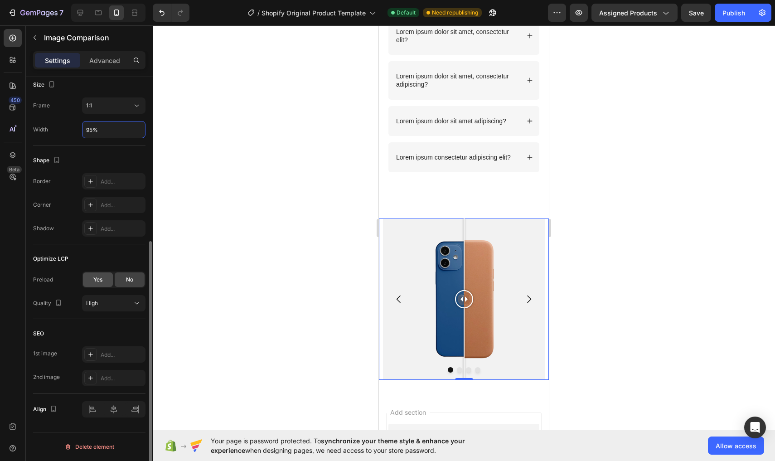
type input "95%"
click at [104, 279] on div "Yes" at bounding box center [98, 279] width 30 height 14
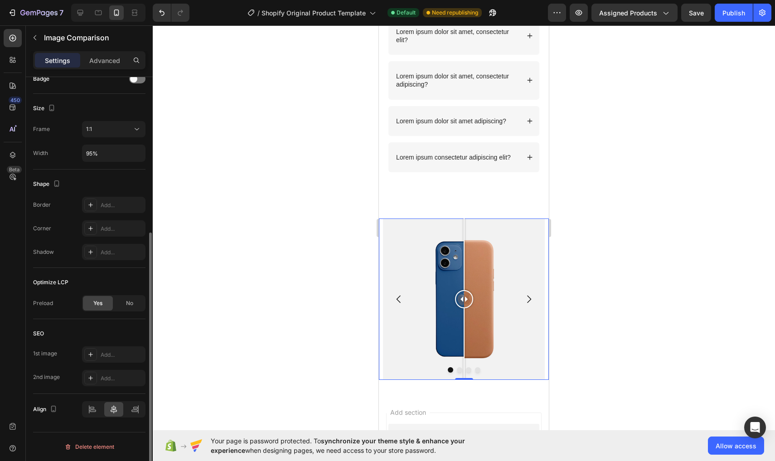
scroll to position [250, 0]
click at [34, 38] on icon "button" at bounding box center [35, 37] width 3 height 5
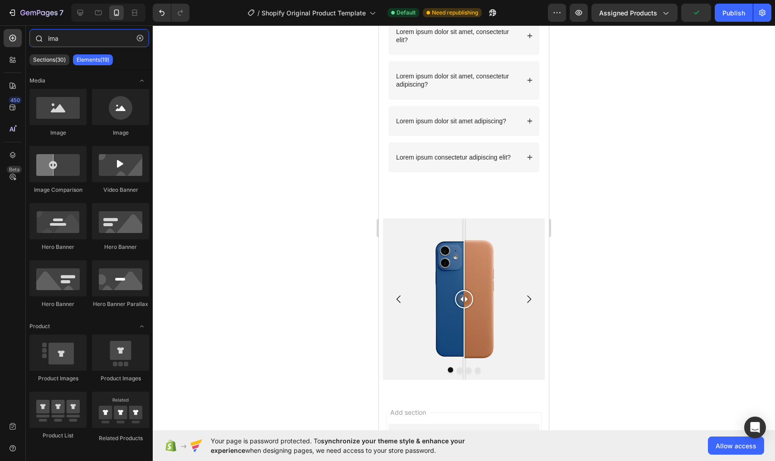
click at [84, 34] on input "ima" at bounding box center [89, 38] width 120 height 18
type input "i"
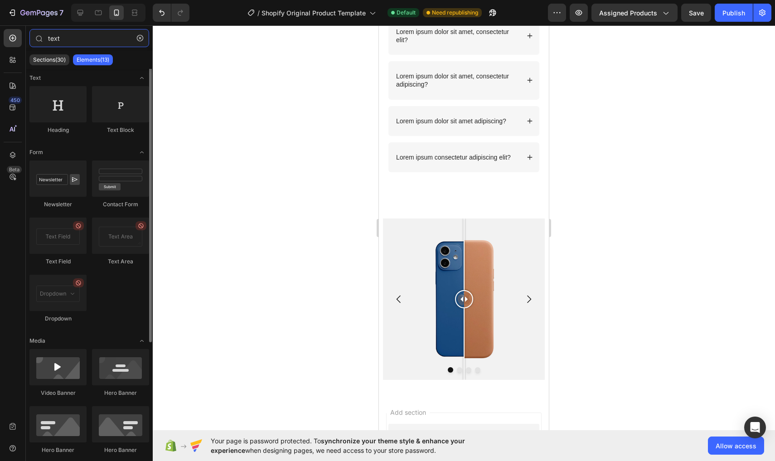
scroll to position [0, 0]
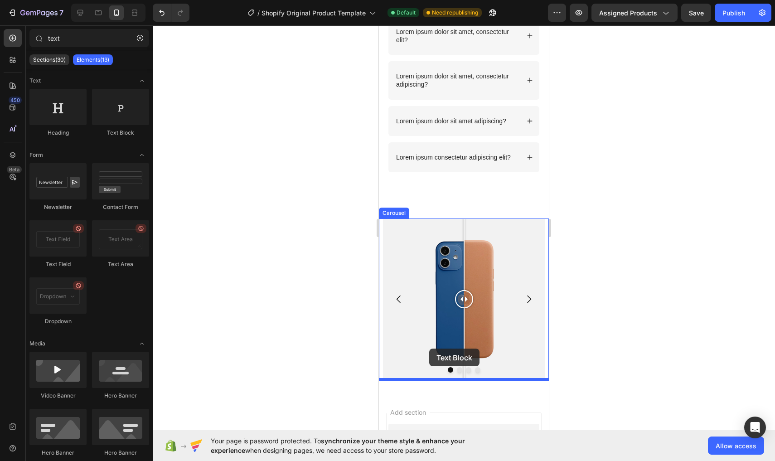
drag, startPoint x: 501, startPoint y: 131, endPoint x: 429, endPoint y: 348, distance: 228.5
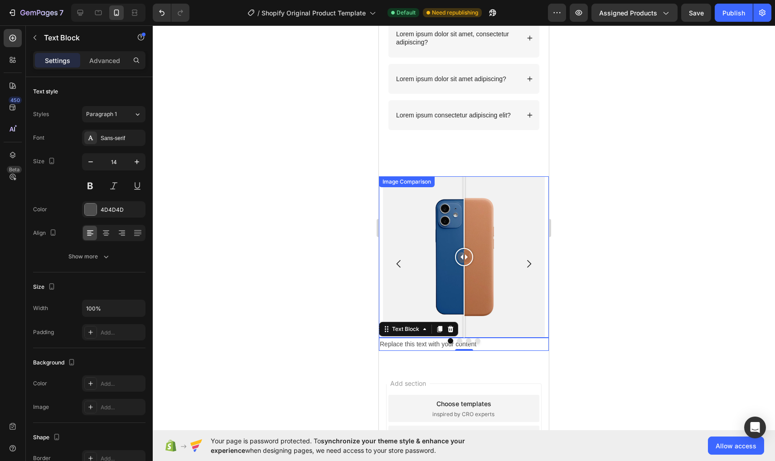
scroll to position [587, 0]
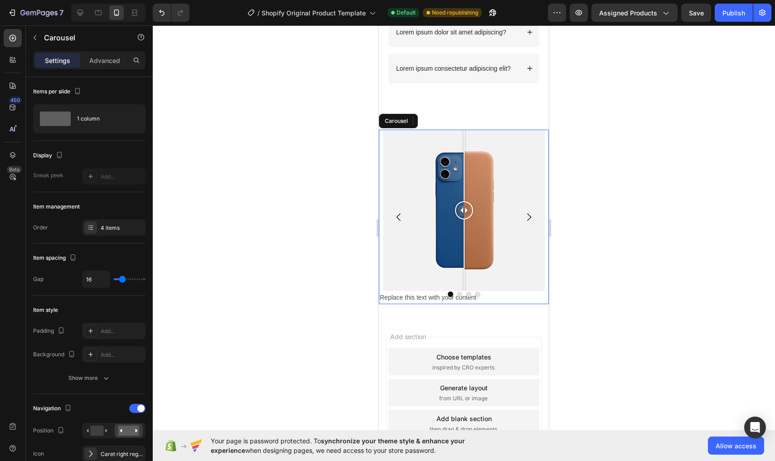
click at [529, 217] on icon "Carousel Next Arrow" at bounding box center [528, 217] width 11 height 11
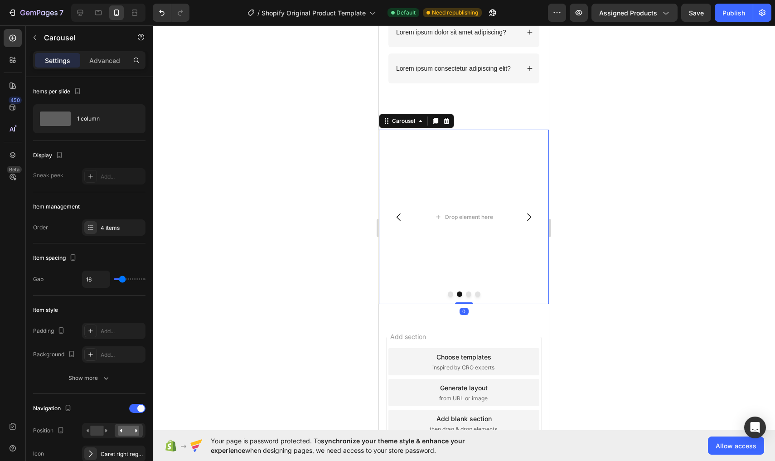
click at [398, 217] on icon "Carousel Back Arrow" at bounding box center [398, 217] width 11 height 11
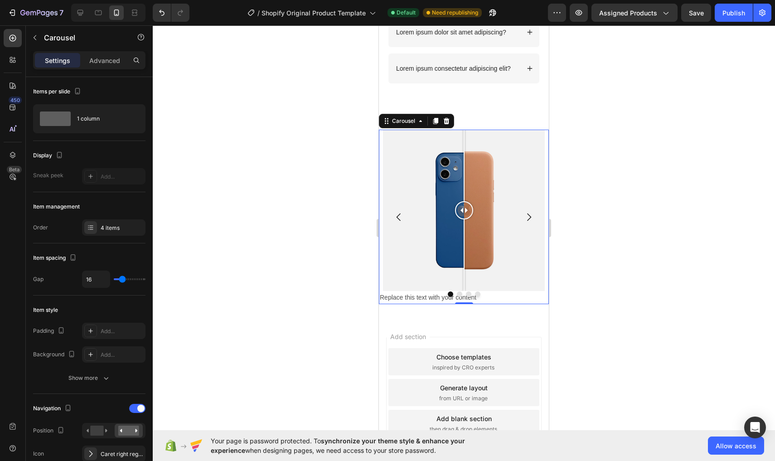
click at [395, 295] on div at bounding box center [464, 293] width 170 height 5
click at [31, 37] on icon "button" at bounding box center [34, 37] width 7 height 7
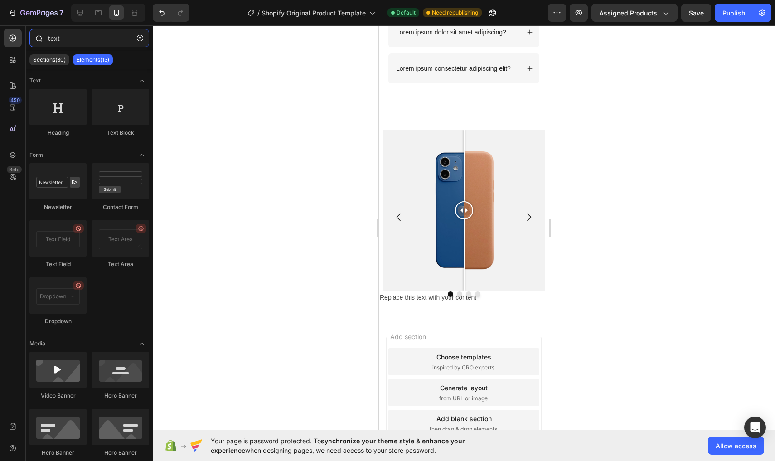
click at [79, 36] on input "text" at bounding box center [89, 38] width 120 height 18
type input "t"
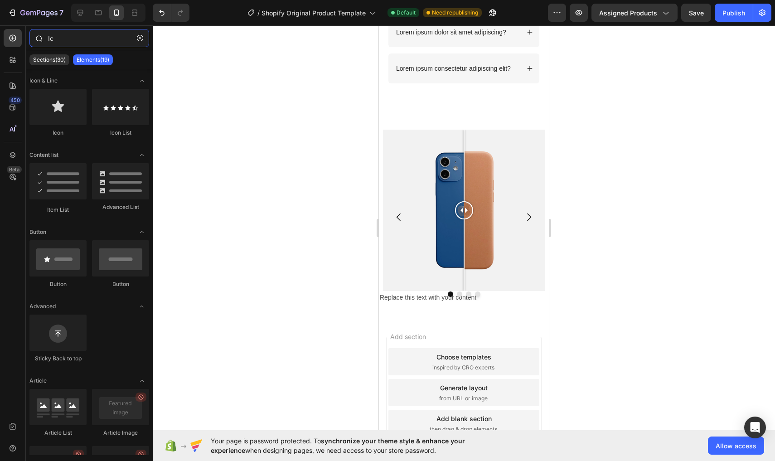
type input "I"
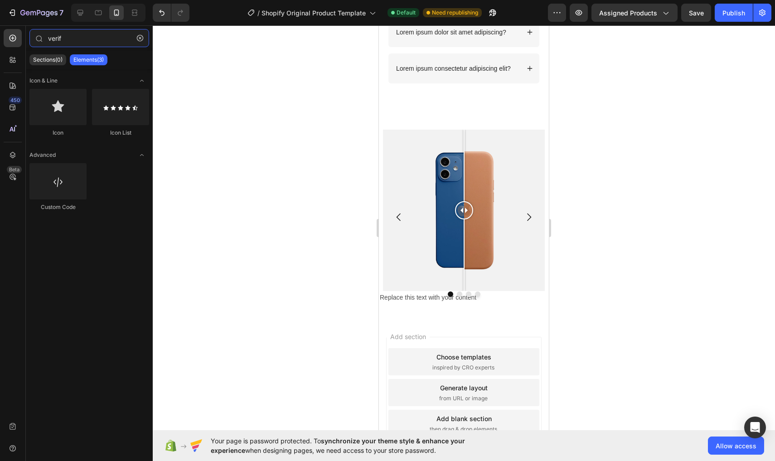
type input "Verifizierung"
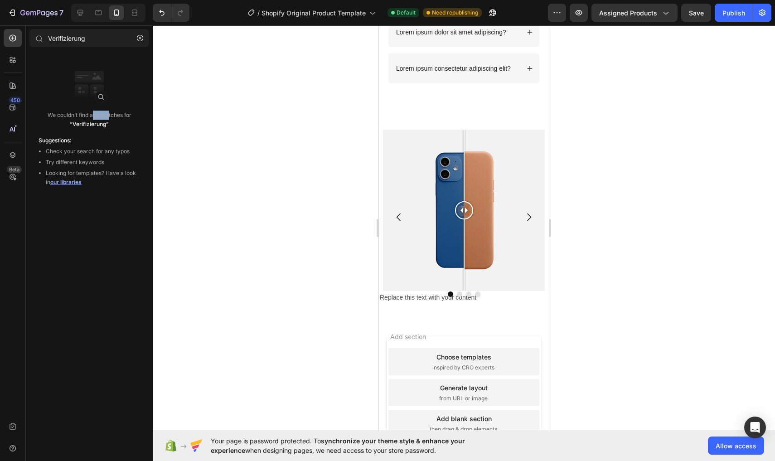
click at [90, 111] on p "We couldn’t find any matches for “Verifizierung”" at bounding box center [90, 120] width 84 height 18
click at [114, 91] on div "We couldn’t find any matches for “Verifizierung”" at bounding box center [89, 99] width 116 height 72
click at [111, 37] on input "Verifizierung" at bounding box center [89, 38] width 120 height 18
drag, startPoint x: 111, startPoint y: 37, endPoint x: 140, endPoint y: 40, distance: 29.2
click at [140, 40] on icon "button" at bounding box center [140, 38] width 6 height 6
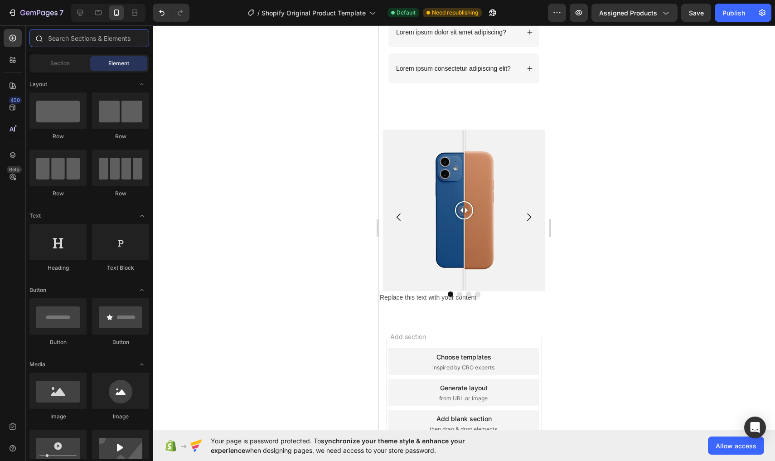
click at [140, 40] on input "text" at bounding box center [89, 38] width 120 height 18
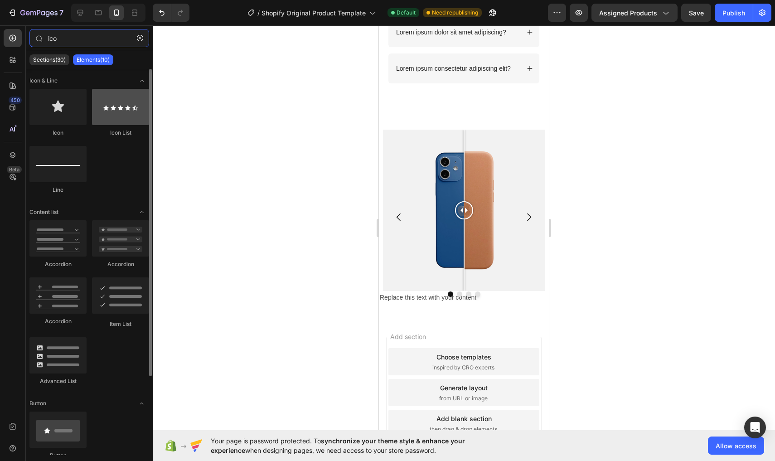
type input "ico"
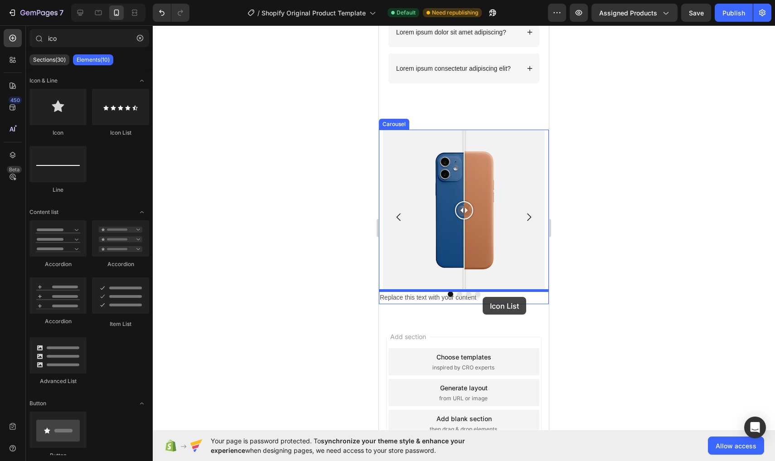
drag, startPoint x: 497, startPoint y: 140, endPoint x: 483, endPoint y: 297, distance: 157.4
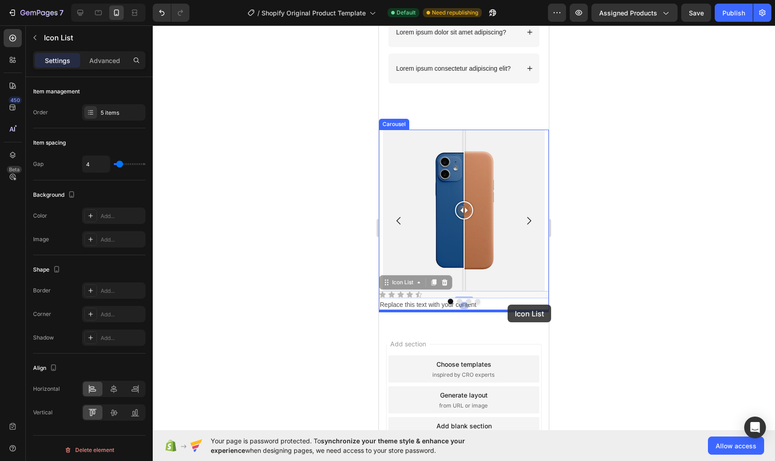
drag, startPoint x: 500, startPoint y: 295, endPoint x: 507, endPoint y: 304, distance: 12.3
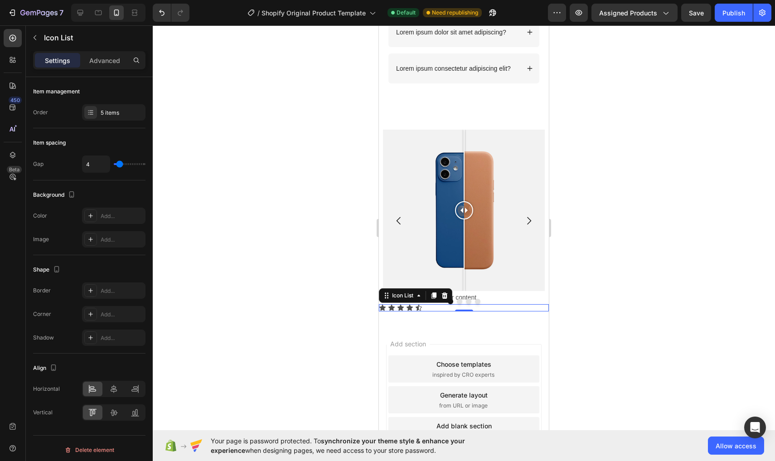
click at [414, 309] on div "Icon Icon Icon Icon Icon" at bounding box center [464, 307] width 170 height 7
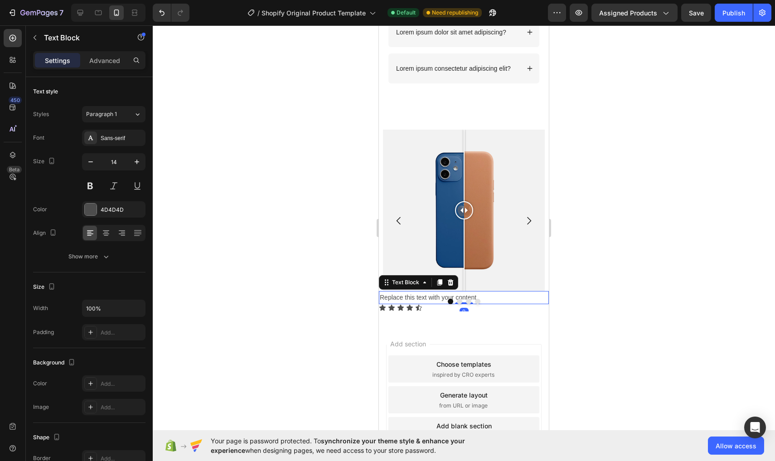
click at [514, 295] on div "Replace this text with your content" at bounding box center [464, 297] width 170 height 13
click at [495, 242] on div at bounding box center [463, 210] width 161 height 161
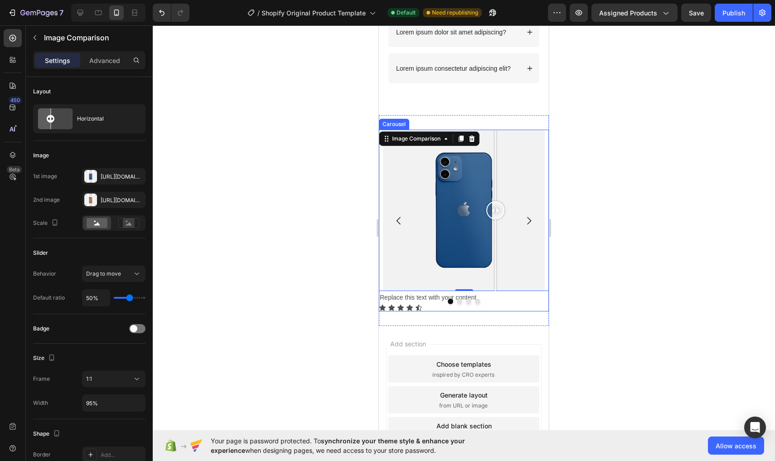
click at [529, 217] on icon "Carousel Next Arrow" at bounding box center [529, 221] width 4 height 8
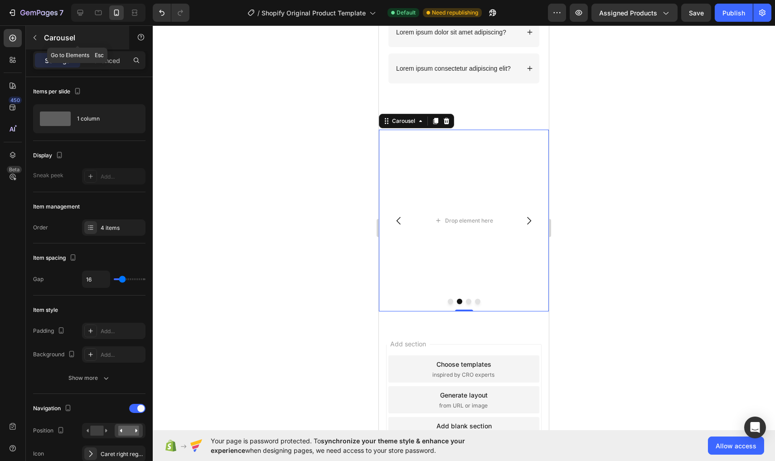
click at [36, 36] on icon "button" at bounding box center [34, 37] width 7 height 7
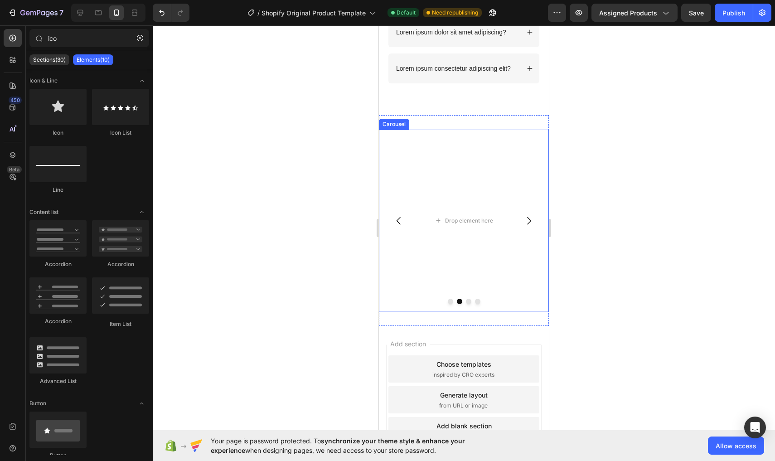
click at [399, 221] on icon "Carousel Back Arrow" at bounding box center [398, 220] width 11 height 11
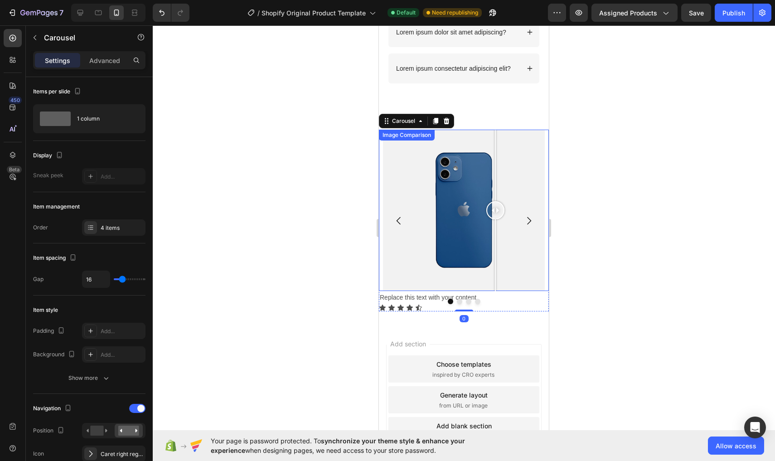
click at [519, 266] on div at bounding box center [463, 210] width 161 height 161
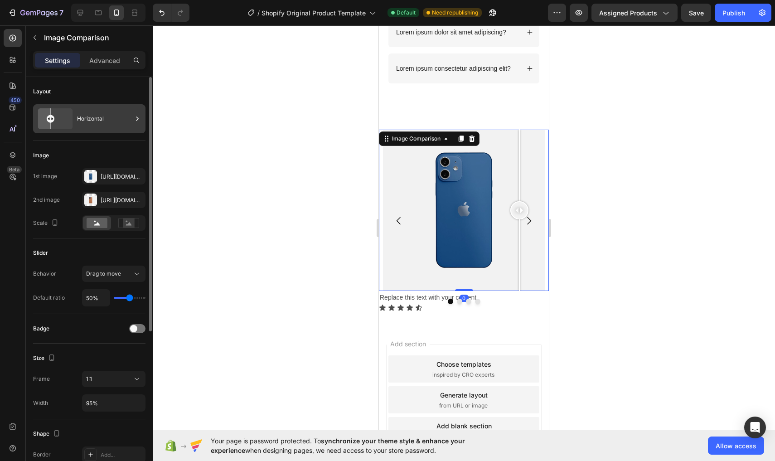
click at [64, 110] on icon at bounding box center [55, 118] width 42 height 24
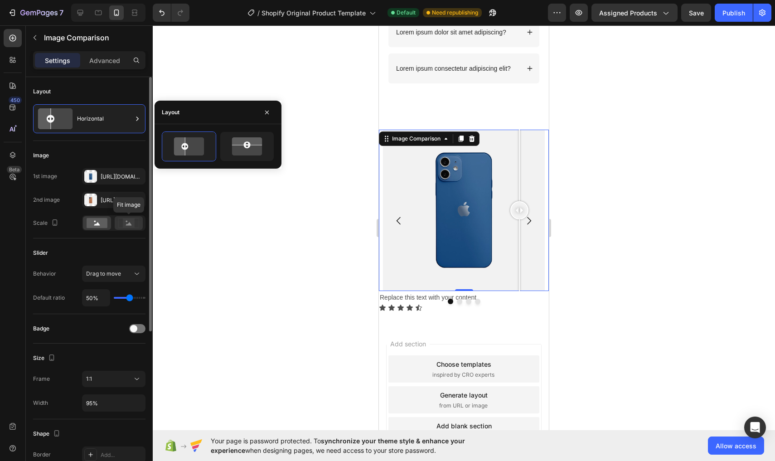
click at [126, 218] on rect at bounding box center [128, 223] width 20 height 10
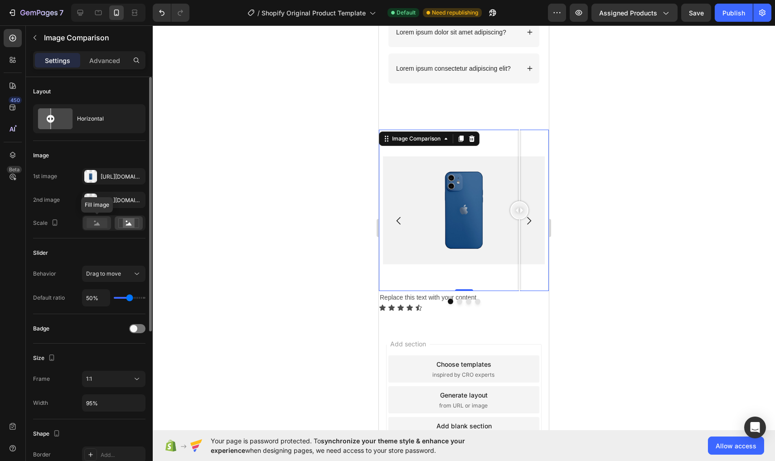
click at [104, 220] on rect at bounding box center [97, 223] width 21 height 10
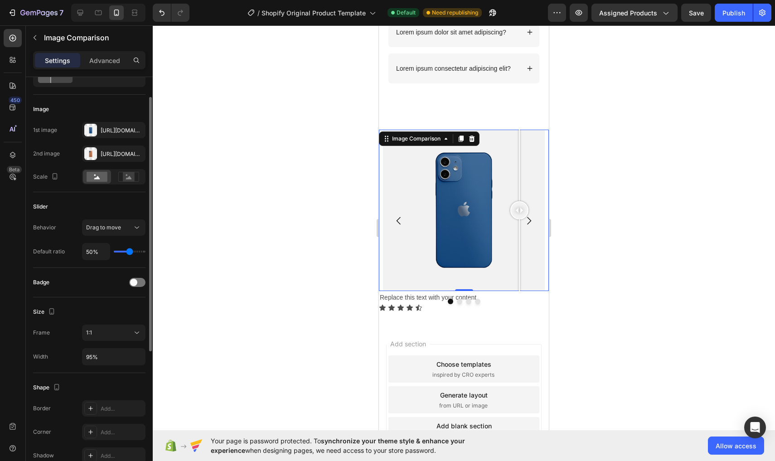
scroll to position [55, 0]
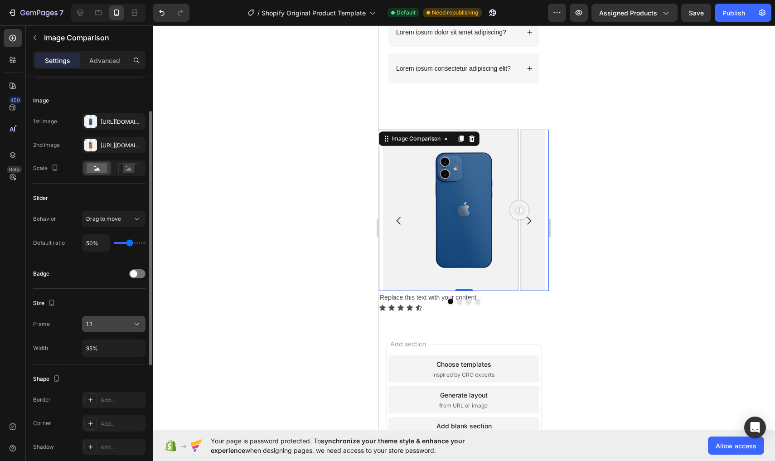
click at [115, 327] on div "1:1" at bounding box center [109, 324] width 46 height 8
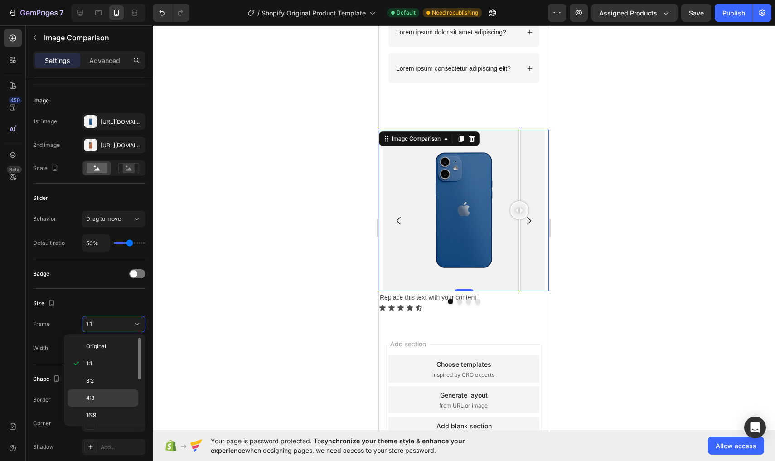
click at [111, 400] on p "4:3" at bounding box center [110, 398] width 48 height 8
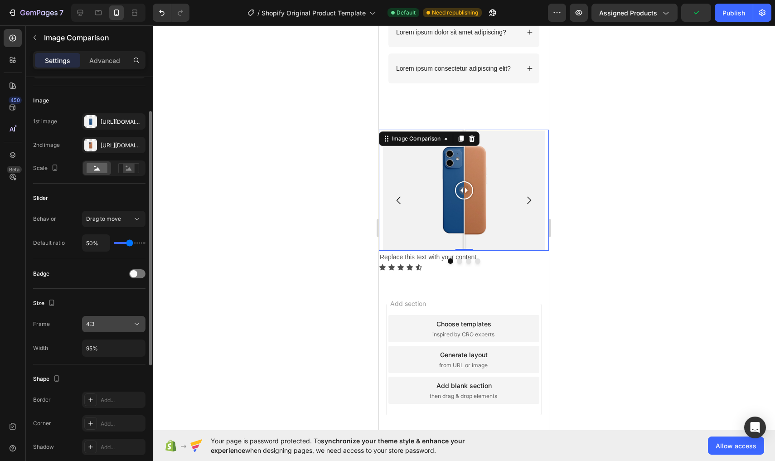
click at [121, 319] on button "4:3" at bounding box center [113, 324] width 63 height 16
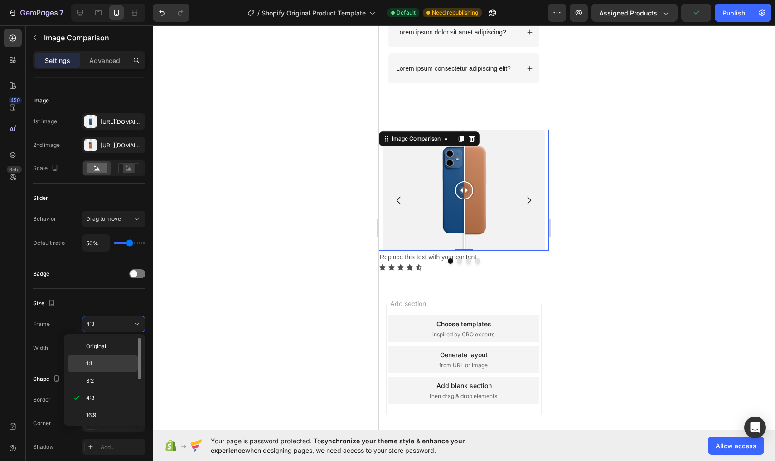
click at [106, 358] on div "1:1" at bounding box center [103, 363] width 71 height 17
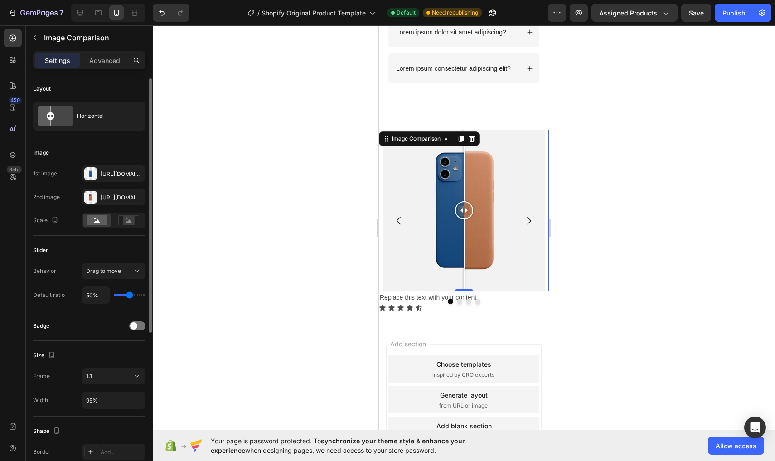
scroll to position [0, 0]
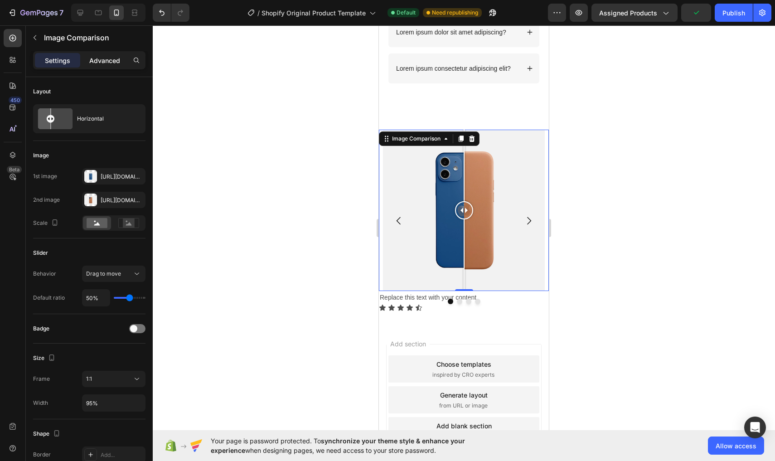
click at [103, 66] on div "Advanced" at bounding box center [104, 60] width 45 height 14
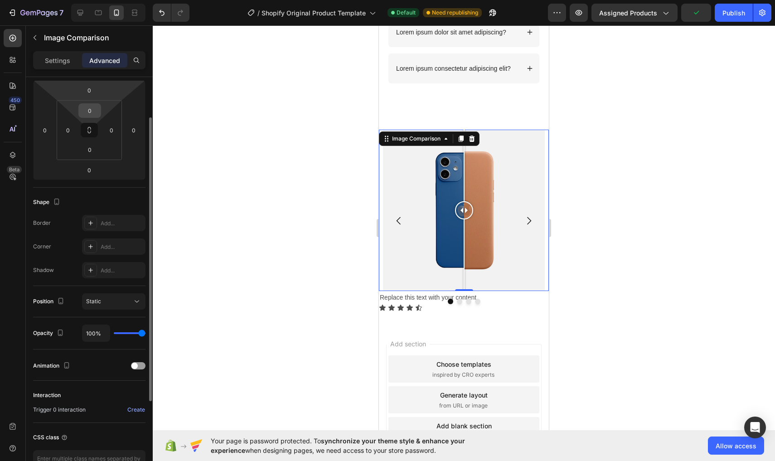
scroll to position [181, 0]
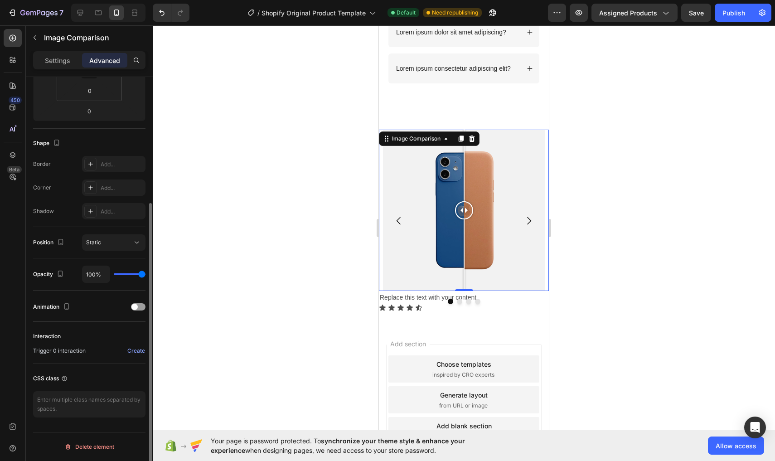
click at [123, 271] on div "100%" at bounding box center [113, 274] width 63 height 17
drag, startPoint x: 123, startPoint y: 271, endPoint x: 114, endPoint y: 271, distance: 9.1
click at [114, 271] on div "100%" at bounding box center [113, 274] width 63 height 17
drag, startPoint x: 130, startPoint y: 278, endPoint x: 123, endPoint y: 277, distance: 7.3
click at [123, 277] on div "100%" at bounding box center [113, 274] width 63 height 17
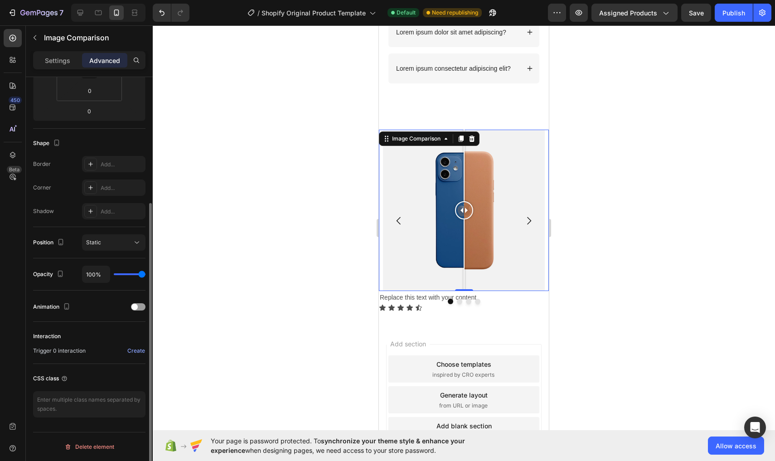
type input "97%"
type input "97"
type input "92%"
type input "92"
type input "87%"
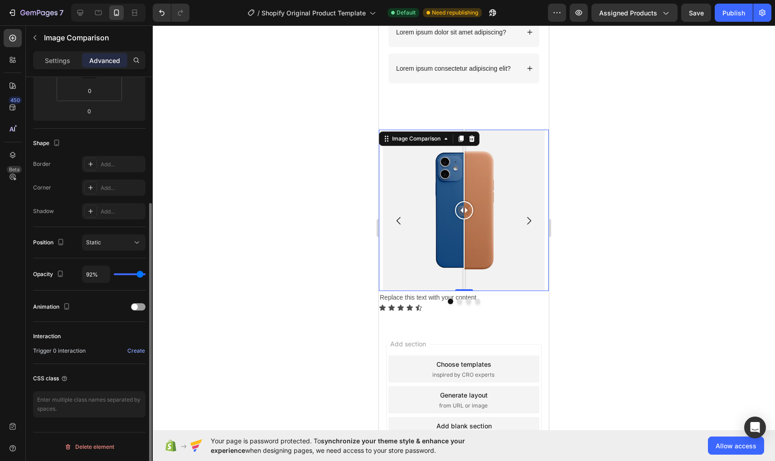
type input "87"
type input "82%"
type input "82"
type input "78%"
type input "78"
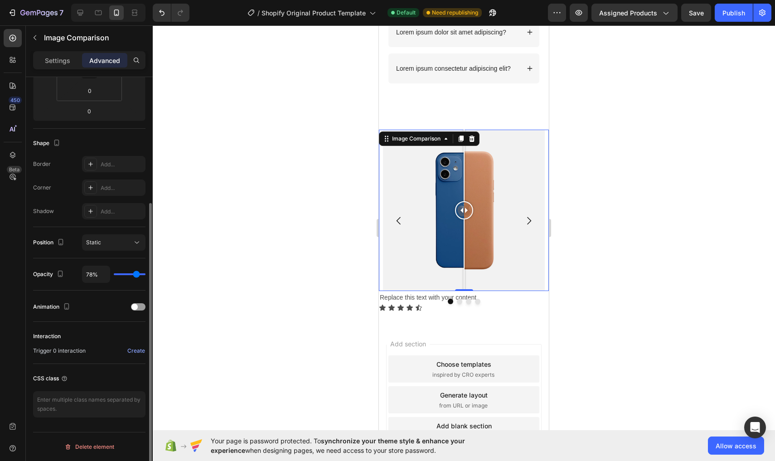
type input "73%"
type input "73"
type input "69%"
type input "69"
type input "64%"
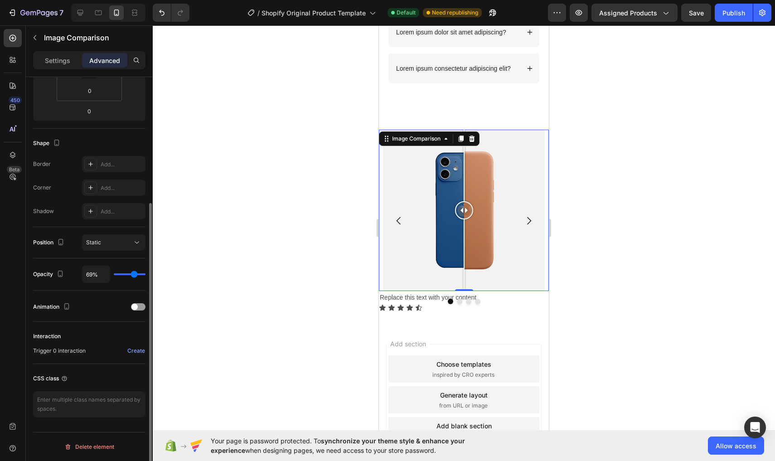
type input "64"
type input "61%"
type input "61"
type input "57%"
type input "57"
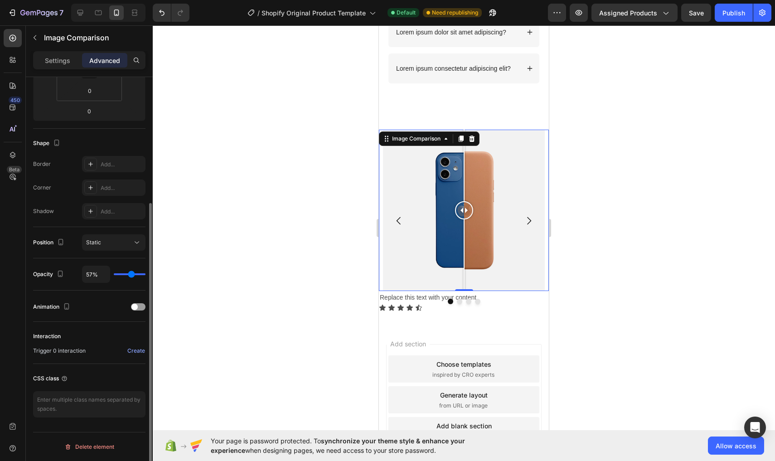
type input "55%"
type input "55"
type input "54%"
type input "54"
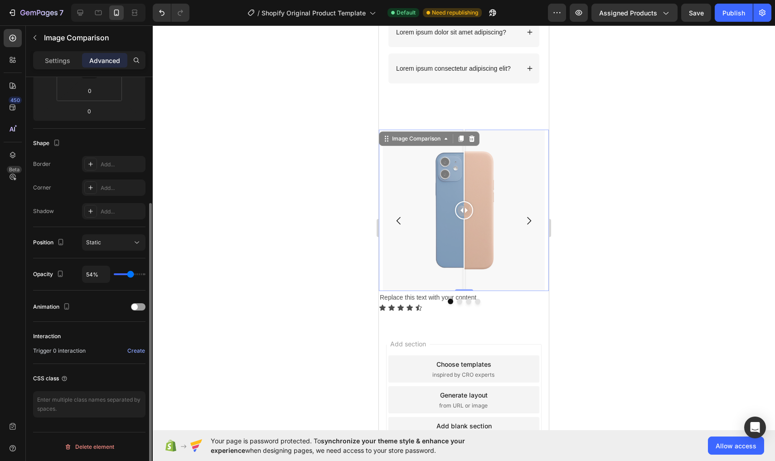
type input "52%"
type input "52"
type input "50%"
type input "50"
type input "46%"
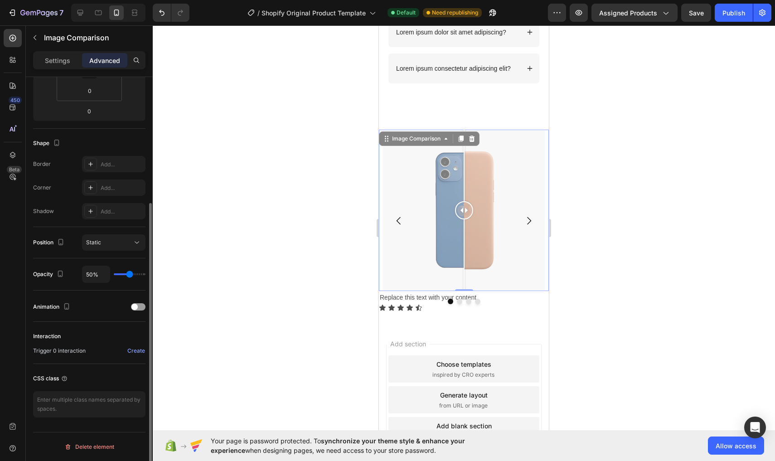
type input "46"
type input "45%"
type input "45"
type input "43%"
type input "43"
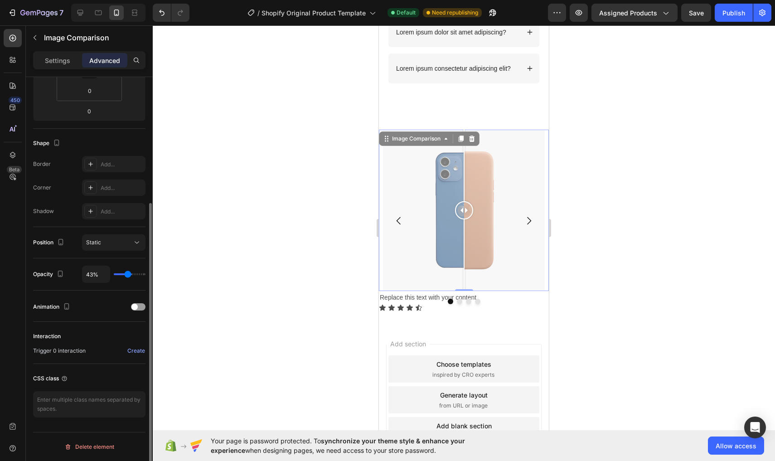
type input "50%"
type input "50"
type input "68%"
type input "68"
type input "100%"
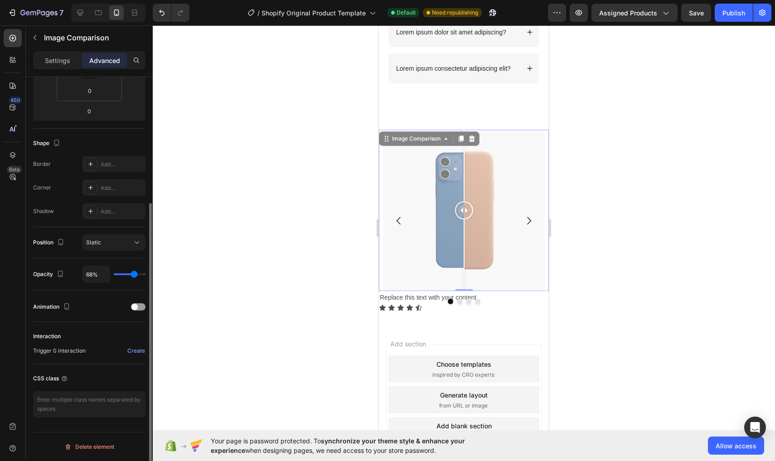
type input "100"
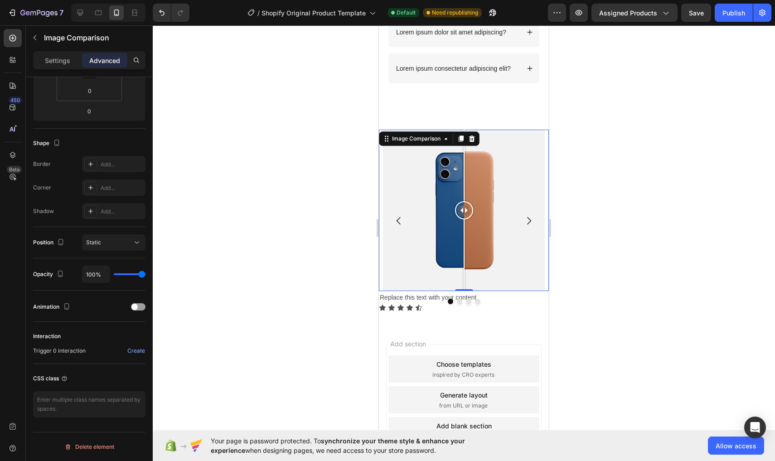
drag, startPoint x: 142, startPoint y: 274, endPoint x: 197, endPoint y: 291, distance: 57.8
click at [196, 0] on div "7 / Shopify Original Product Template Default Need republishing Preview Assigne…" at bounding box center [387, 0] width 775 height 0
click at [135, 314] on div "Animation" at bounding box center [89, 307] width 112 height 14
click at [135, 308] on span at bounding box center [134, 307] width 6 height 6
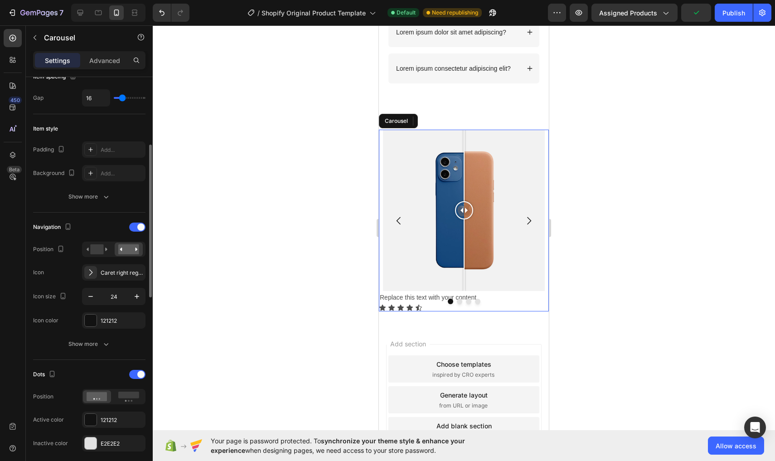
click at [527, 217] on icon "Carousel Next Arrow" at bounding box center [528, 220] width 11 height 11
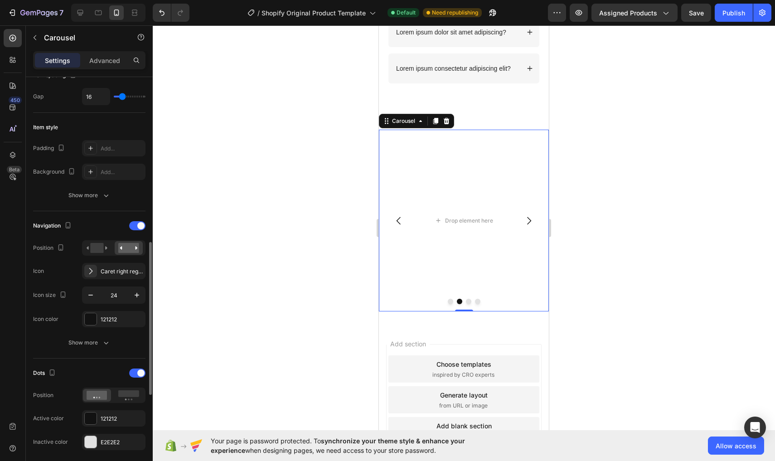
scroll to position [253, 0]
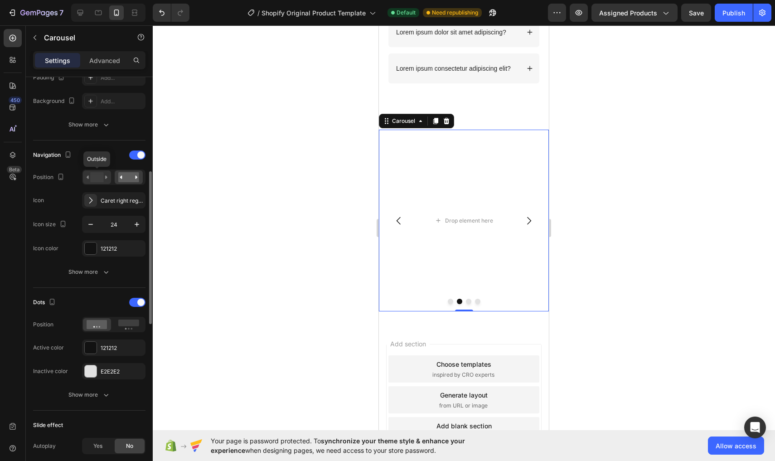
click at [103, 173] on rect at bounding box center [96, 177] width 13 height 10
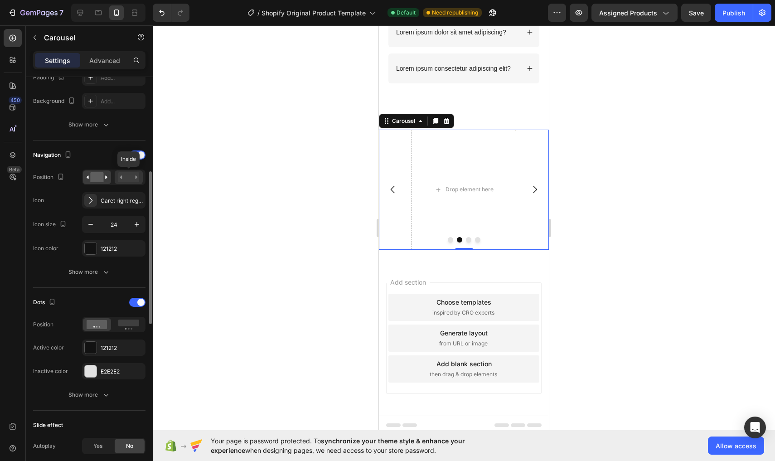
click at [132, 182] on rect at bounding box center [128, 177] width 21 height 10
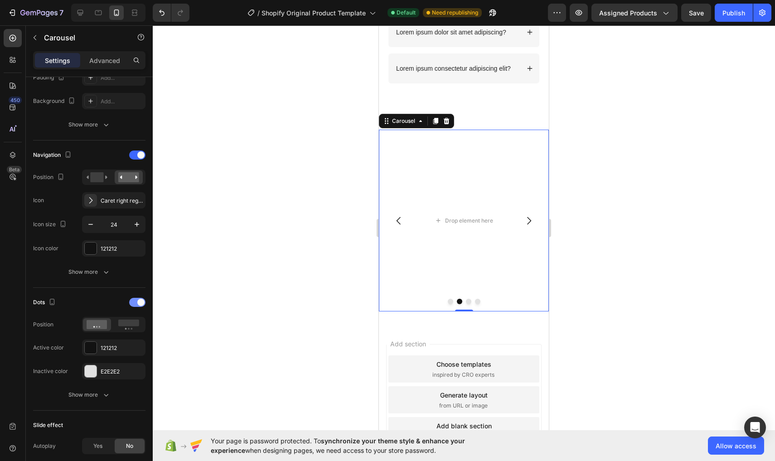
click at [138, 302] on span at bounding box center [140, 302] width 7 height 7
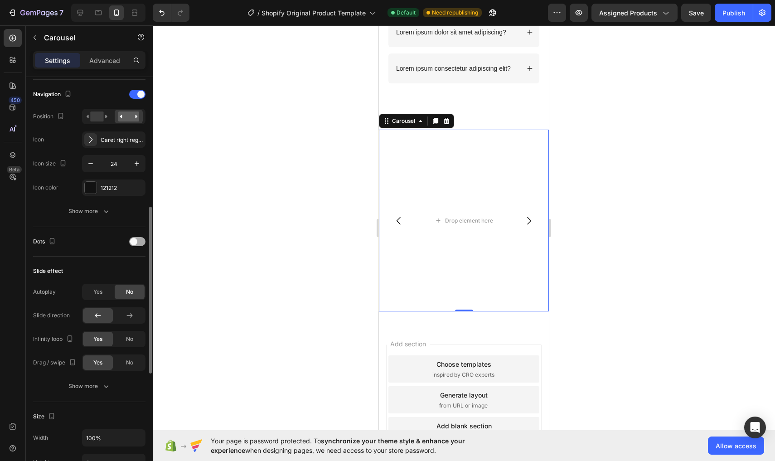
scroll to position [317, 0]
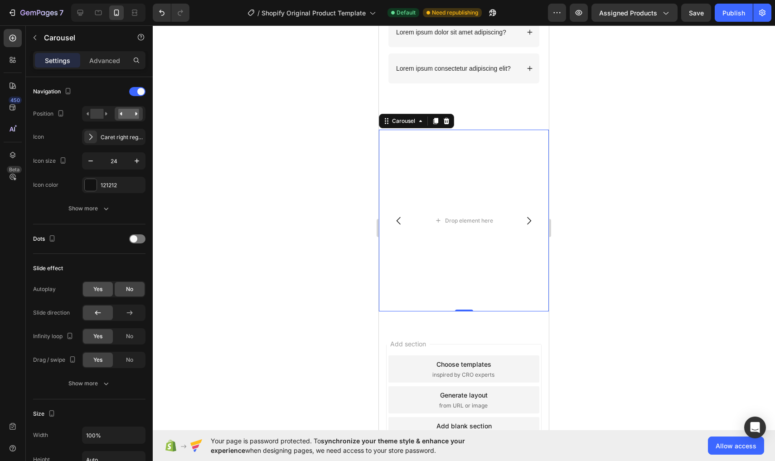
click at [100, 290] on span "Yes" at bounding box center [97, 289] width 9 height 8
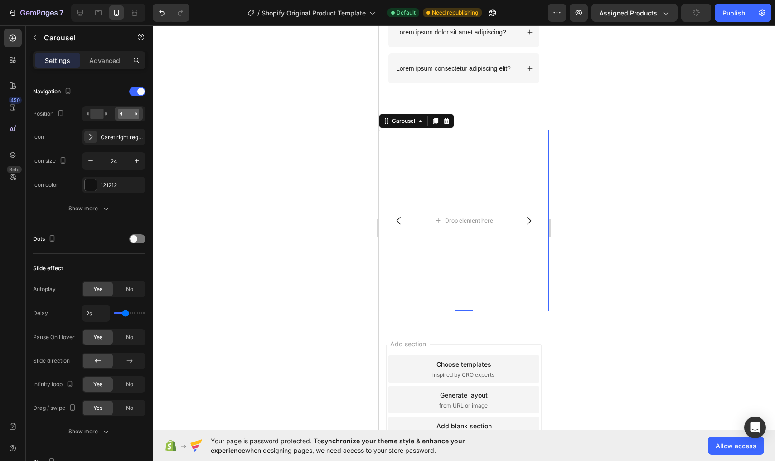
type input "2.4s"
type input "2.4"
type input "2.5s"
type input "2.5"
type input "2.6s"
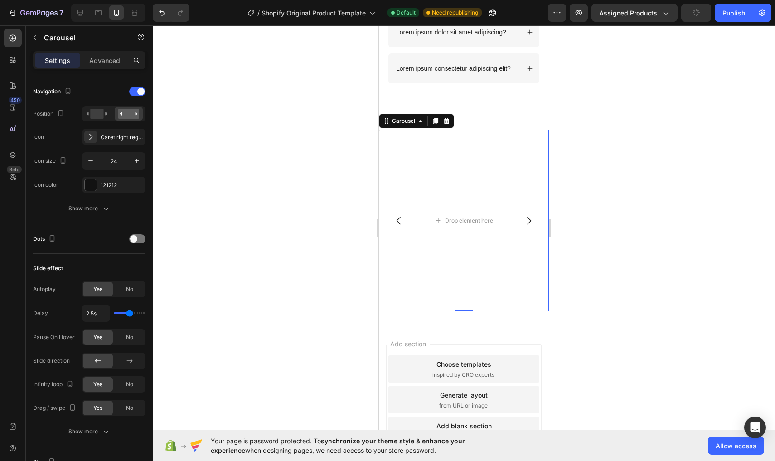
type input "2.6"
type input "2.5s"
type input "2.5"
type input "2.4s"
type input "2.4"
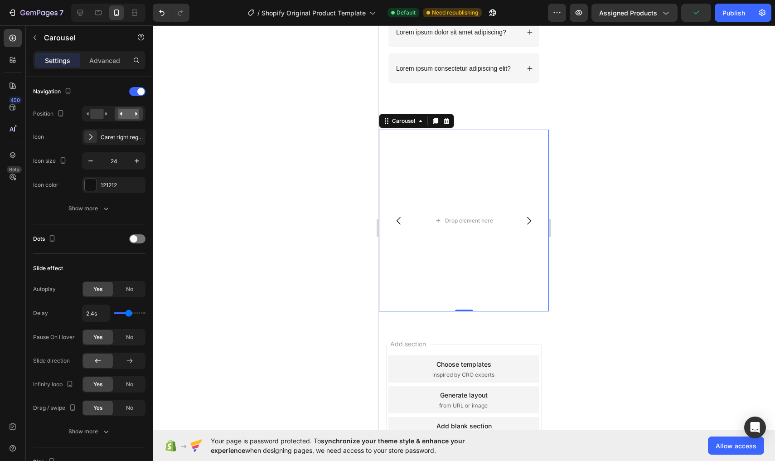
type input "2.3s"
type input "2.3"
type input "2.2s"
type input "2.2"
type input "2.1s"
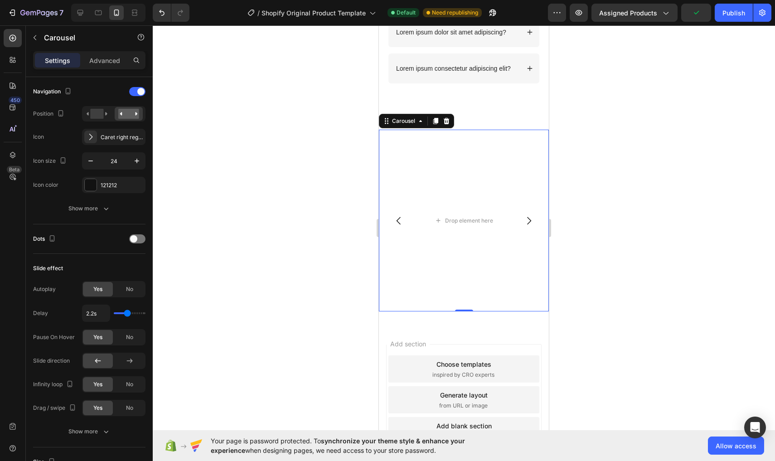
type input "2.1"
type input "2s"
type input "2"
type input "1.9s"
type input "1.9"
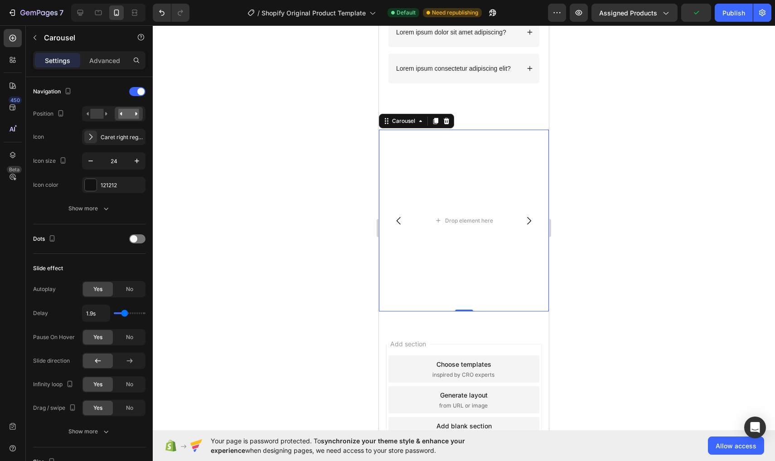
type input "1.8s"
type input "1.8"
type input "1.9s"
type input "1.9"
type input "1.8s"
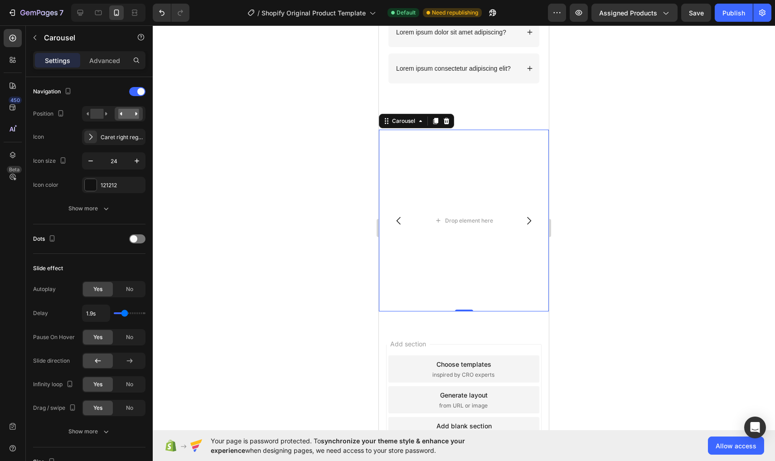
type input "1.8"
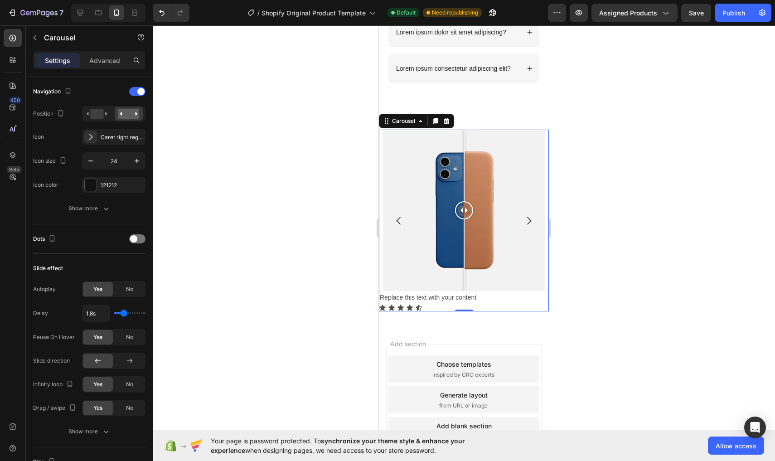
type input "1.7s"
type input "1.7"
type input "1.6s"
type input "1.6"
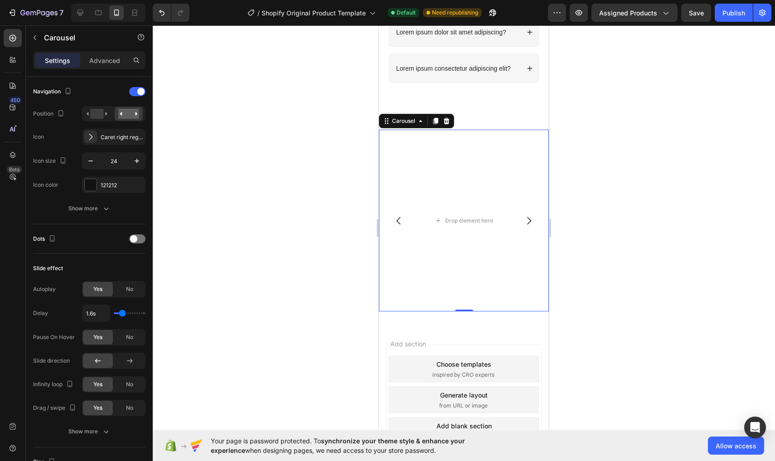
type input "1.5s"
type input "1.5"
type input "1.4s"
drag, startPoint x: 128, startPoint y: 312, endPoint x: 120, endPoint y: 314, distance: 8.4
type input "1.4"
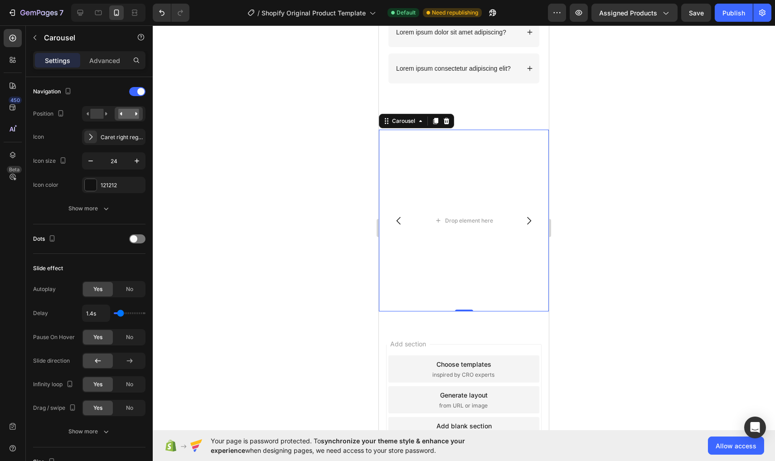
click at [120, 314] on input "range" at bounding box center [130, 313] width 32 height 2
click at [693, 9] on span "Save" at bounding box center [696, 13] width 15 height 8
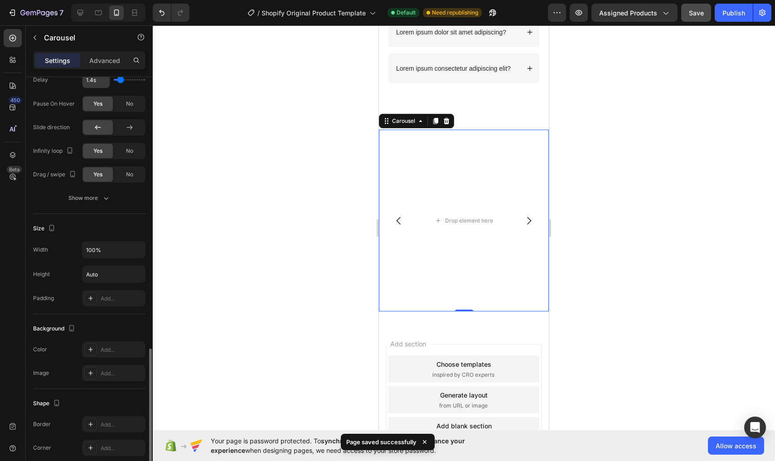
scroll to position [591, 0]
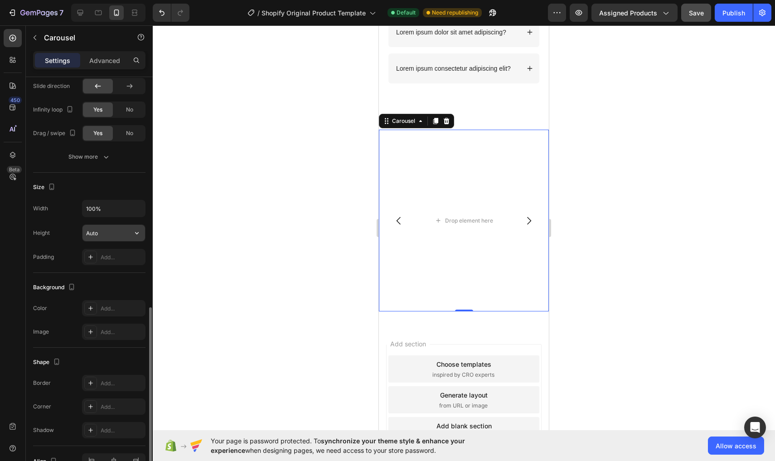
click at [116, 226] on input "Auto" at bounding box center [113, 233] width 63 height 16
click at [398, 216] on icon "Carousel Back Arrow" at bounding box center [398, 220] width 11 height 11
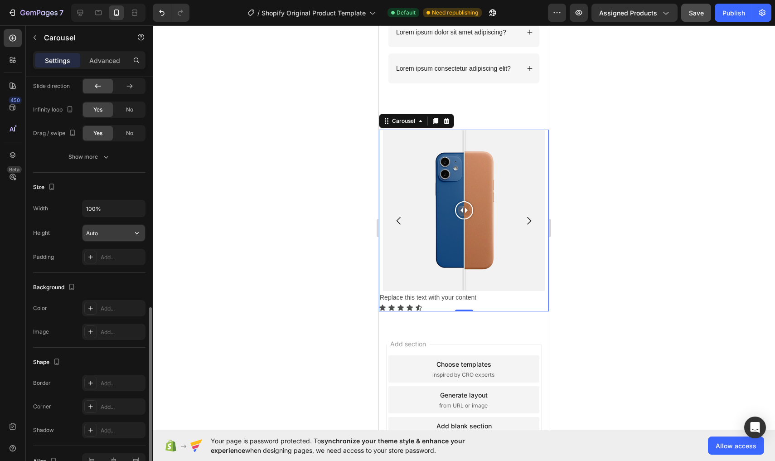
click at [110, 237] on input "Auto" at bounding box center [113, 233] width 63 height 16
click at [141, 234] on button "button" at bounding box center [137, 233] width 16 height 16
click at [96, 261] on div "Fit content Auto" at bounding box center [104, 255] width 74 height 17
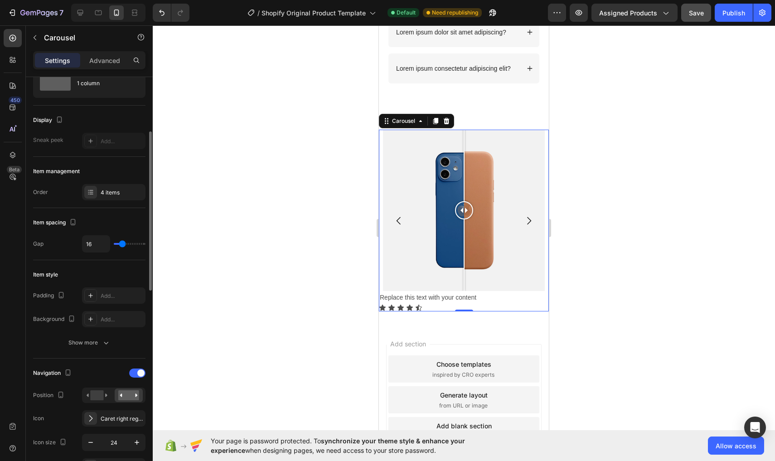
scroll to position [0, 0]
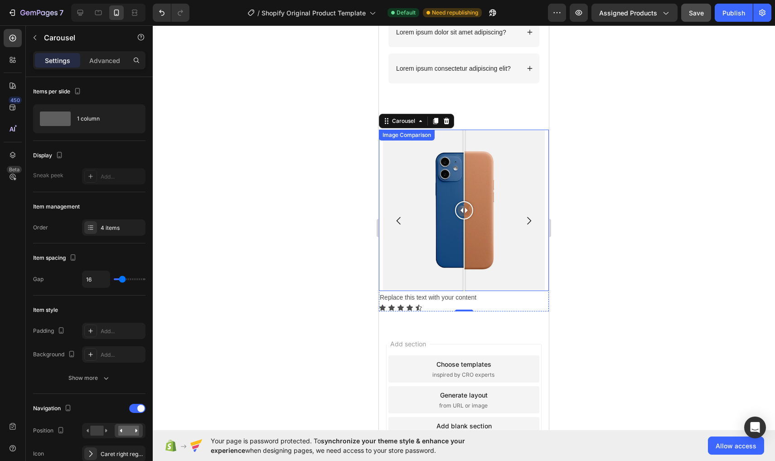
click at [541, 188] on div at bounding box center [463, 210] width 161 height 161
click at [498, 180] on div at bounding box center [463, 210] width 161 height 161
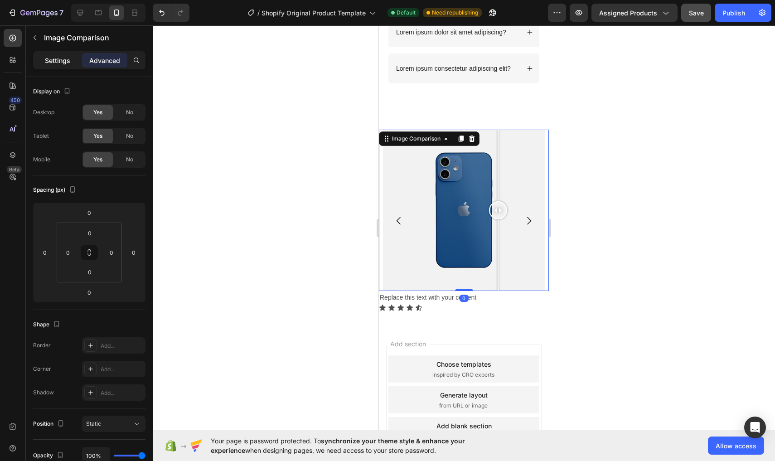
click at [64, 64] on p "Settings" at bounding box center [57, 61] width 25 height 10
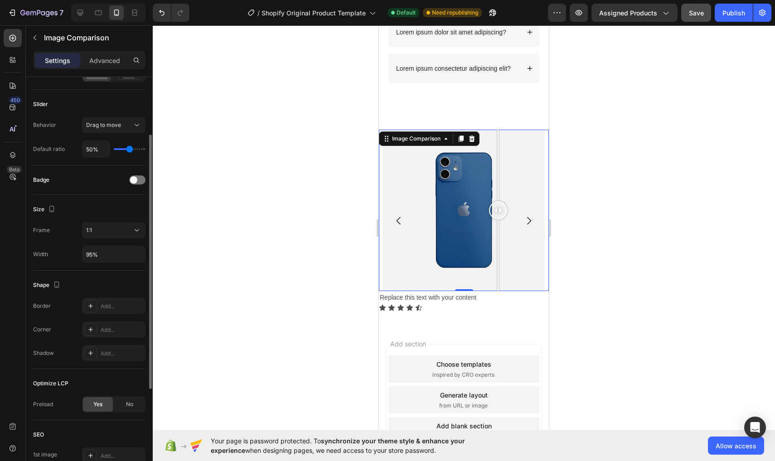
scroll to position [127, 0]
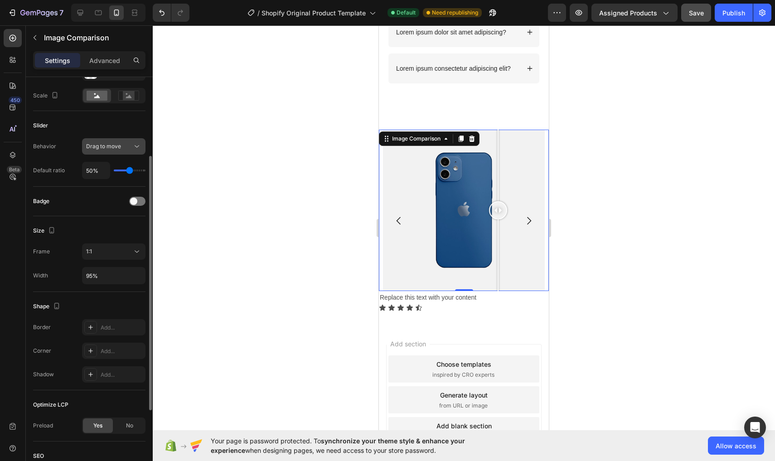
click at [111, 145] on span "Drag to move" at bounding box center [103, 146] width 35 height 7
click at [115, 214] on div "Badge" at bounding box center [89, 201] width 112 height 29
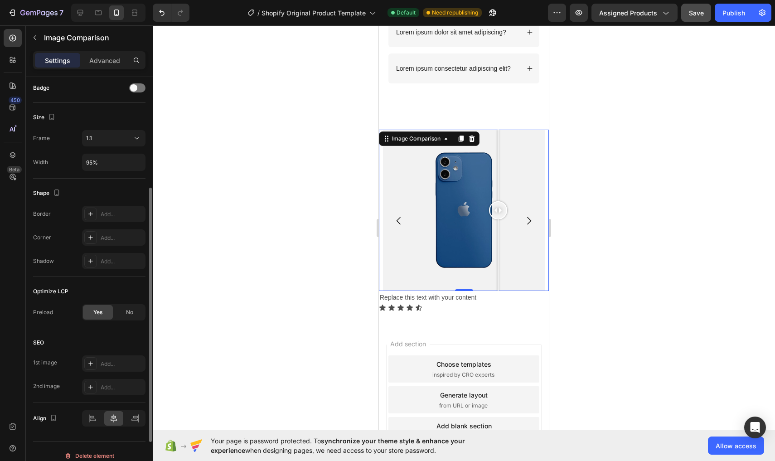
scroll to position [250, 0]
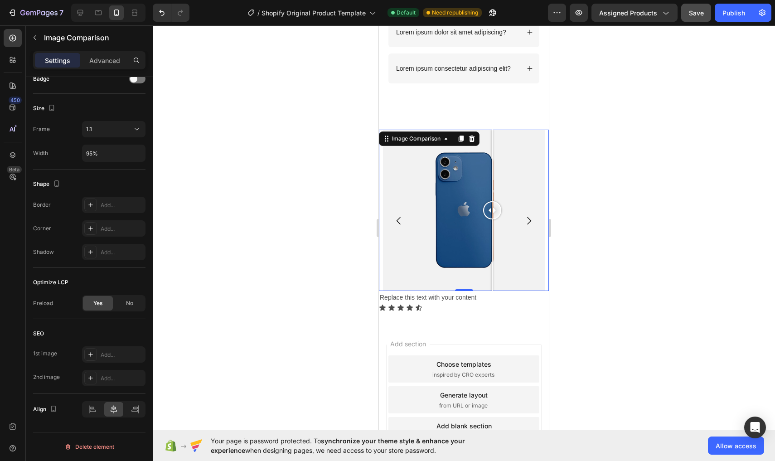
click at [492, 276] on div at bounding box center [492, 210] width 18 height 161
click at [93, 68] on div "Settings Advanced" at bounding box center [89, 60] width 112 height 18
click at [98, 56] on p "Advanced" at bounding box center [104, 61] width 31 height 10
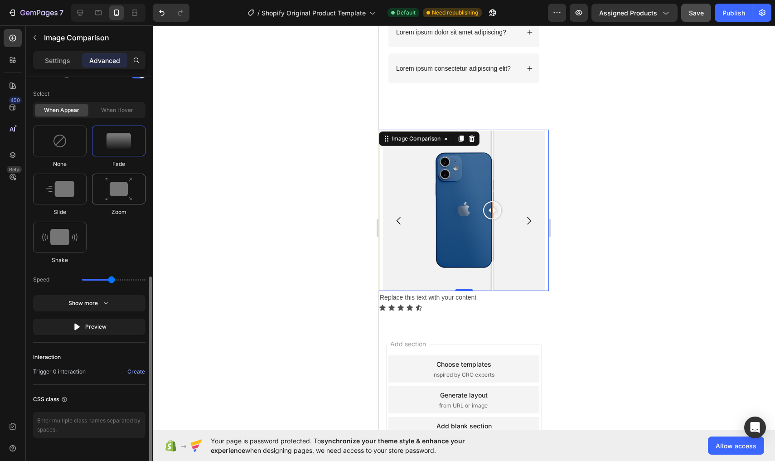
scroll to position [420, 0]
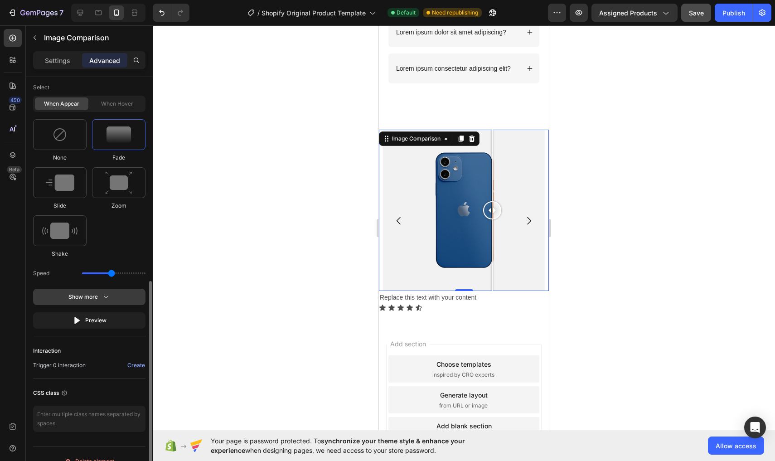
click at [92, 295] on div "Show more" at bounding box center [89, 296] width 42 height 9
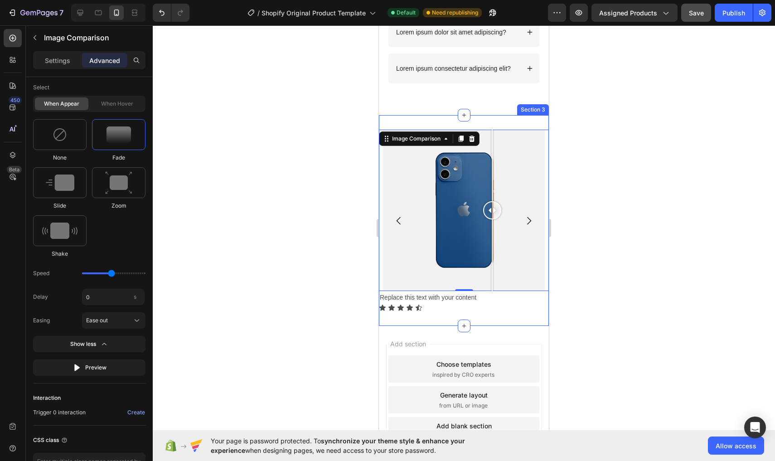
click at [541, 315] on div "Image Comparison 0 Replace this text with your content Text Block Icon Icon Ico…" at bounding box center [464, 220] width 170 height 211
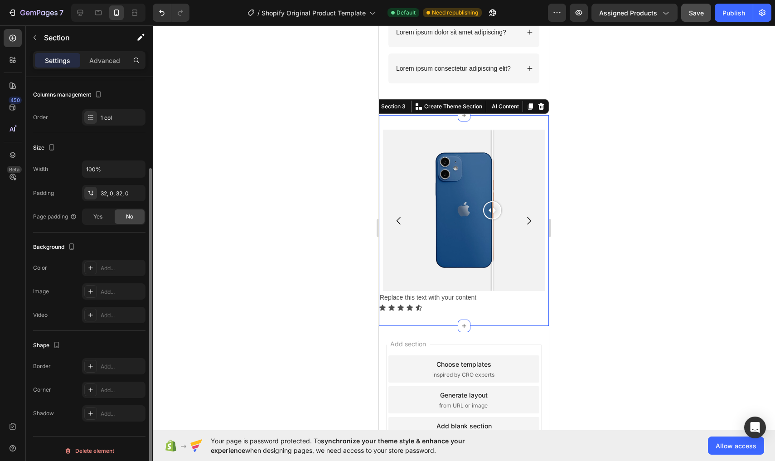
scroll to position [116, 0]
click at [105, 213] on div "Yes" at bounding box center [98, 215] width 30 height 14
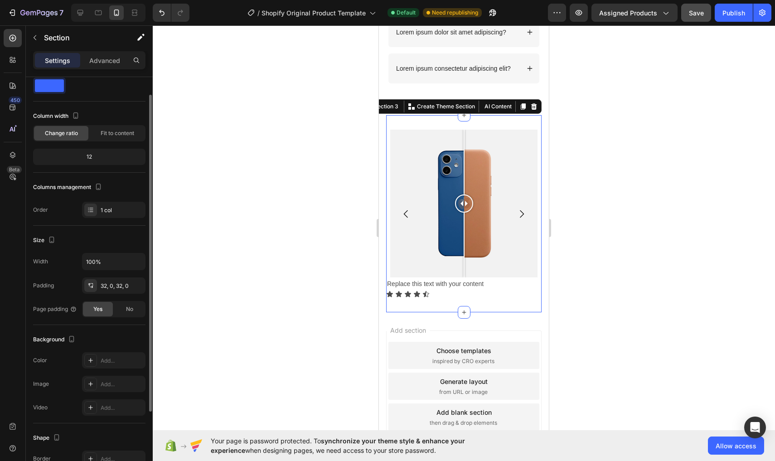
scroll to position [0, 0]
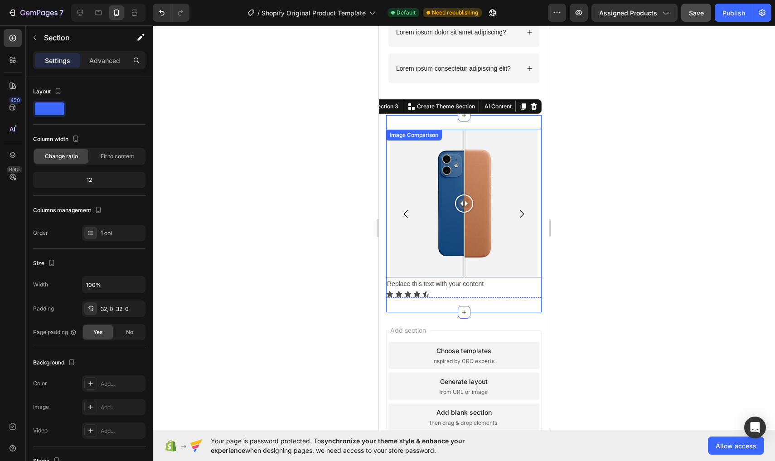
click at [526, 192] on div at bounding box center [464, 204] width 148 height 148
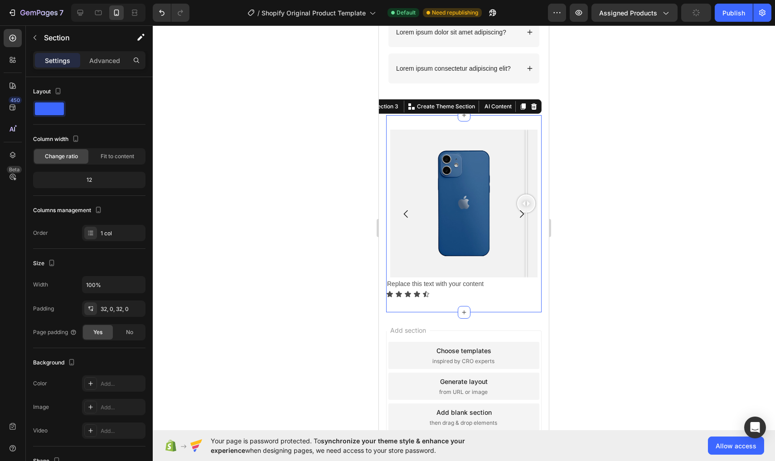
click at [527, 128] on div "Image Comparison Replace this text with your content Text Block Icon Icon Icon …" at bounding box center [463, 213] width 155 height 197
click at [16, 162] on div at bounding box center [13, 155] width 18 height 18
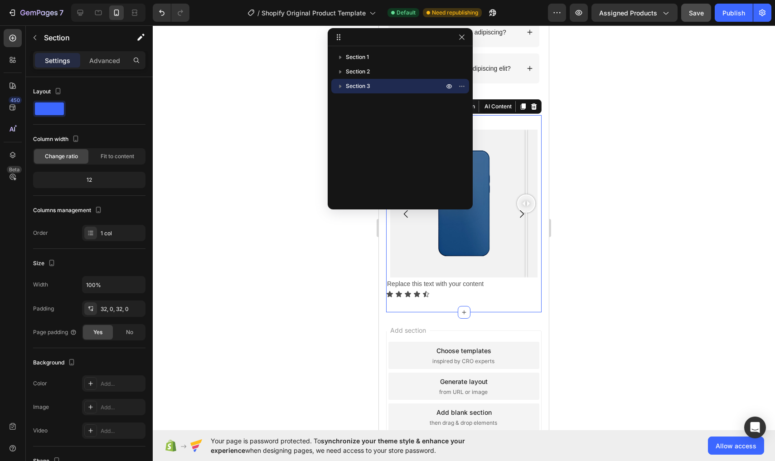
click at [340, 83] on icon "button" at bounding box center [340, 86] width 9 height 9
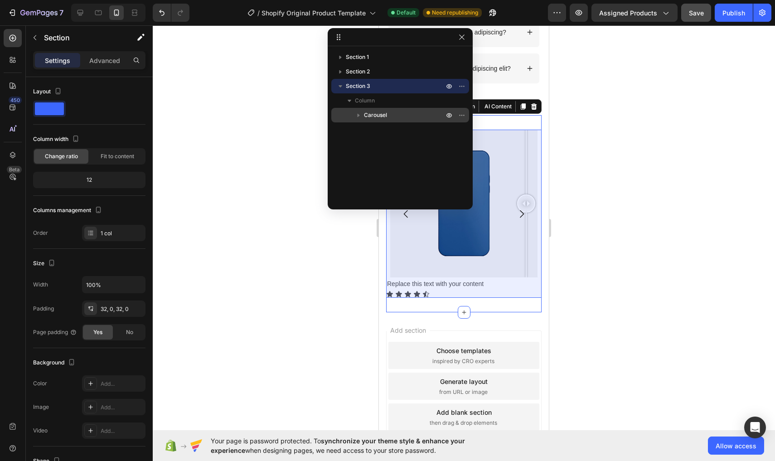
click at [368, 112] on span "Carousel" at bounding box center [375, 115] width 23 height 9
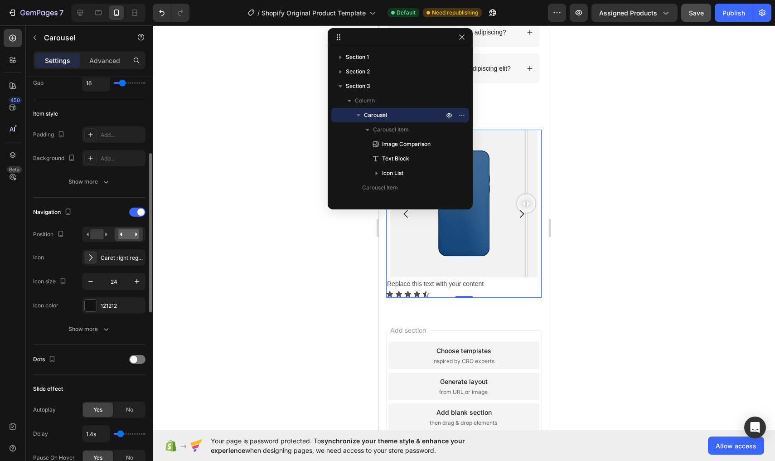
scroll to position [197, 0]
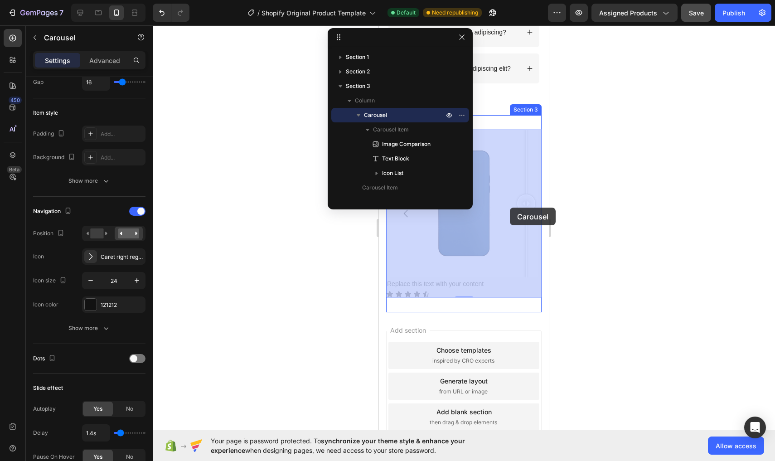
drag, startPoint x: 527, startPoint y: 207, endPoint x: 508, endPoint y: 208, distance: 18.6
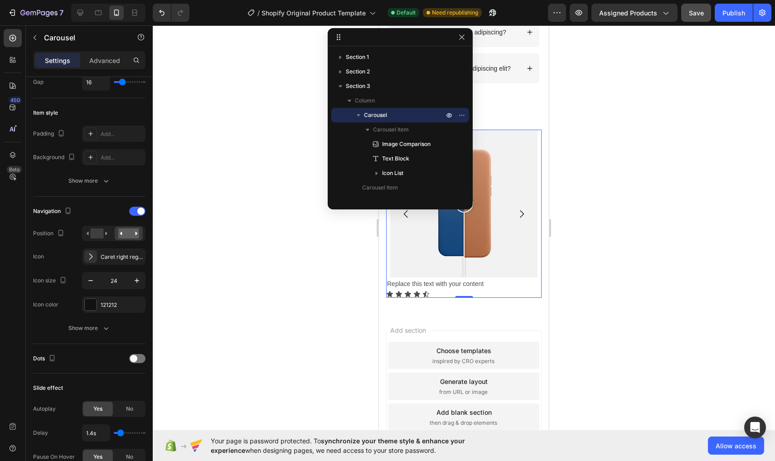
click at [508, 208] on div at bounding box center [464, 204] width 148 height 148
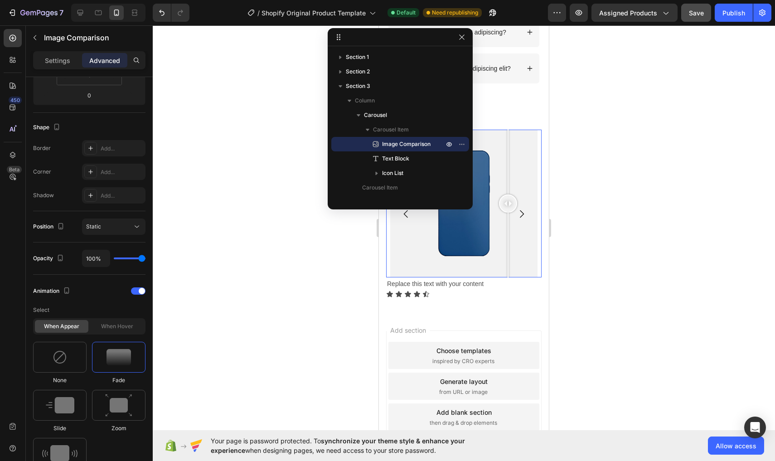
scroll to position [0, 0]
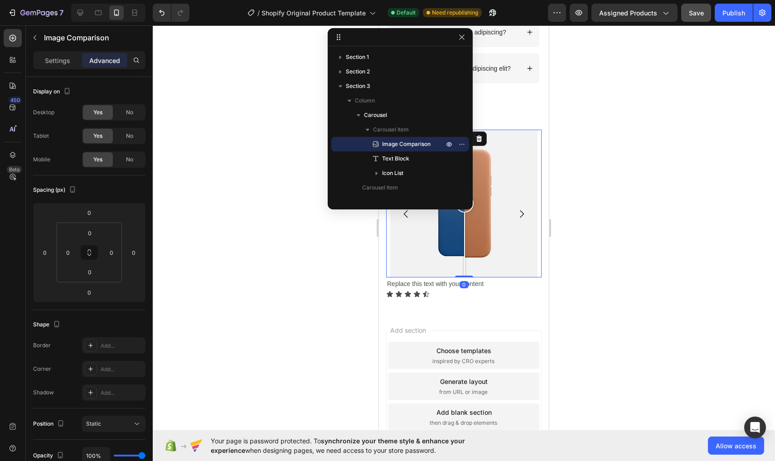
drag, startPoint x: 506, startPoint y: 202, endPoint x: 464, endPoint y: 208, distance: 41.6
click at [464, 208] on div at bounding box center [464, 203] width 18 height 18
click at [111, 424] on div "Static" at bounding box center [109, 424] width 46 height 8
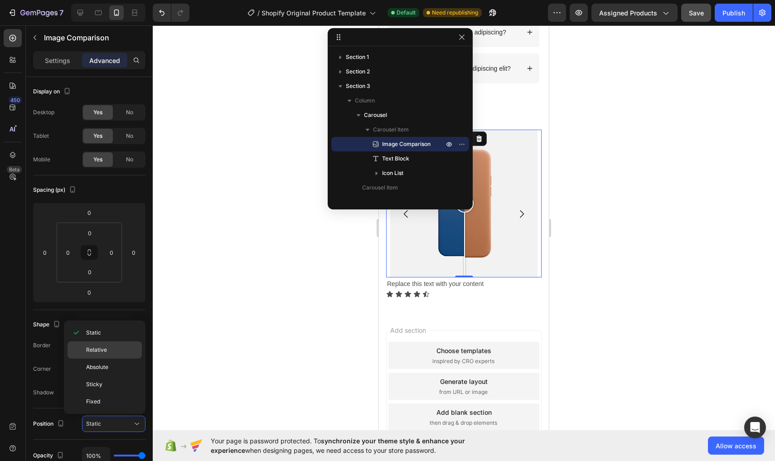
click at [115, 353] on p "Relative" at bounding box center [112, 350] width 52 height 8
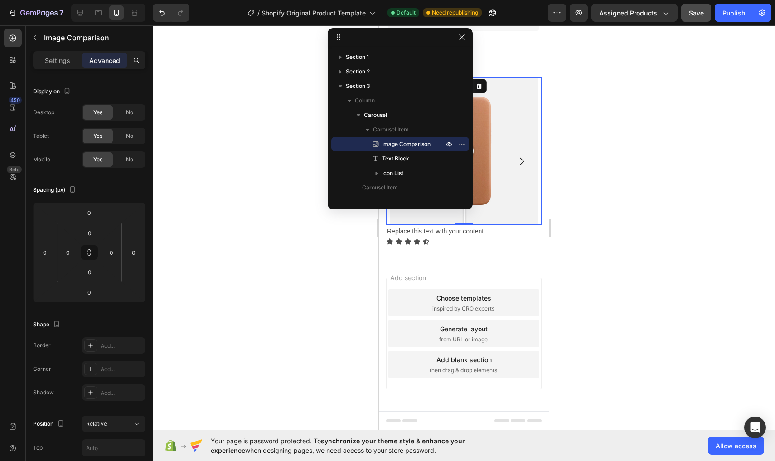
scroll to position [639, 0]
click at [392, 137] on div "Image Comparison" at bounding box center [400, 144] width 130 height 14
click at [107, 426] on div "Relative" at bounding box center [109, 424] width 46 height 8
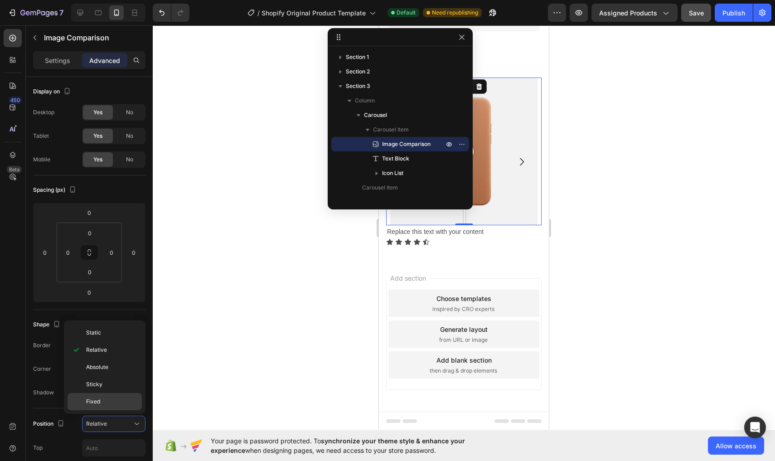
click at [111, 405] on p "Fixed" at bounding box center [112, 401] width 52 height 8
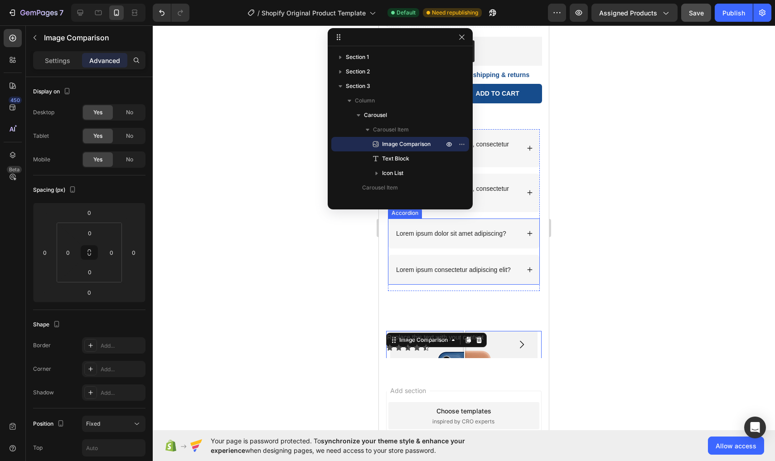
scroll to position [364, 0]
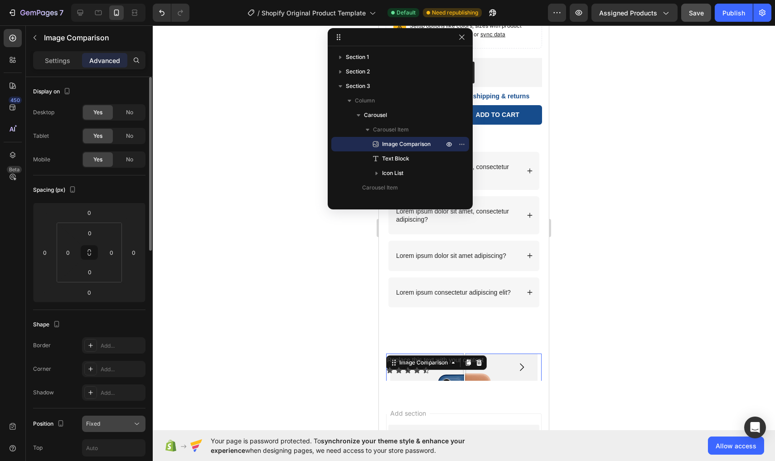
click at [101, 427] on div "Fixed" at bounding box center [109, 424] width 46 height 8
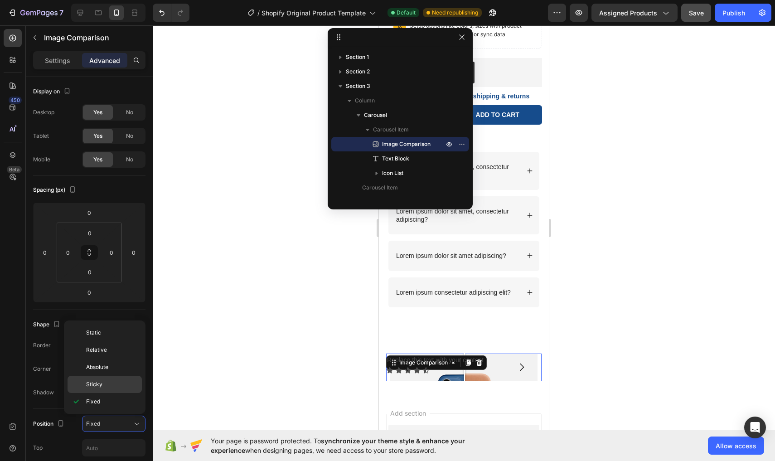
click at [104, 387] on p "Sticky" at bounding box center [112, 384] width 52 height 8
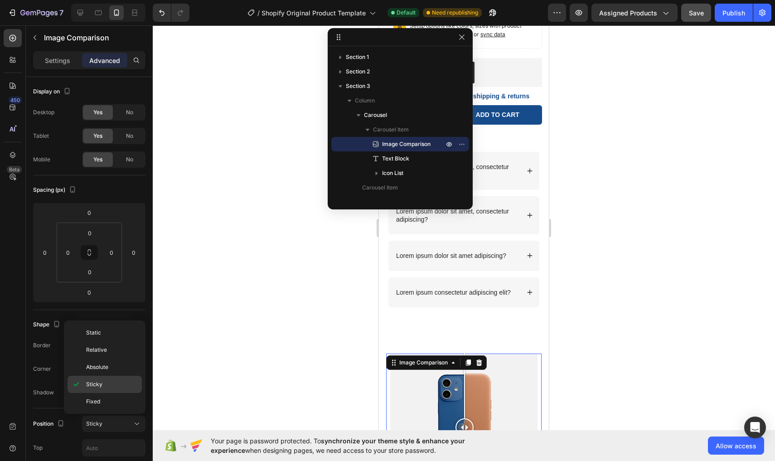
type input "0"
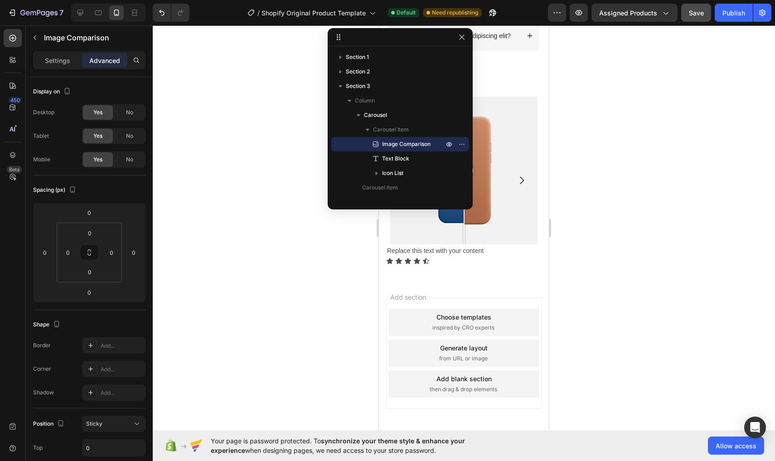
scroll to position [620, 0]
click at [95, 420] on span "Sticky" at bounding box center [94, 423] width 16 height 7
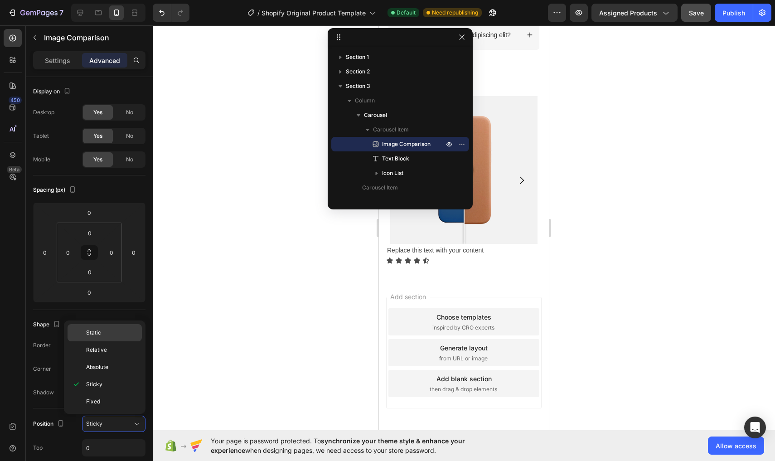
click at [96, 335] on span "Static" at bounding box center [93, 333] width 15 height 8
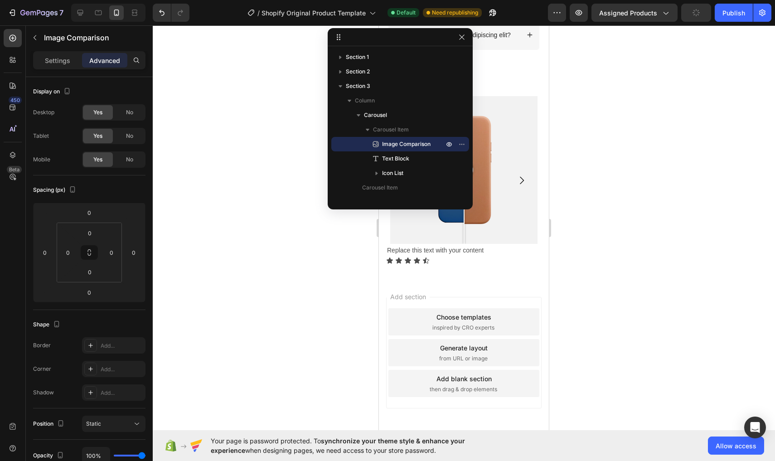
click at [456, 289] on div "Add section Choose templates inspired by CRO experts Generate layout from URL o…" at bounding box center [464, 354] width 170 height 151
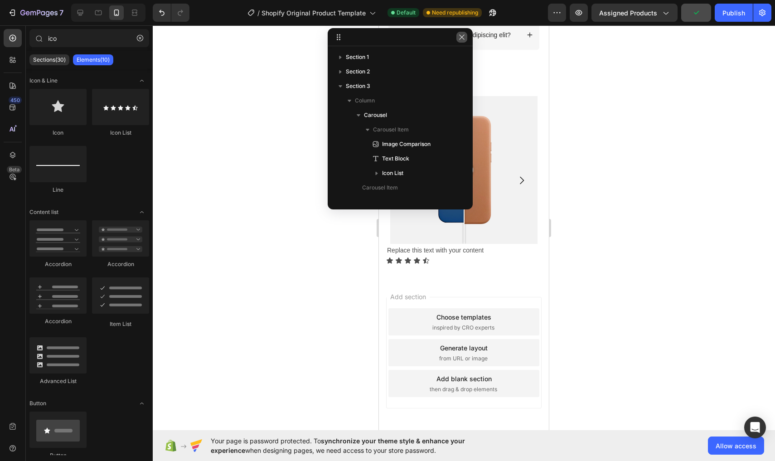
click at [460, 35] on icon "button" at bounding box center [461, 37] width 7 height 7
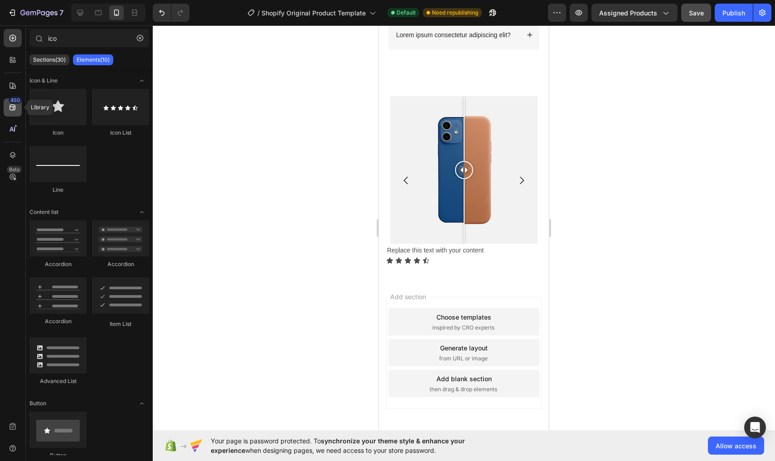
click at [19, 115] on div "450" at bounding box center [13, 107] width 18 height 18
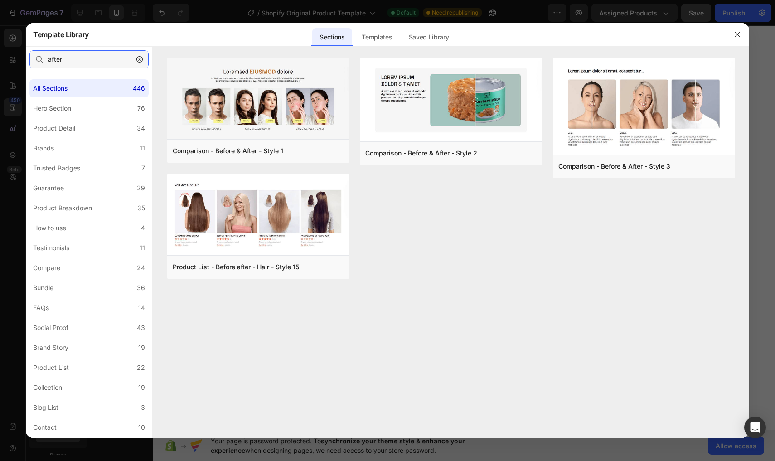
click at [92, 64] on input "after" at bounding box center [88, 59] width 119 height 18
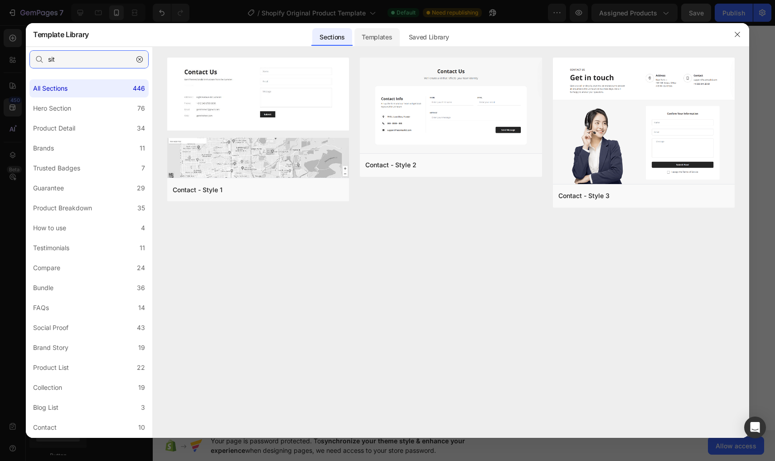
type input "sit"
click at [372, 31] on div "Templates" at bounding box center [376, 37] width 45 height 18
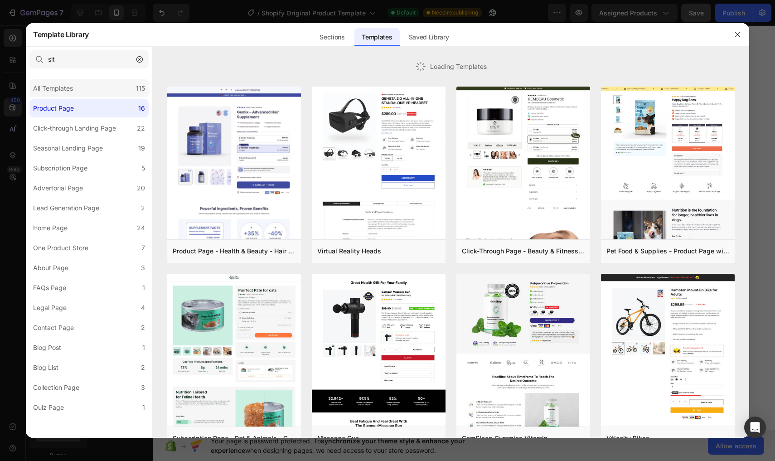
click at [102, 88] on div "All Templates 115" at bounding box center [88, 88] width 119 height 18
click at [741, 30] on button "button" at bounding box center [737, 34] width 14 height 14
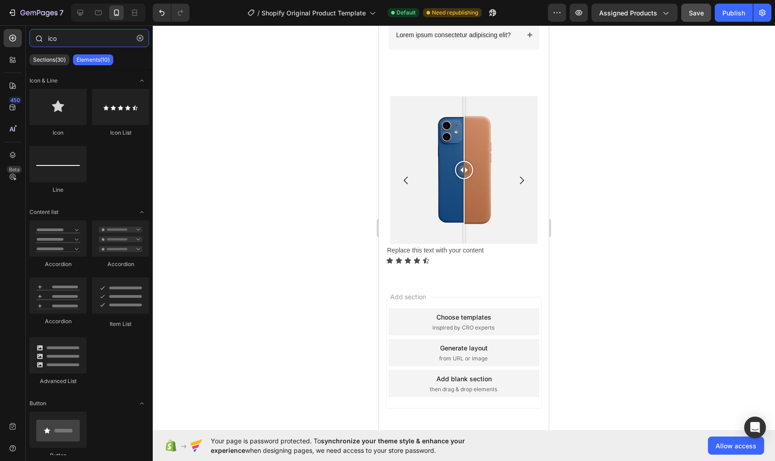
click at [112, 39] on input "ico" at bounding box center [89, 38] width 120 height 18
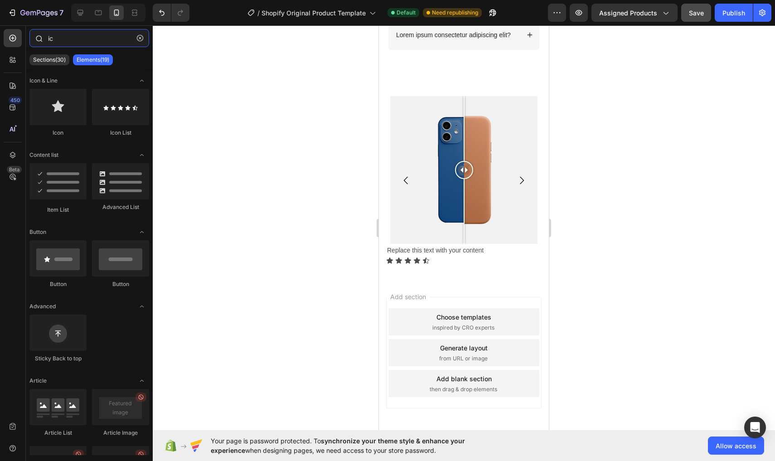
type input "i"
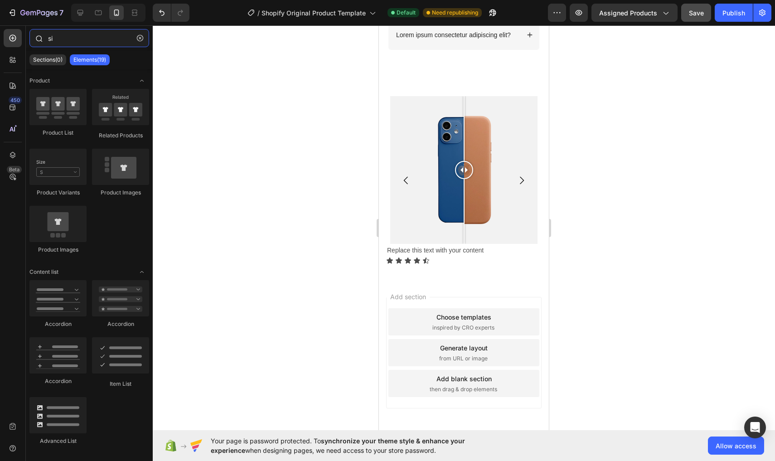
type input "s"
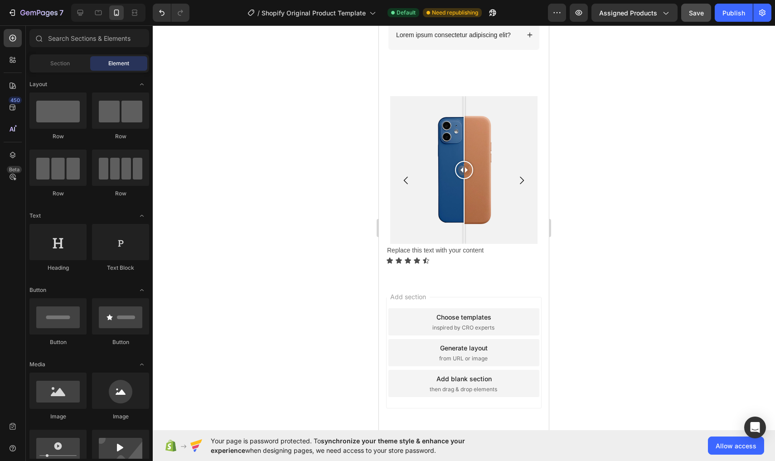
click at [61, 55] on div "Section Element" at bounding box center [89, 63] width 120 height 18
click at [59, 59] on div "Section" at bounding box center [59, 63] width 57 height 14
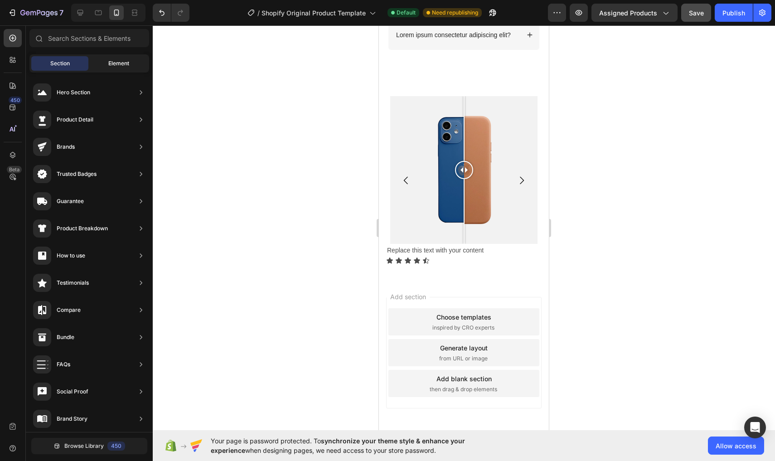
click at [126, 67] on span "Element" at bounding box center [118, 63] width 21 height 8
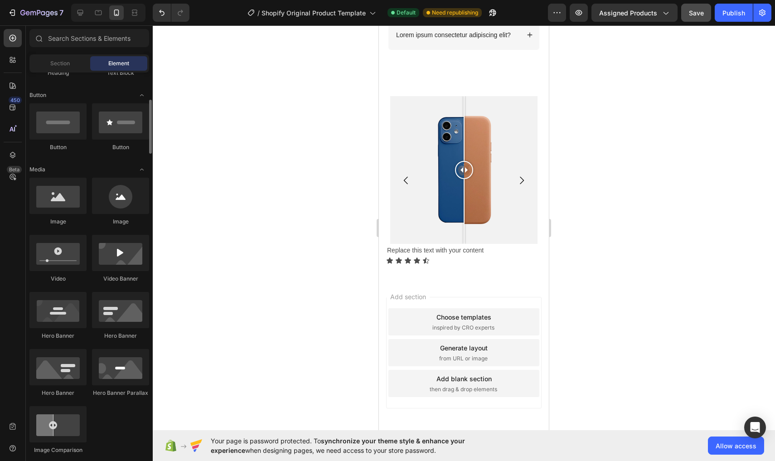
scroll to position [194, 0]
drag, startPoint x: 495, startPoint y: 230, endPoint x: 398, endPoint y: 311, distance: 126.7
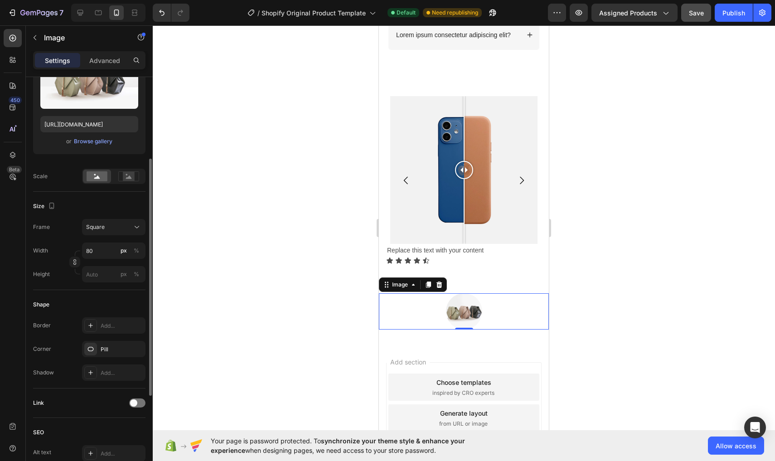
scroll to position [131, 0]
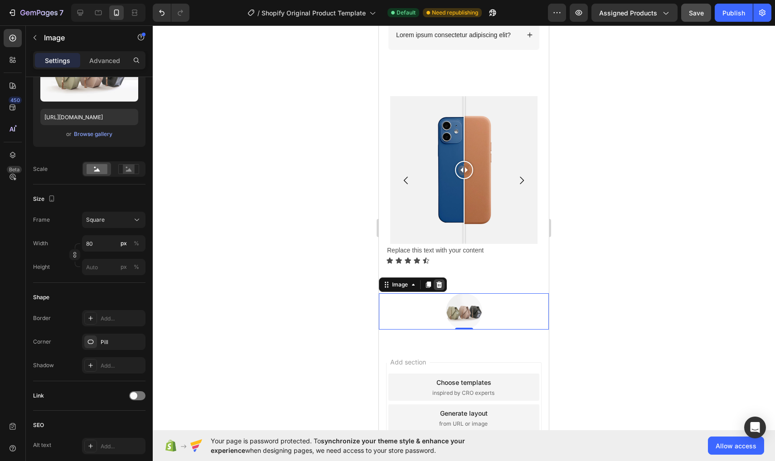
click at [443, 282] on div at bounding box center [439, 284] width 11 height 11
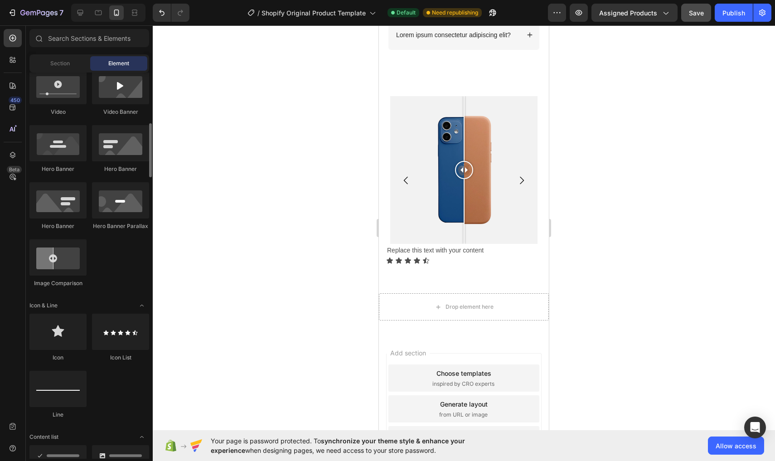
scroll to position [366, 0]
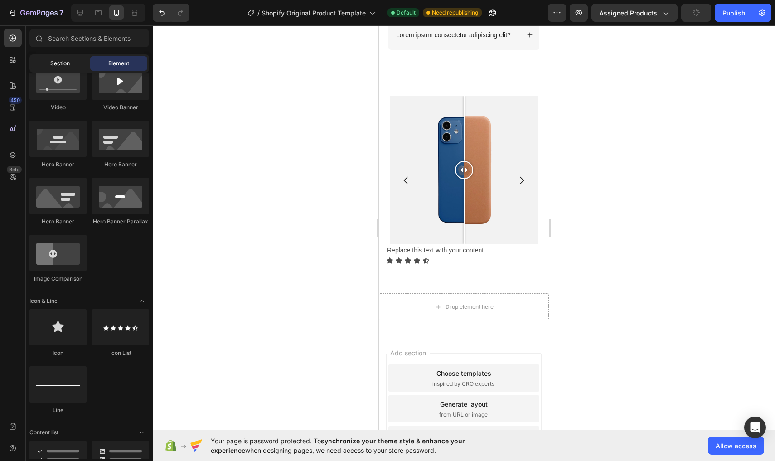
click at [67, 68] on div "Section" at bounding box center [59, 63] width 57 height 14
